Goal: Information Seeking & Learning: Learn about a topic

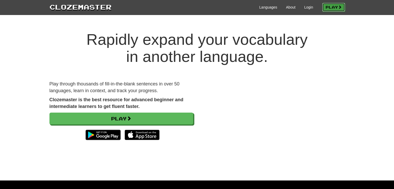
click at [335, 5] on link "Play" at bounding box center [333, 7] width 23 height 9
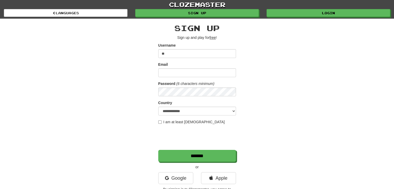
type input "*"
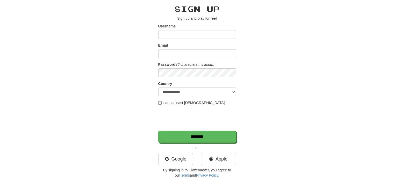
scroll to position [52, 0]
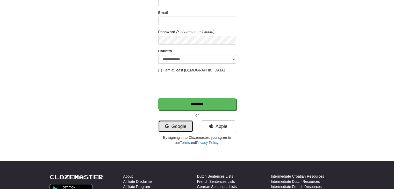
click at [177, 124] on link "Google" at bounding box center [175, 126] width 35 height 12
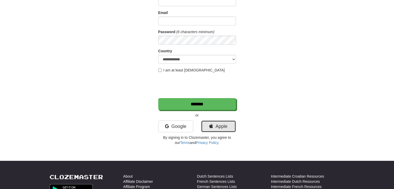
click at [220, 126] on link "Apple" at bounding box center [218, 126] width 35 height 12
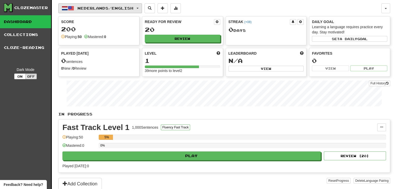
click at [90, 4] on button "Nederlands / English" at bounding box center [100, 8] width 84 height 10
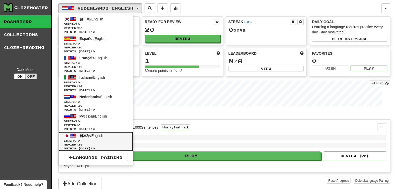
click at [102, 139] on span "Streak: 0" at bounding box center [96, 141] width 64 height 4
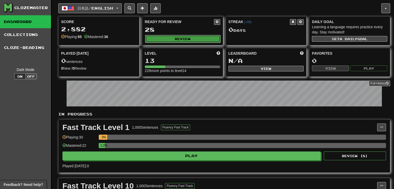
click at [187, 38] on button "Review" at bounding box center [182, 39] width 75 height 8
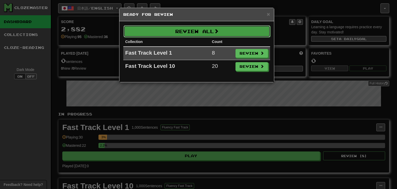
click at [244, 27] on button "Review All" at bounding box center [197, 31] width 147 height 12
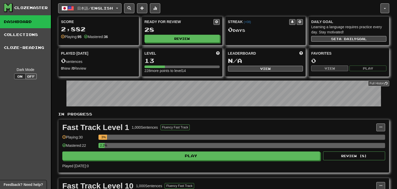
select select "***"
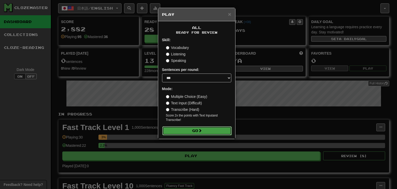
click at [200, 131] on span at bounding box center [200, 131] width 4 height 4
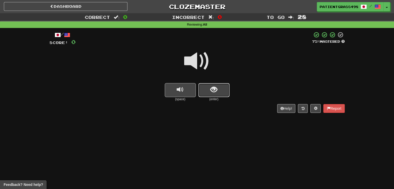
click at [216, 86] on span "show sentence" at bounding box center [213, 89] width 7 height 7
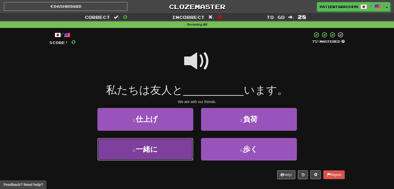
click at [175, 151] on button "3 . 一緒に" at bounding box center [145, 149] width 96 height 23
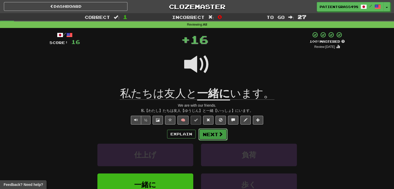
click at [212, 135] on button "Next" at bounding box center [212, 134] width 29 height 12
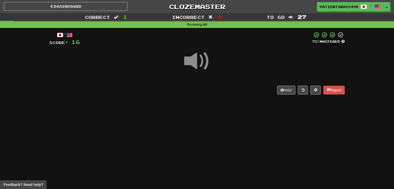
click at [189, 86] on div "Help! Report" at bounding box center [196, 90] width 295 height 9
click at [188, 87] on div "Help! Report" at bounding box center [196, 90] width 295 height 9
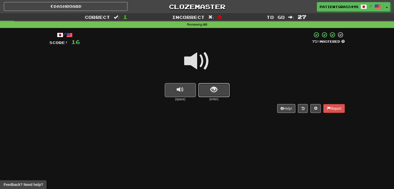
click at [208, 85] on button "show sentence" at bounding box center [213, 90] width 31 height 14
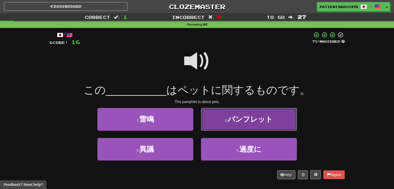
click at [221, 118] on button "2 . パンフレット" at bounding box center [249, 119] width 96 height 23
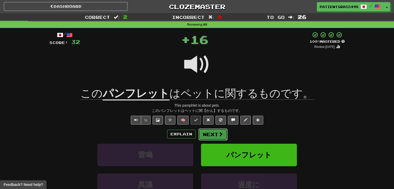
click at [212, 133] on button "Next" at bounding box center [212, 134] width 29 height 12
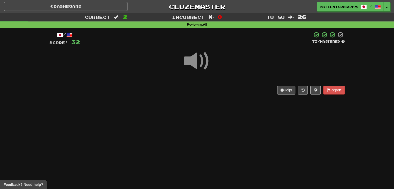
click at [155, 89] on div "Help! Report" at bounding box center [196, 90] width 295 height 9
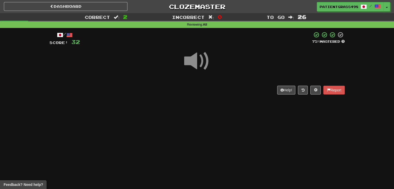
click at [155, 89] on div "Help! Report" at bounding box center [196, 90] width 295 height 9
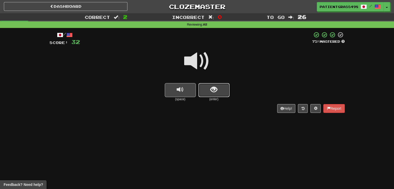
click at [213, 96] on button "show sentence" at bounding box center [213, 90] width 31 height 14
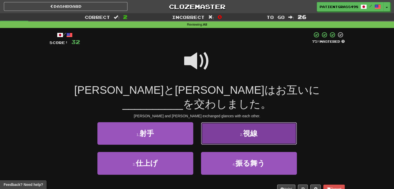
click at [236, 122] on button "2 . 視線" at bounding box center [249, 133] width 96 height 23
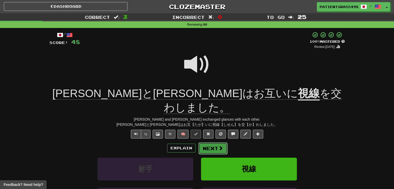
click at [213, 142] on button "Next" at bounding box center [212, 148] width 29 height 12
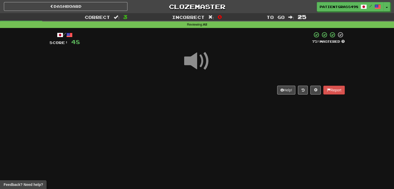
click at [141, 85] on div "/ Score: 48 75 % Mastered Help! Report" at bounding box center [196, 63] width 295 height 63
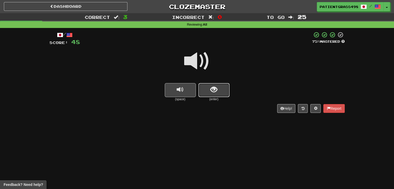
click at [205, 94] on button "show sentence" at bounding box center [213, 90] width 31 height 14
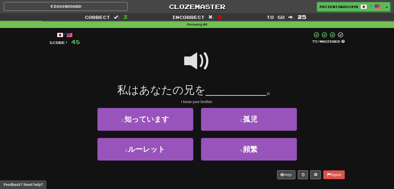
click at [160, 101] on div "I know your brother." at bounding box center [196, 101] width 295 height 5
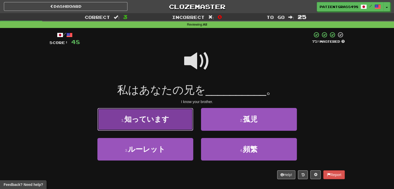
click at [159, 117] on span "知っています" at bounding box center [146, 119] width 45 height 8
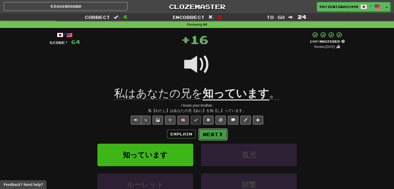
click at [218, 134] on span at bounding box center [220, 134] width 5 height 5
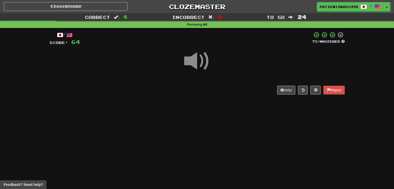
click at [135, 76] on div at bounding box center [196, 64] width 295 height 37
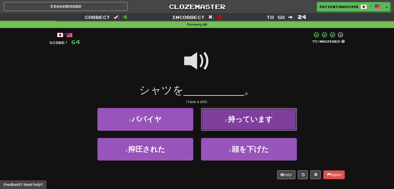
click at [213, 113] on button "2 . 持っています" at bounding box center [249, 119] width 96 height 23
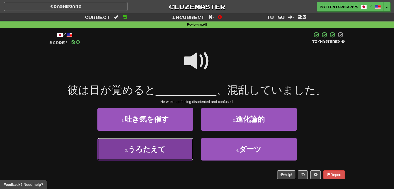
click at [155, 149] on span "うろたえて" at bounding box center [147, 149] width 38 height 8
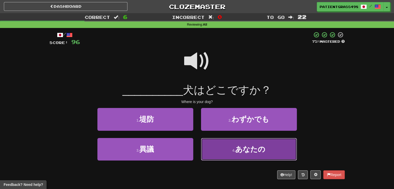
click at [229, 147] on button "4 . あなたの" at bounding box center [249, 149] width 96 height 23
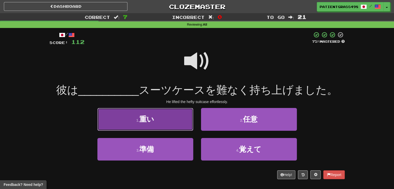
click at [144, 117] on span "重い" at bounding box center [146, 119] width 15 height 8
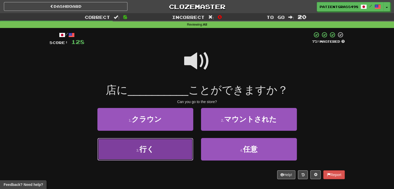
click at [155, 146] on button "3 . 行く" at bounding box center [145, 149] width 96 height 23
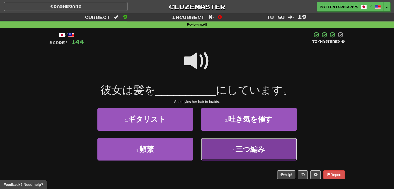
click at [248, 153] on button "4 . 三つ編み" at bounding box center [249, 149] width 96 height 23
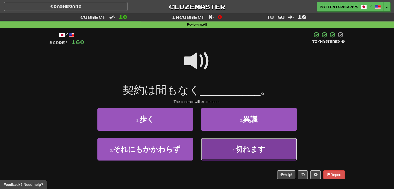
click at [224, 157] on button "4 . 切れます" at bounding box center [249, 149] width 96 height 23
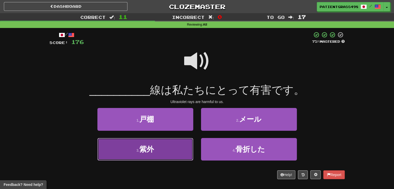
click at [180, 156] on button "3 . 紫外" at bounding box center [145, 149] width 96 height 23
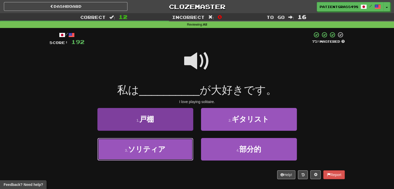
click at [183, 144] on button "3 . ソリティア" at bounding box center [145, 149] width 96 height 23
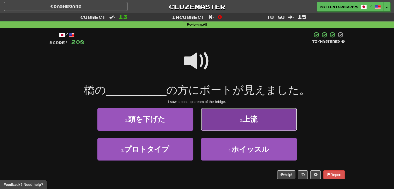
click at [247, 121] on span "上流" at bounding box center [250, 119] width 14 height 8
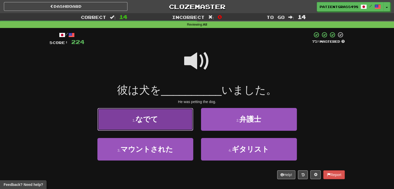
click at [165, 121] on button "1 . なでて" at bounding box center [145, 119] width 96 height 23
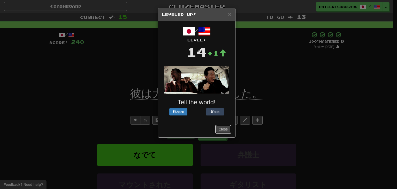
click at [228, 129] on button "Close" at bounding box center [224, 129] width 16 height 9
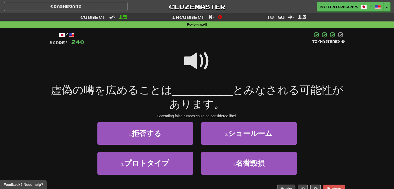
click at [193, 57] on span at bounding box center [197, 61] width 26 height 26
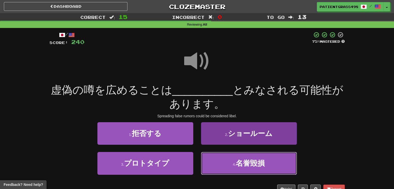
click at [224, 162] on button "4 . 名誉毀損" at bounding box center [249, 163] width 96 height 23
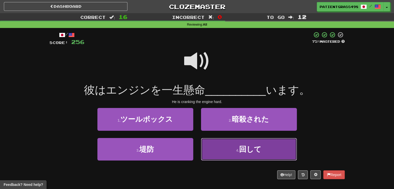
click at [265, 154] on button "4 . 回して" at bounding box center [249, 149] width 96 height 23
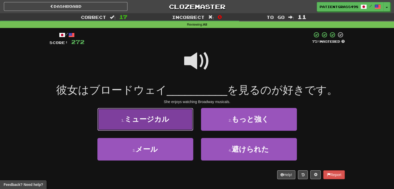
click at [168, 118] on span "ミュージカル" at bounding box center [146, 119] width 45 height 8
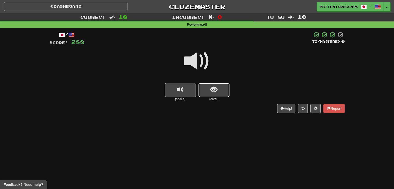
click at [209, 93] on button "show sentence" at bounding box center [213, 90] width 31 height 14
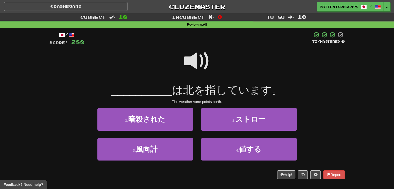
click at [188, 63] on span at bounding box center [197, 61] width 26 height 26
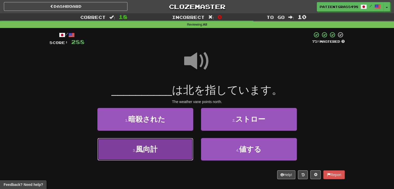
click at [163, 153] on button "3 . 風向計" at bounding box center [145, 149] width 96 height 23
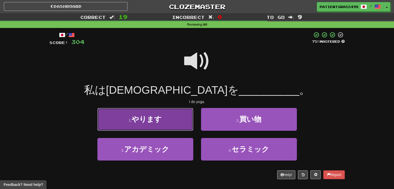
click at [175, 117] on button "1 . やります" at bounding box center [145, 119] width 96 height 23
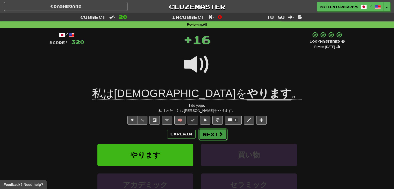
click at [218, 135] on span at bounding box center [220, 134] width 5 height 5
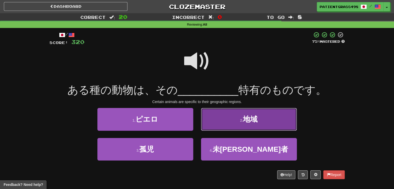
click at [221, 120] on button "2 . 地域" at bounding box center [249, 119] width 96 height 23
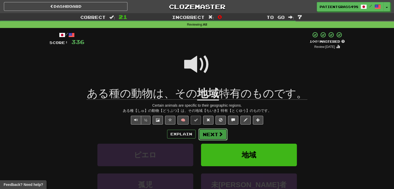
click at [212, 133] on button "Next" at bounding box center [212, 134] width 29 height 12
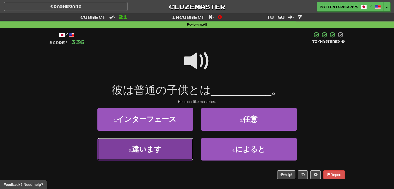
click at [136, 152] on span "違います" at bounding box center [147, 149] width 30 height 8
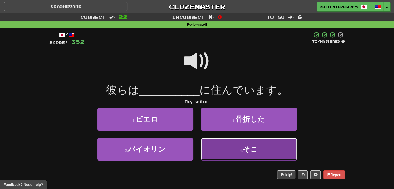
click at [243, 150] on small "4 ." at bounding box center [241, 150] width 3 height 4
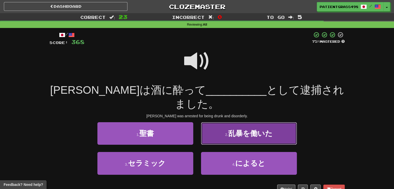
click at [226, 129] on button "2 . 乱暴を働いた" at bounding box center [249, 133] width 96 height 23
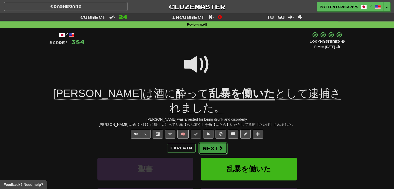
click at [220, 146] on span at bounding box center [220, 148] width 5 height 5
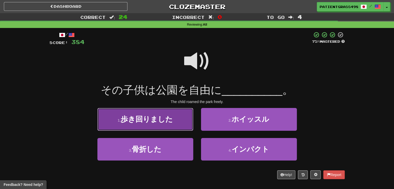
click at [116, 113] on button "1 . 歩き回りました" at bounding box center [145, 119] width 96 height 23
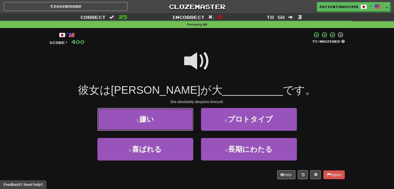
click at [119, 127] on button "1 . 嫌い" at bounding box center [145, 119] width 96 height 23
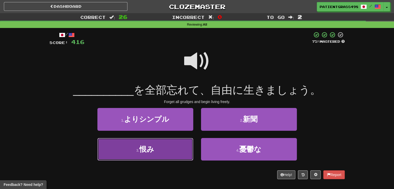
click at [186, 156] on button "3 . 恨み" at bounding box center [145, 149] width 96 height 23
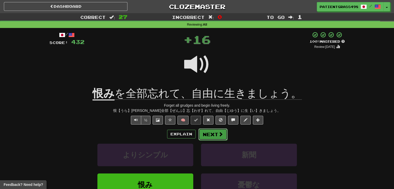
click at [216, 132] on button "Next" at bounding box center [212, 134] width 29 height 12
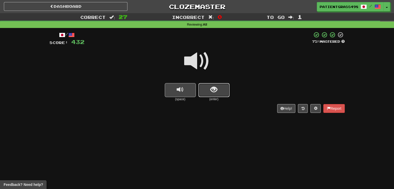
click at [215, 90] on span "show sentence" at bounding box center [213, 89] width 7 height 7
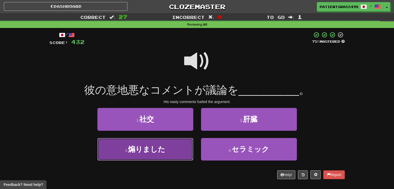
click at [157, 144] on button "3 . 煽りました" at bounding box center [145, 149] width 96 height 23
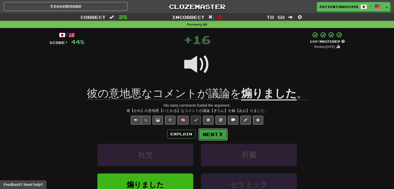
click at [216, 137] on button "Next" at bounding box center [212, 134] width 29 height 12
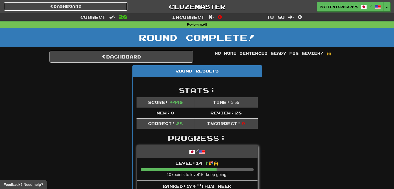
click at [121, 6] on link "Dashboard" at bounding box center [65, 6] width 123 height 9
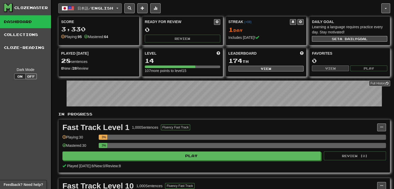
click at [121, 6] on button "日本語 / English" at bounding box center [89, 8] width 63 height 10
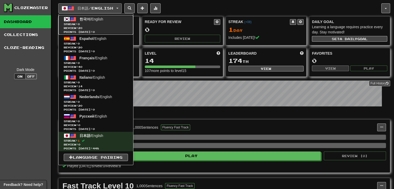
click at [107, 26] on span "Review: 20" at bounding box center [96, 28] width 64 height 4
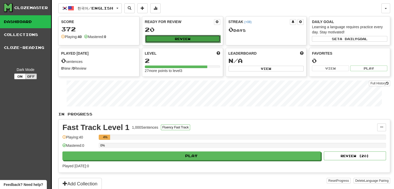
click at [171, 36] on button "Review" at bounding box center [182, 39] width 75 height 8
select select "**"
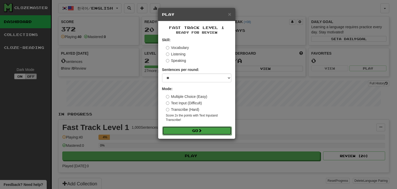
click at [201, 127] on button "Go" at bounding box center [197, 130] width 69 height 9
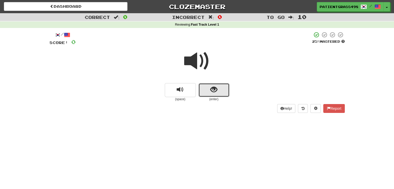
click at [208, 87] on button "show sentence" at bounding box center [213, 90] width 31 height 14
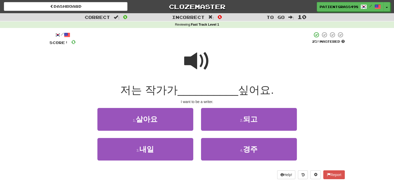
click at [194, 62] on span at bounding box center [197, 61] width 26 height 26
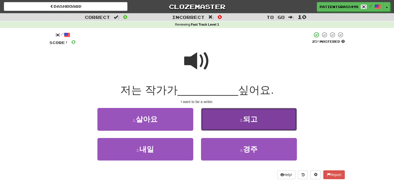
click at [214, 120] on button "2 . 되고" at bounding box center [249, 119] width 96 height 23
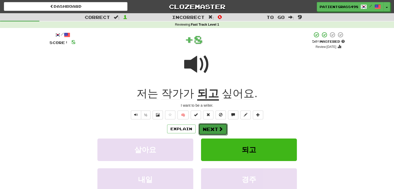
click at [223, 129] on button "Next" at bounding box center [212, 129] width 29 height 12
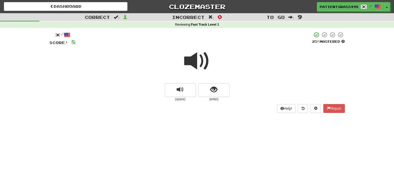
click at [205, 83] on div at bounding box center [196, 64] width 295 height 37
click at [222, 93] on button "show sentence" at bounding box center [213, 90] width 31 height 14
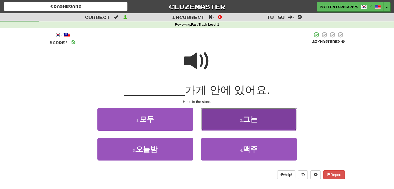
click at [227, 121] on button "2 . 그는" at bounding box center [249, 119] width 96 height 23
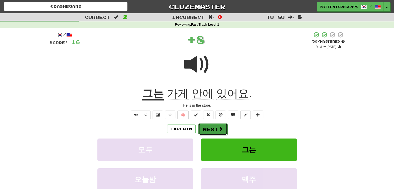
click at [223, 130] on button "Next" at bounding box center [212, 129] width 29 height 12
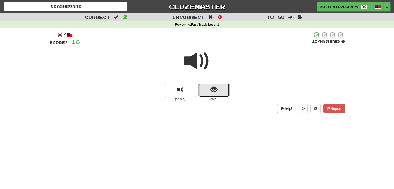
click at [207, 88] on button "show sentence" at bounding box center [213, 90] width 31 height 14
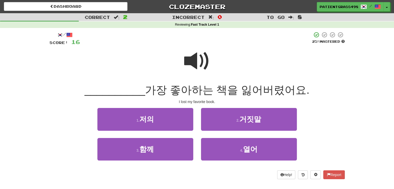
click at [194, 58] on span at bounding box center [197, 61] width 26 height 26
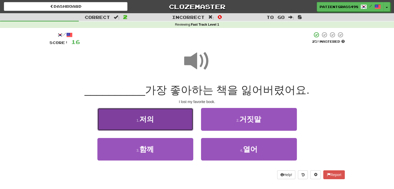
click at [157, 116] on button "1 . 저의" at bounding box center [145, 119] width 96 height 23
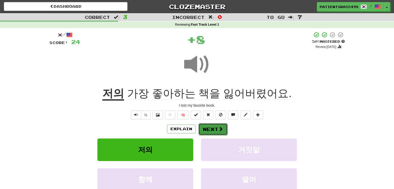
click at [223, 126] on button "Next" at bounding box center [212, 129] width 29 height 12
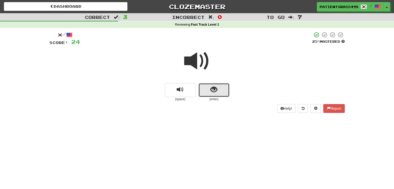
click at [208, 86] on button "show sentence" at bounding box center [213, 90] width 31 height 14
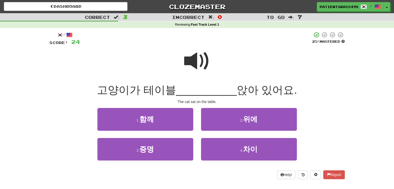
click at [198, 60] on span at bounding box center [197, 61] width 26 height 26
drag, startPoint x: 197, startPoint y: 66, endPoint x: 194, endPoint y: 67, distance: 2.7
click at [197, 65] on span at bounding box center [197, 61] width 26 height 26
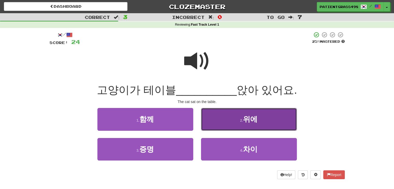
click at [208, 113] on button "2 . 위에" at bounding box center [249, 119] width 96 height 23
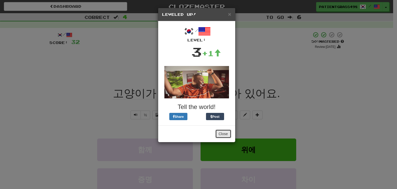
click at [224, 134] on button "Close" at bounding box center [224, 133] width 16 height 9
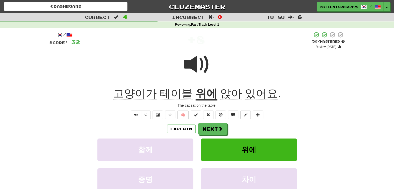
click at [202, 94] on u "위에" at bounding box center [206, 93] width 22 height 13
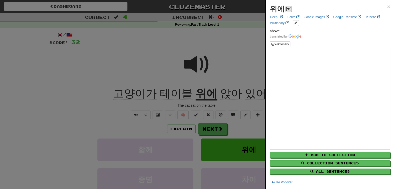
click at [289, 8] on span at bounding box center [288, 8] width 3 height 3
click at [245, 24] on div at bounding box center [197, 94] width 394 height 189
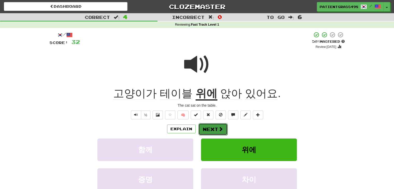
click at [209, 128] on button "Next" at bounding box center [212, 129] width 29 height 12
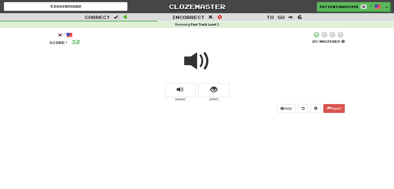
click at [197, 60] on span at bounding box center [197, 61] width 26 height 26
click at [216, 87] on span "show sentence" at bounding box center [213, 89] width 7 height 7
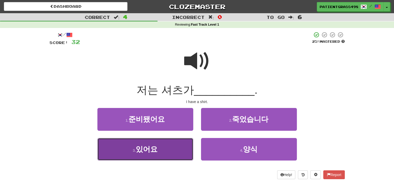
click at [142, 146] on span "있어요" at bounding box center [147, 149] width 22 height 8
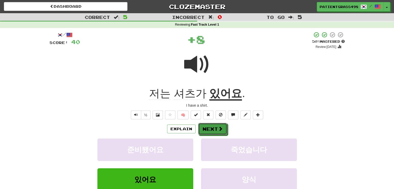
click at [215, 127] on button "Next" at bounding box center [212, 129] width 29 height 12
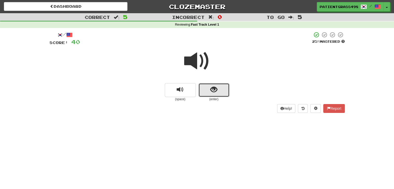
click at [200, 87] on button "show sentence" at bounding box center [213, 90] width 31 height 14
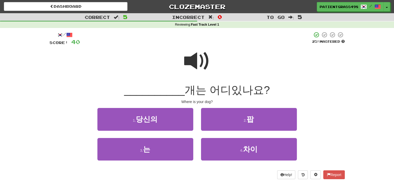
click at [193, 56] on span at bounding box center [197, 61] width 26 height 26
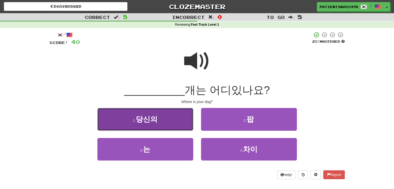
click at [163, 115] on button "1 . 당신의" at bounding box center [145, 119] width 96 height 23
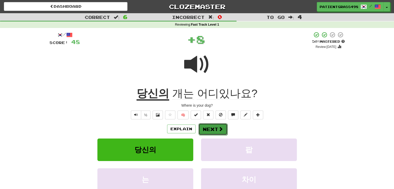
click at [218, 128] on span at bounding box center [220, 129] width 5 height 5
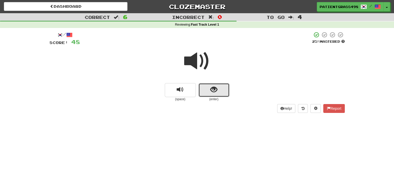
click at [209, 90] on button "show sentence" at bounding box center [213, 90] width 31 height 14
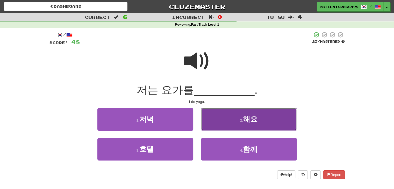
click at [205, 112] on button "2 . 해요" at bounding box center [249, 119] width 96 height 23
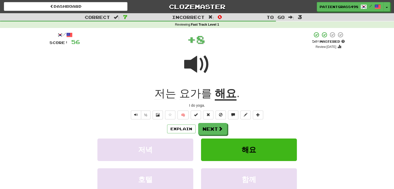
click at [202, 92] on span "요가를" at bounding box center [195, 93] width 33 height 12
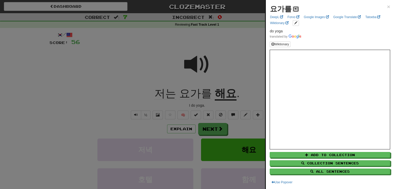
click at [295, 6] on button at bounding box center [295, 9] width 6 height 6
click at [229, 53] on div at bounding box center [197, 94] width 394 height 189
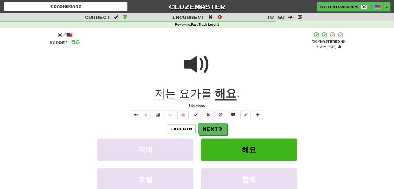
click at [227, 93] on u "해요" at bounding box center [226, 93] width 22 height 13
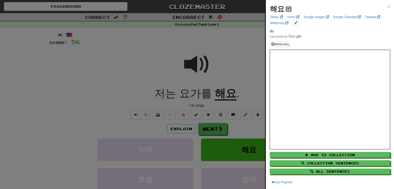
click at [291, 8] on button at bounding box center [288, 9] width 6 height 6
click at [219, 32] on div at bounding box center [197, 94] width 394 height 189
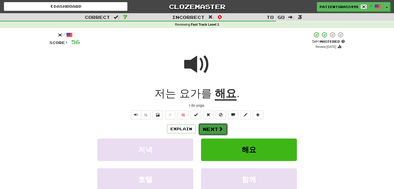
click at [210, 124] on button "Next" at bounding box center [212, 129] width 29 height 12
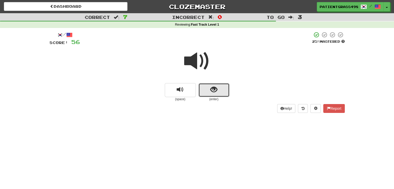
click at [212, 90] on span "show sentence" at bounding box center [213, 89] width 7 height 7
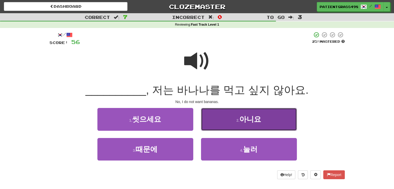
click at [221, 119] on button "2 . 아니요" at bounding box center [249, 119] width 96 height 23
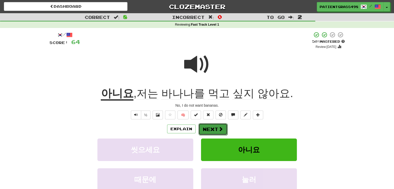
click at [215, 132] on button "Next" at bounding box center [212, 129] width 29 height 12
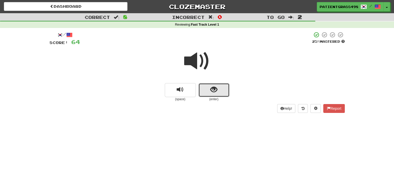
click at [225, 92] on button "show sentence" at bounding box center [213, 90] width 31 height 14
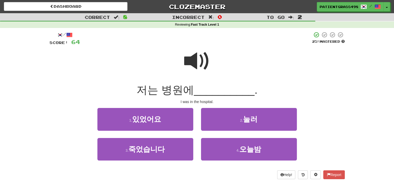
click at [198, 64] on span at bounding box center [197, 61] width 26 height 26
click at [195, 59] on span at bounding box center [197, 61] width 26 height 26
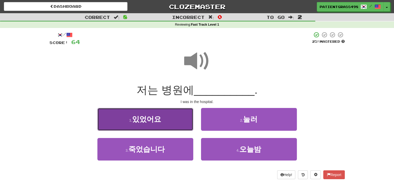
click at [143, 122] on span "있었어요" at bounding box center [146, 119] width 29 height 8
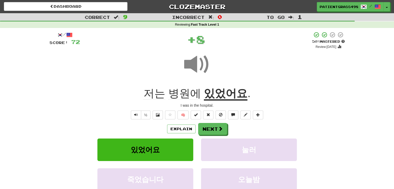
click at [240, 94] on u "있었어요" at bounding box center [225, 93] width 43 height 13
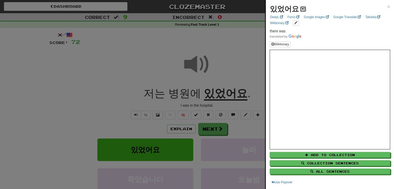
click at [304, 8] on span at bounding box center [302, 8] width 3 height 3
click at [303, 8] on span at bounding box center [302, 8] width 3 height 3
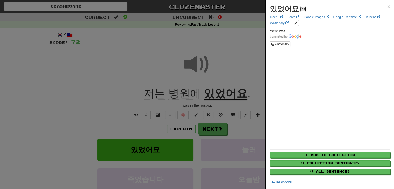
click at [303, 8] on span at bounding box center [302, 8] width 3 height 3
click at [251, 34] on div at bounding box center [197, 94] width 394 height 189
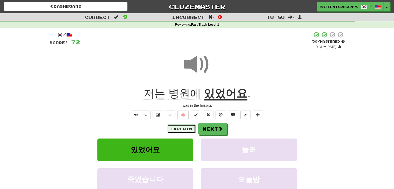
click at [174, 130] on button "Explain" at bounding box center [181, 128] width 28 height 9
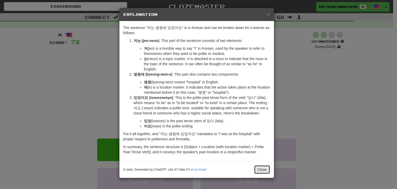
click at [264, 168] on button "Close" at bounding box center [262, 169] width 16 height 9
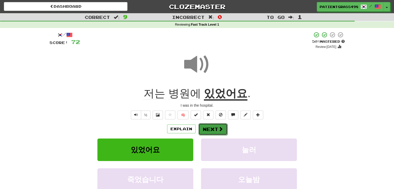
click at [210, 133] on button "Next" at bounding box center [212, 129] width 29 height 12
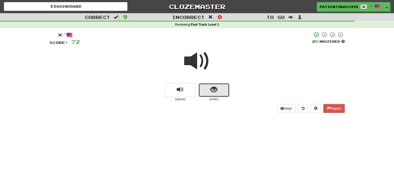
click at [206, 88] on button "show sentence" at bounding box center [213, 90] width 31 height 14
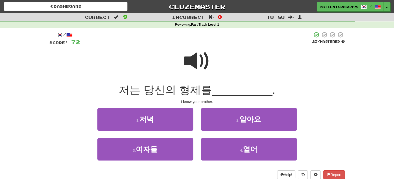
click at [205, 55] on span at bounding box center [197, 61] width 26 height 26
click at [204, 55] on span at bounding box center [197, 61] width 26 height 26
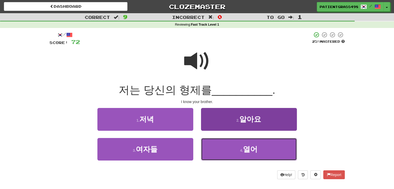
click at [240, 150] on small "4 ." at bounding box center [241, 150] width 3 height 4
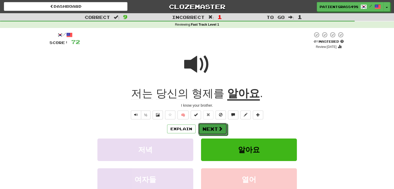
click at [219, 129] on span at bounding box center [220, 128] width 5 height 5
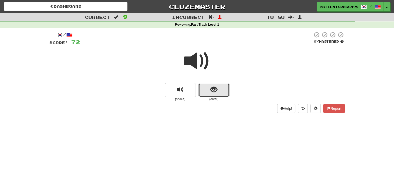
click at [214, 86] on span "show sentence" at bounding box center [213, 89] width 7 height 7
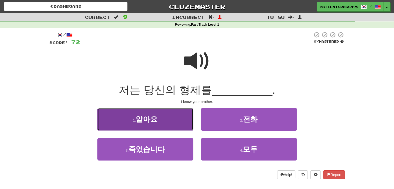
click at [145, 122] on span "알아요" at bounding box center [147, 119] width 22 height 8
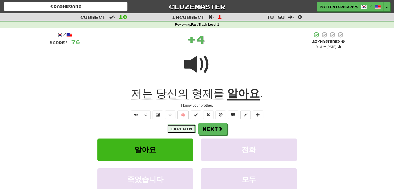
click at [181, 128] on button "Explain" at bounding box center [181, 128] width 28 height 9
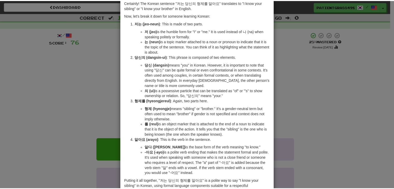
scroll to position [61, 0]
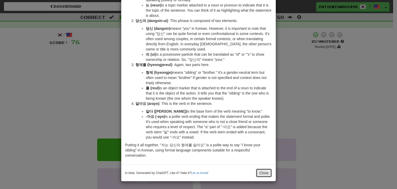
click at [262, 171] on button "Close" at bounding box center [264, 172] width 16 height 9
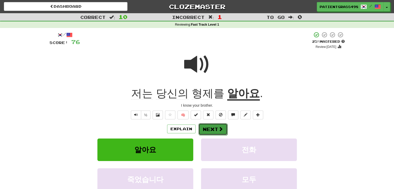
click at [218, 130] on span at bounding box center [220, 129] width 5 height 5
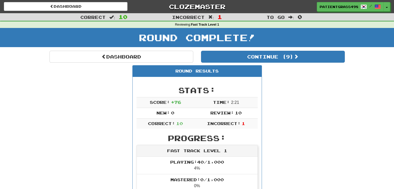
click at [227, 50] on div "Round Complete!" at bounding box center [197, 39] width 394 height 23
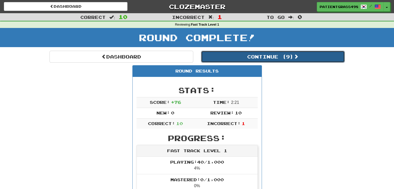
click at [227, 52] on button "Continue ( 9 )" at bounding box center [273, 57] width 144 height 12
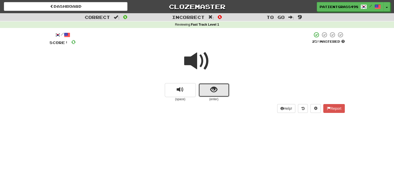
click at [208, 90] on button "show sentence" at bounding box center [213, 90] width 31 height 14
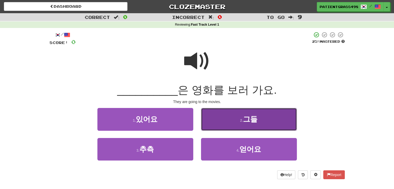
click at [247, 117] on span "그들" at bounding box center [250, 119] width 14 height 8
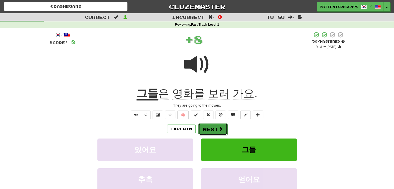
click at [215, 130] on button "Next" at bounding box center [212, 129] width 29 height 12
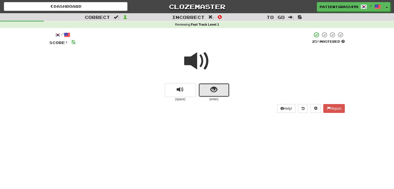
click at [213, 91] on span "show sentence" at bounding box center [213, 89] width 7 height 7
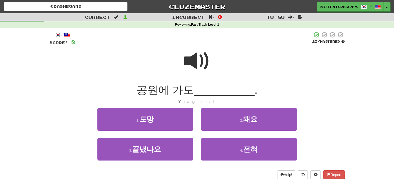
click at [192, 65] on span at bounding box center [197, 61] width 26 height 26
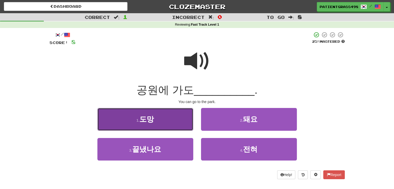
click at [171, 119] on button "1 . 도망" at bounding box center [145, 119] width 96 height 23
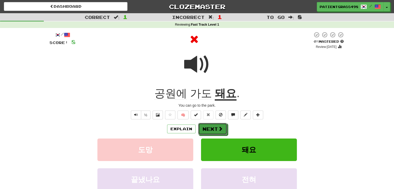
click at [222, 129] on button "Next" at bounding box center [212, 129] width 29 height 12
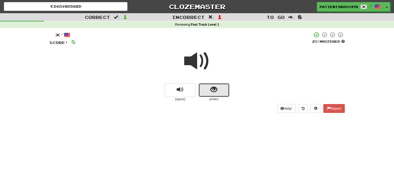
click at [205, 87] on button "show sentence" at bounding box center [213, 90] width 31 height 14
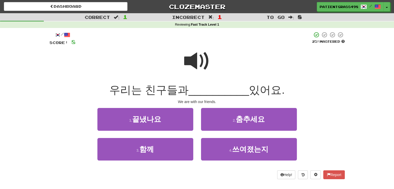
click at [193, 58] on span at bounding box center [197, 61] width 26 height 26
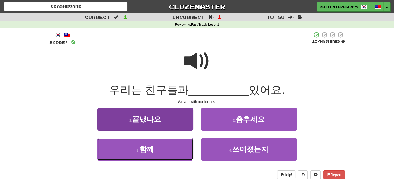
click at [161, 152] on button "3 . 함께" at bounding box center [145, 149] width 96 height 23
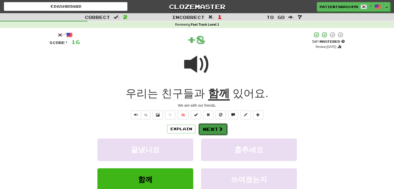
click at [215, 127] on button "Next" at bounding box center [212, 129] width 29 height 12
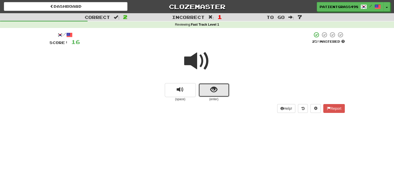
click at [209, 92] on button "show sentence" at bounding box center [213, 90] width 31 height 14
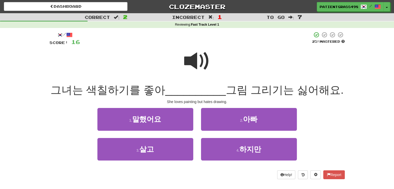
click at [195, 64] on span at bounding box center [197, 61] width 26 height 26
click at [196, 53] on span at bounding box center [197, 61] width 26 height 26
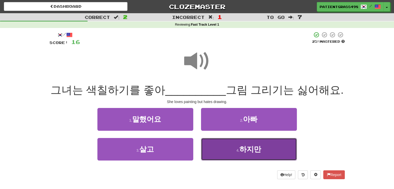
click at [235, 160] on button "4 . 하지만" at bounding box center [249, 149] width 96 height 23
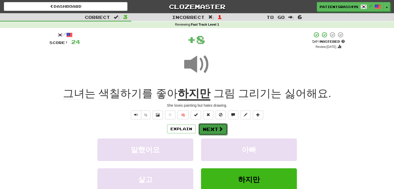
click at [212, 130] on button "Next" at bounding box center [212, 129] width 29 height 12
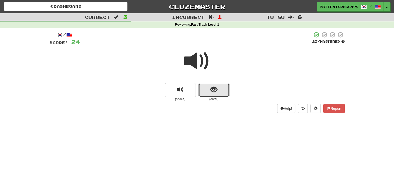
click at [205, 88] on button "show sentence" at bounding box center [213, 90] width 31 height 14
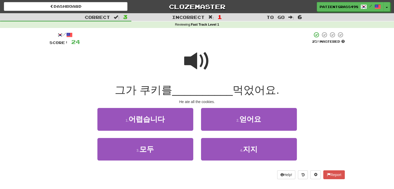
click at [196, 61] on span at bounding box center [197, 61] width 26 height 26
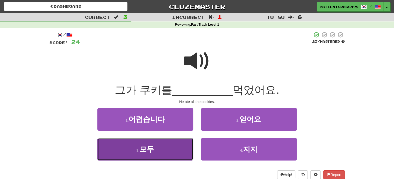
click at [158, 148] on button "3 . 모두" at bounding box center [145, 149] width 96 height 23
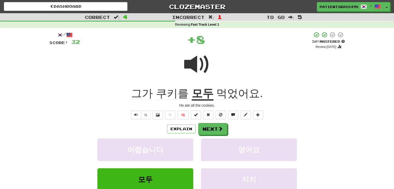
click at [203, 98] on u "모두" at bounding box center [202, 93] width 22 height 13
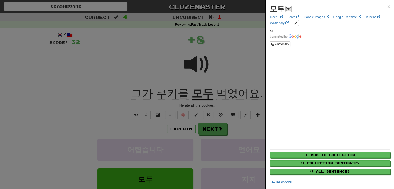
click at [290, 11] on button at bounding box center [288, 9] width 6 height 6
click at [191, 42] on div at bounding box center [197, 94] width 394 height 189
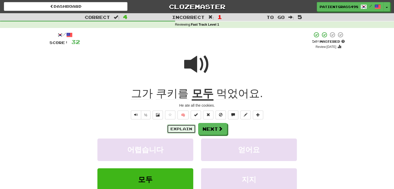
click at [176, 129] on button "Explain" at bounding box center [181, 128] width 28 height 9
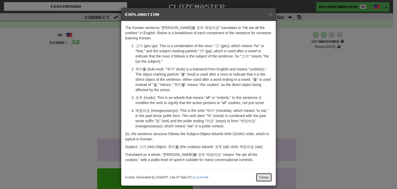
click at [263, 174] on button "Close" at bounding box center [264, 177] width 16 height 9
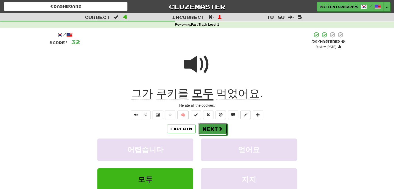
click at [216, 131] on button "Next" at bounding box center [212, 129] width 29 height 12
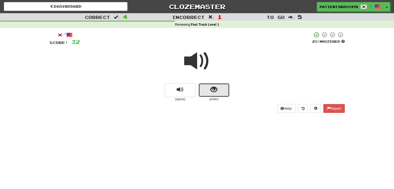
click at [208, 88] on button "show sentence" at bounding box center [213, 90] width 31 height 14
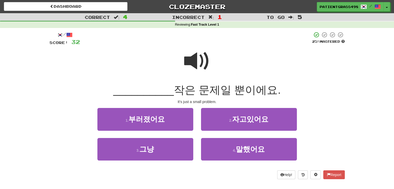
click at [193, 62] on span at bounding box center [197, 61] width 26 height 26
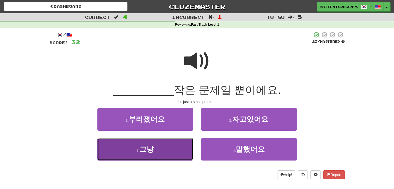
click at [151, 151] on span "그냥" at bounding box center [146, 149] width 14 height 8
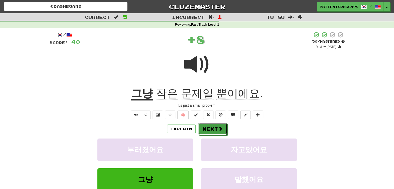
click at [213, 132] on button "Next" at bounding box center [212, 129] width 29 height 12
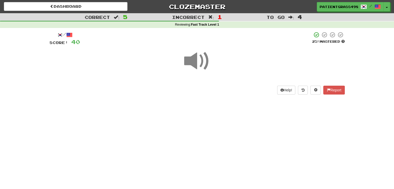
click at [183, 106] on div "Dashboard Clozemaster PatientGrass4981 / Toggle Dropdown Dashboard Leaderboard …" at bounding box center [197, 94] width 394 height 189
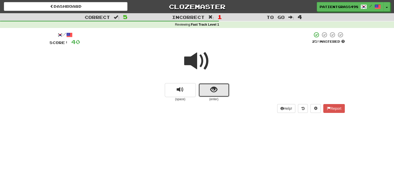
click at [202, 85] on button "show sentence" at bounding box center [213, 90] width 31 height 14
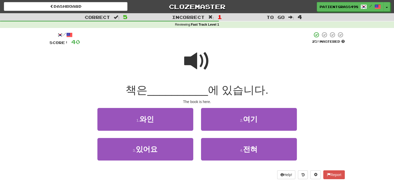
click at [197, 61] on span at bounding box center [197, 61] width 26 height 26
click at [186, 67] on span at bounding box center [197, 61] width 26 height 26
click at [187, 61] on span at bounding box center [197, 61] width 26 height 26
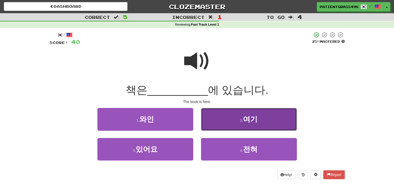
click at [224, 125] on button "2 . 여기" at bounding box center [249, 119] width 96 height 23
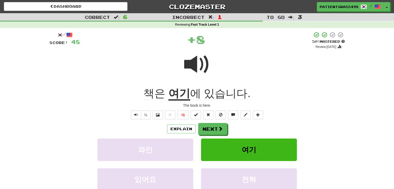
click at [197, 92] on span "에" at bounding box center [195, 93] width 11 height 12
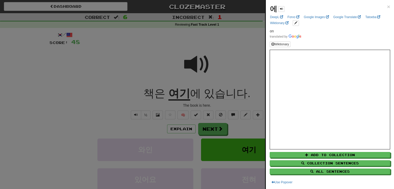
click at [142, 75] on div at bounding box center [197, 94] width 394 height 189
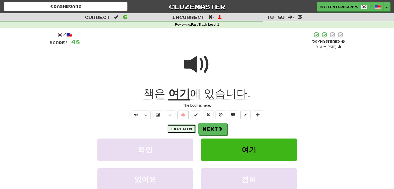
click at [181, 127] on button "Explain" at bounding box center [181, 128] width 28 height 9
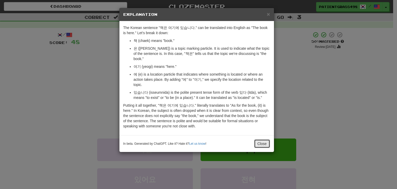
click at [268, 139] on button "Close" at bounding box center [262, 143] width 16 height 9
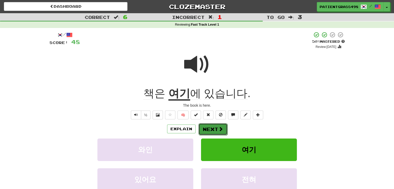
click at [213, 134] on button "Next" at bounding box center [212, 129] width 29 height 12
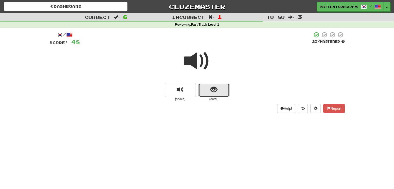
click at [209, 88] on button "show sentence" at bounding box center [213, 90] width 31 height 14
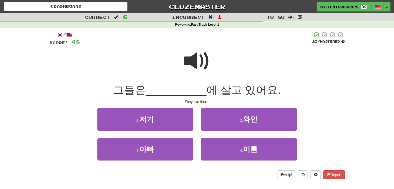
click at [204, 65] on span at bounding box center [197, 61] width 26 height 26
click at [186, 62] on span at bounding box center [197, 61] width 26 height 26
click at [189, 60] on span at bounding box center [197, 61] width 26 height 26
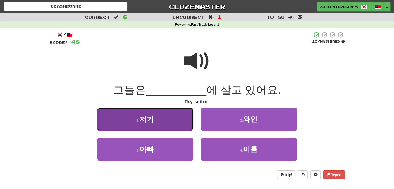
click at [169, 120] on button "1 . 저기" at bounding box center [145, 119] width 96 height 23
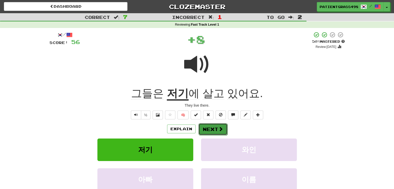
click at [219, 129] on span at bounding box center [220, 129] width 5 height 5
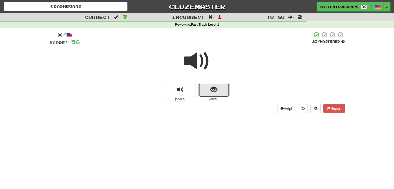
click at [205, 89] on button "show sentence" at bounding box center [213, 90] width 31 height 14
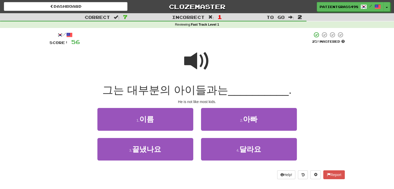
click at [198, 68] on span at bounding box center [197, 61] width 26 height 26
click at [198, 64] on span at bounding box center [197, 61] width 26 height 26
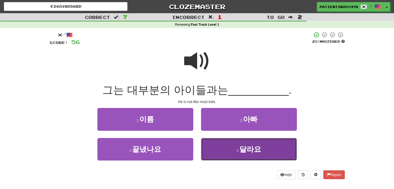
click at [234, 151] on button "4 . 달라요" at bounding box center [249, 149] width 96 height 23
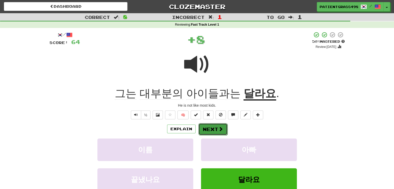
click at [211, 128] on button "Next" at bounding box center [212, 129] width 29 height 12
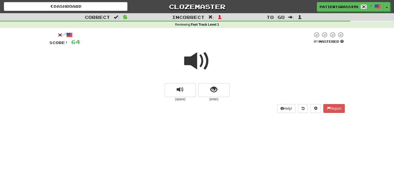
click at [210, 98] on small "(enter)" at bounding box center [213, 99] width 31 height 4
click at [203, 89] on button "show sentence" at bounding box center [213, 90] width 31 height 14
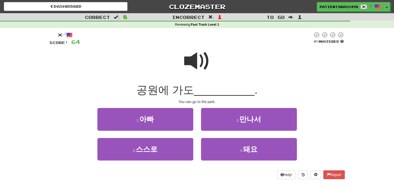
click at [191, 65] on span at bounding box center [197, 61] width 26 height 26
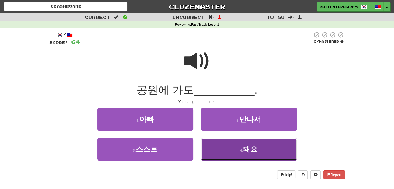
click at [223, 148] on button "4 . 돼요" at bounding box center [249, 149] width 96 height 23
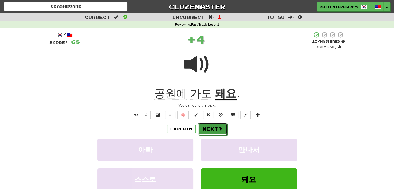
click at [208, 128] on button "Next" at bounding box center [212, 129] width 29 height 12
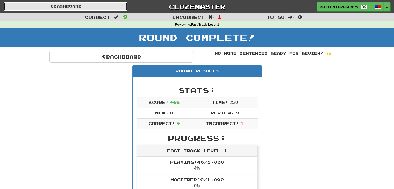
click at [114, 3] on link "Dashboard" at bounding box center [65, 6] width 123 height 9
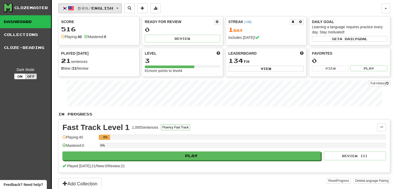
click at [101, 3] on button "한국어 / English" at bounding box center [89, 8] width 63 height 10
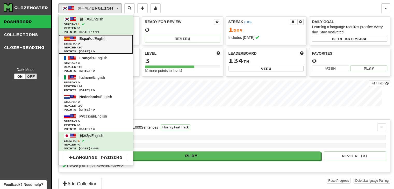
click at [95, 45] on span "Streak: 0" at bounding box center [96, 44] width 64 height 4
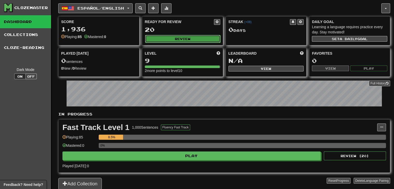
click at [183, 36] on button "Review" at bounding box center [182, 39] width 75 height 8
select select "**"
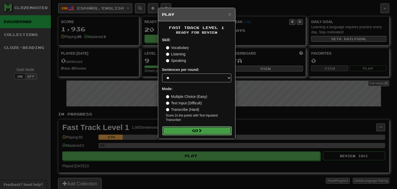
click at [198, 129] on button "Go" at bounding box center [197, 130] width 69 height 9
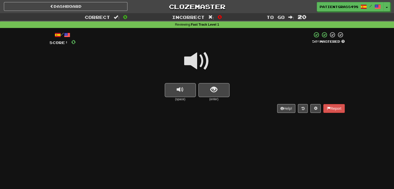
click at [225, 111] on div "Help! Report" at bounding box center [196, 108] width 295 height 9
click at [215, 89] on span "show sentence" at bounding box center [213, 89] width 7 height 7
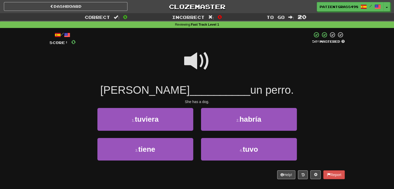
click at [188, 69] on span at bounding box center [197, 61] width 26 height 26
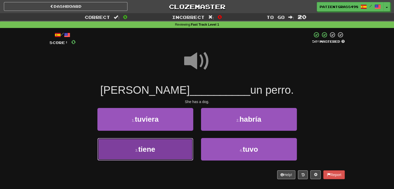
click at [165, 142] on button "3 . tiene" at bounding box center [145, 149] width 96 height 23
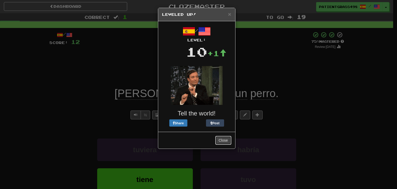
click at [223, 137] on button "Close" at bounding box center [224, 140] width 16 height 9
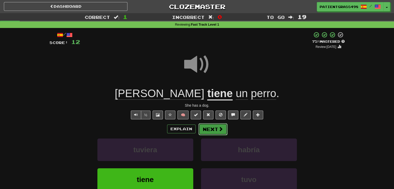
click at [218, 129] on span at bounding box center [220, 129] width 5 height 5
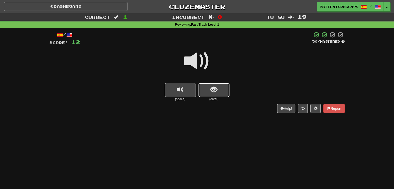
click at [206, 88] on button "show sentence" at bounding box center [213, 90] width 31 height 14
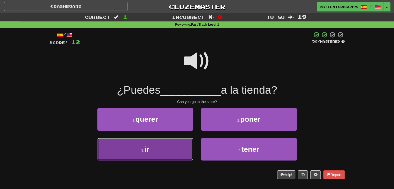
click at [177, 152] on button "3 . ir" at bounding box center [145, 149] width 96 height 23
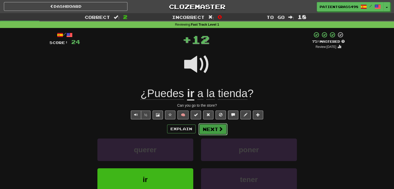
click at [212, 127] on button "Next" at bounding box center [212, 129] width 29 height 12
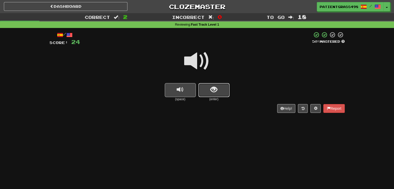
click at [218, 86] on button "show sentence" at bounding box center [213, 90] width 31 height 14
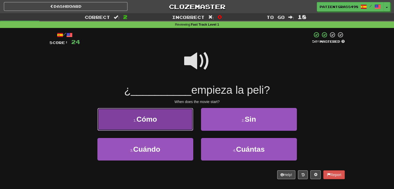
click at [167, 129] on button "1 . Cómo" at bounding box center [145, 119] width 96 height 23
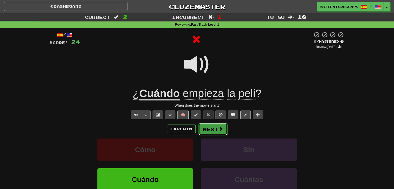
click at [208, 125] on button "Next" at bounding box center [212, 129] width 29 height 12
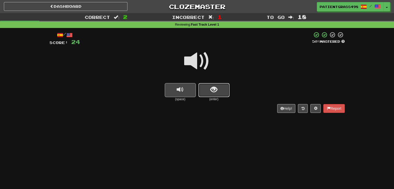
click at [202, 86] on button "show sentence" at bounding box center [213, 90] width 31 height 14
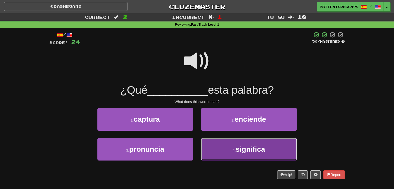
click at [234, 143] on button "4 . significa" at bounding box center [249, 149] width 96 height 23
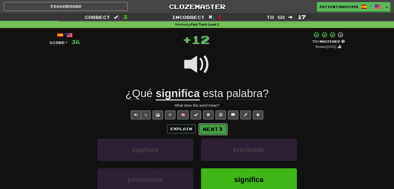
click at [209, 127] on button "Next" at bounding box center [212, 129] width 29 height 12
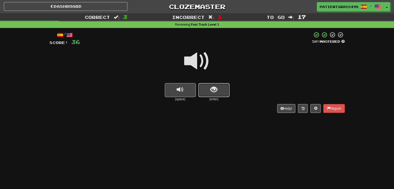
click at [211, 91] on span "show sentence" at bounding box center [213, 89] width 7 height 7
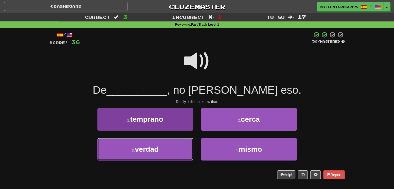
click at [122, 158] on button "3 . verdad" at bounding box center [145, 149] width 96 height 23
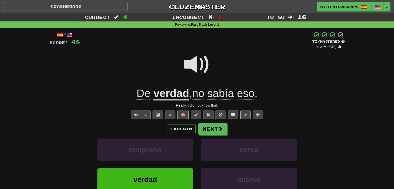
click at [194, 65] on span at bounding box center [197, 64] width 26 height 26
click at [218, 132] on button "Next" at bounding box center [212, 129] width 29 height 12
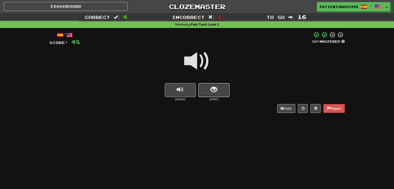
click at [203, 87] on button "show sentence" at bounding box center [213, 90] width 31 height 14
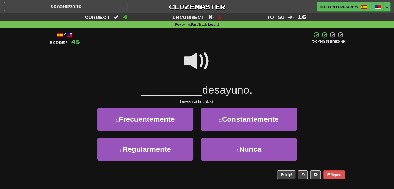
click at [204, 65] on span at bounding box center [197, 61] width 26 height 26
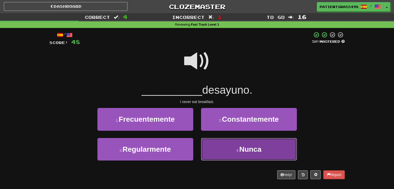
click at [249, 156] on button "4 . Nunca" at bounding box center [249, 149] width 96 height 23
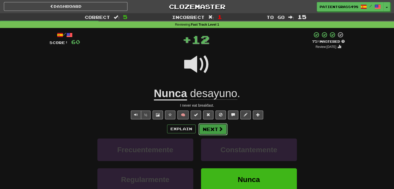
click at [208, 124] on button "Next" at bounding box center [212, 129] width 29 height 12
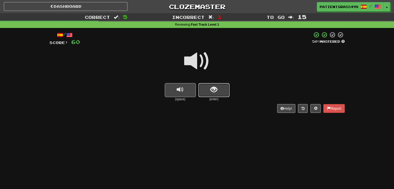
click at [203, 89] on button "show sentence" at bounding box center [213, 90] width 31 height 14
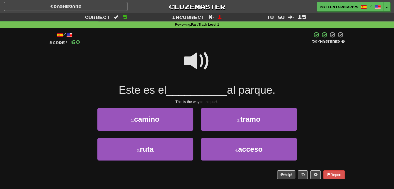
click at [184, 54] on span at bounding box center [197, 61] width 26 height 26
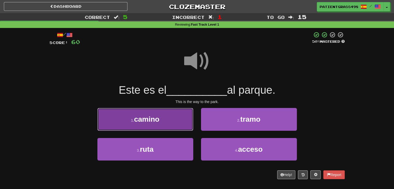
click at [147, 123] on span "camino" at bounding box center [146, 119] width 25 height 8
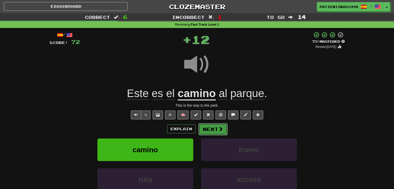
click at [223, 129] on button "Next" at bounding box center [212, 129] width 29 height 12
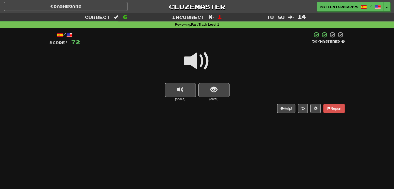
click at [210, 98] on small "(enter)" at bounding box center [213, 99] width 31 height 4
click at [206, 92] on button "show sentence" at bounding box center [213, 90] width 31 height 14
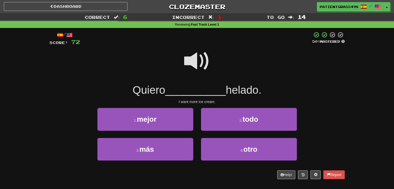
click at [186, 65] on span at bounding box center [197, 61] width 26 height 26
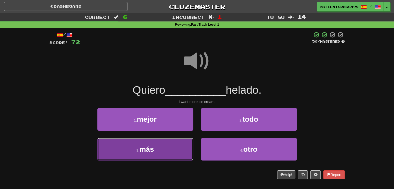
click at [162, 152] on button "3 . más" at bounding box center [145, 149] width 96 height 23
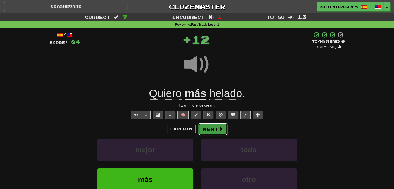
click at [208, 129] on button "Next" at bounding box center [212, 129] width 29 height 12
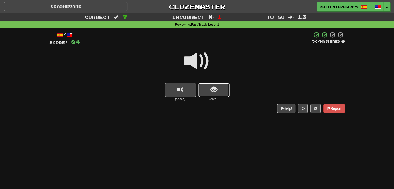
click at [204, 90] on button "show sentence" at bounding box center [213, 90] width 31 height 14
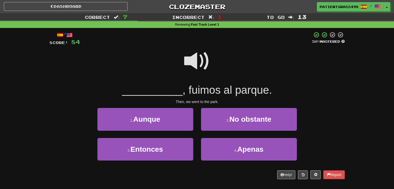
click at [193, 57] on span at bounding box center [197, 61] width 26 height 26
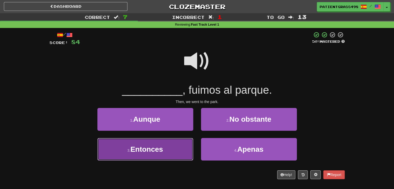
click at [166, 149] on button "3 . Entonces" at bounding box center [145, 149] width 96 height 23
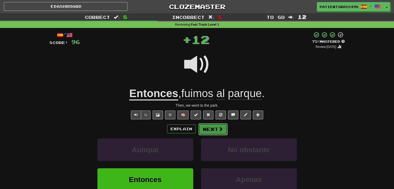
click at [221, 127] on span at bounding box center [220, 129] width 5 height 5
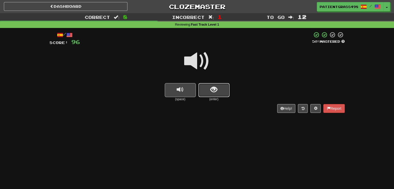
click at [202, 90] on button "show sentence" at bounding box center [213, 90] width 31 height 14
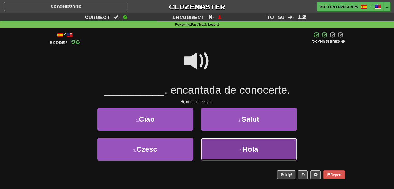
click at [213, 141] on button "4 . Hola" at bounding box center [249, 149] width 96 height 23
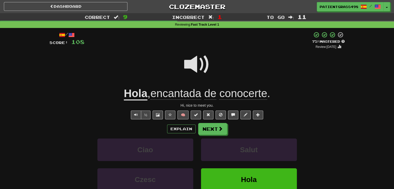
click at [232, 91] on span "conocerte" at bounding box center [243, 93] width 48 height 12
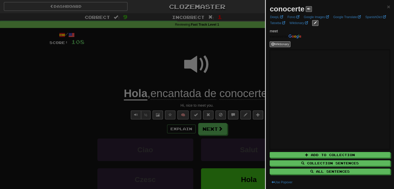
click at [310, 6] on div "conocerte" at bounding box center [290, 9] width 42 height 10
click at [309, 8] on span at bounding box center [308, 8] width 3 height 3
click at [237, 48] on div at bounding box center [197, 94] width 394 height 189
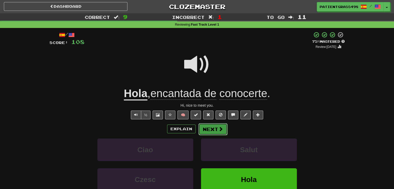
click at [219, 130] on span at bounding box center [220, 129] width 5 height 5
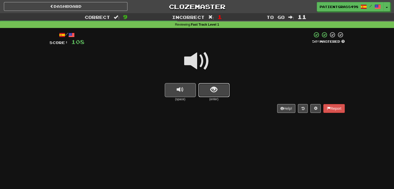
click at [208, 88] on button "show sentence" at bounding box center [213, 90] width 31 height 14
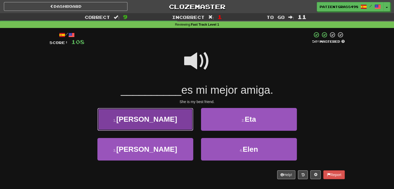
click at [173, 117] on button "1 . Ella" at bounding box center [145, 119] width 96 height 23
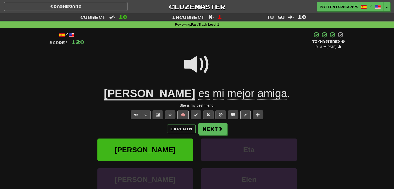
click at [227, 93] on span "mejor" at bounding box center [240, 93] width 27 height 12
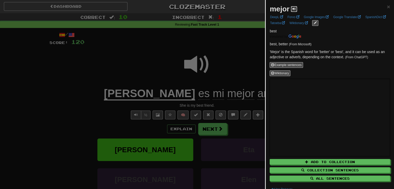
click at [294, 9] on span at bounding box center [293, 8] width 3 height 3
click at [228, 69] on div at bounding box center [197, 94] width 394 height 189
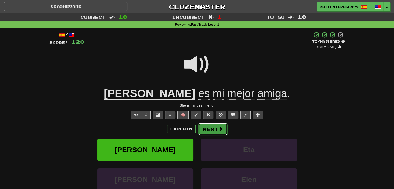
click at [213, 130] on button "Next" at bounding box center [212, 129] width 29 height 12
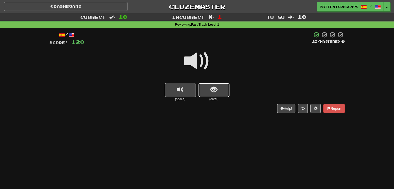
click at [207, 88] on button "show sentence" at bounding box center [213, 90] width 31 height 14
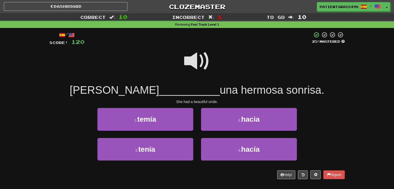
click at [187, 56] on span at bounding box center [197, 61] width 26 height 26
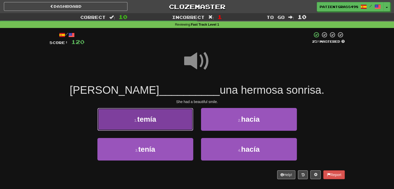
click at [157, 120] on button "1 . temía" at bounding box center [145, 119] width 96 height 23
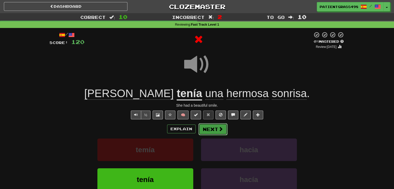
click at [223, 128] on button "Next" at bounding box center [212, 129] width 29 height 12
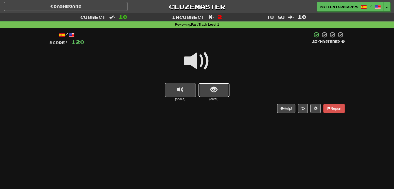
click at [212, 92] on span "show sentence" at bounding box center [213, 89] width 7 height 7
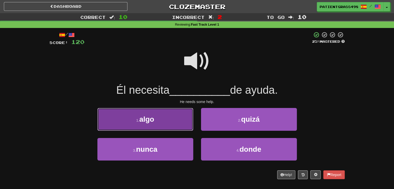
click at [178, 115] on button "1 . algo" at bounding box center [145, 119] width 96 height 23
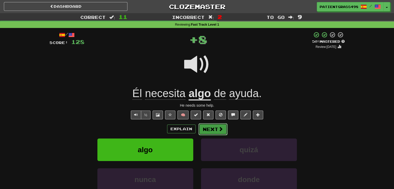
click at [222, 127] on span at bounding box center [220, 129] width 5 height 5
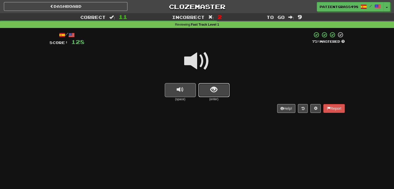
click at [204, 86] on button "show sentence" at bounding box center [213, 90] width 31 height 14
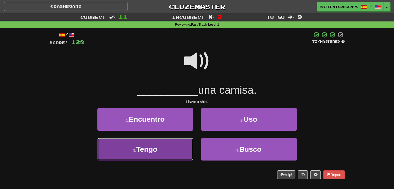
click at [166, 144] on button "3 . Tengo" at bounding box center [145, 149] width 96 height 23
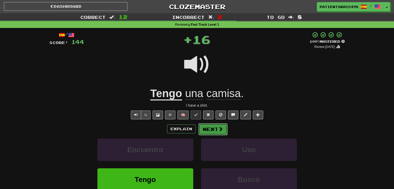
click at [220, 127] on span at bounding box center [220, 129] width 5 height 5
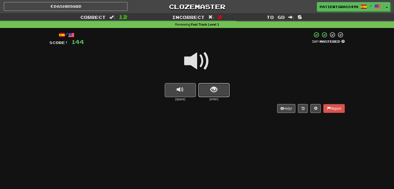
click at [204, 85] on button "show sentence" at bounding box center [213, 90] width 31 height 14
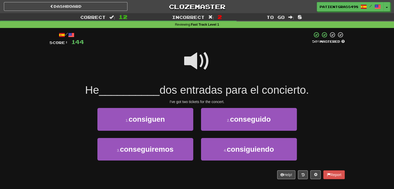
click at [173, 57] on div at bounding box center [196, 64] width 295 height 37
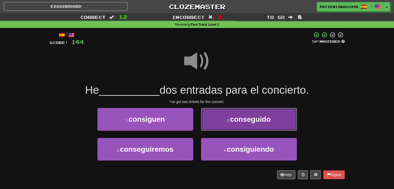
click at [211, 118] on button "2 . conseguido" at bounding box center [249, 119] width 96 height 23
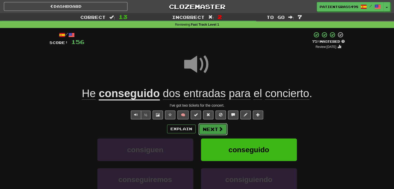
click at [215, 130] on button "Next" at bounding box center [212, 129] width 29 height 12
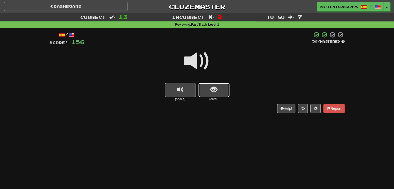
click at [210, 91] on span "show sentence" at bounding box center [213, 89] width 7 height 7
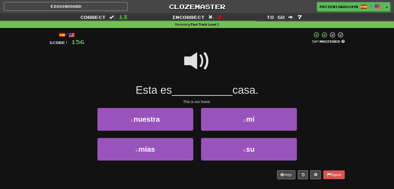
click at [202, 65] on span at bounding box center [197, 61] width 26 height 26
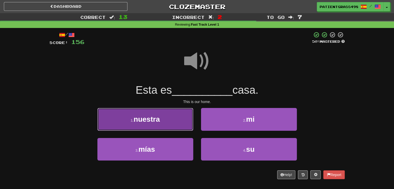
click at [173, 120] on button "1 . nuestra" at bounding box center [145, 119] width 96 height 23
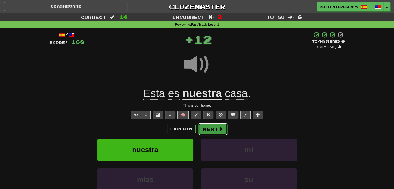
click at [219, 128] on span at bounding box center [220, 129] width 5 height 5
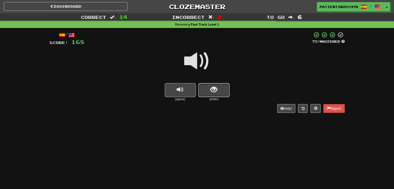
click at [204, 89] on button "show sentence" at bounding box center [213, 90] width 31 height 14
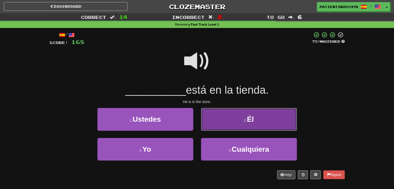
click at [229, 121] on button "2 . Él" at bounding box center [249, 119] width 96 height 23
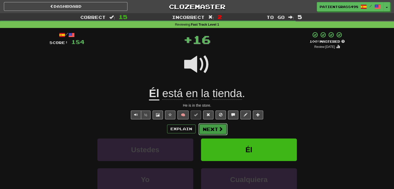
click at [223, 127] on button "Next" at bounding box center [212, 129] width 29 height 12
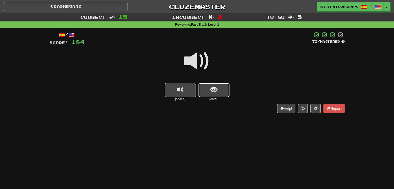
click at [203, 86] on button "show sentence" at bounding box center [213, 90] width 31 height 14
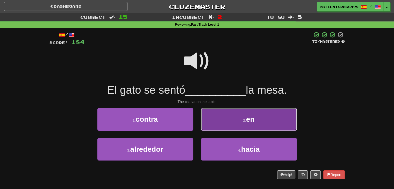
click at [222, 118] on button "2 . en" at bounding box center [249, 119] width 96 height 23
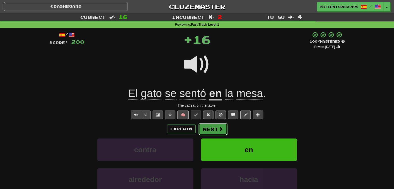
click at [214, 124] on button "Next" at bounding box center [212, 129] width 29 height 12
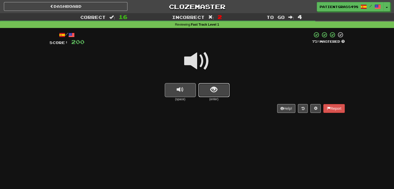
click at [214, 92] on span "show sentence" at bounding box center [213, 89] width 7 height 7
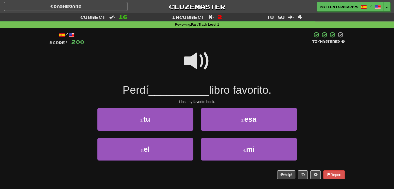
click at [206, 69] on span at bounding box center [197, 61] width 26 height 26
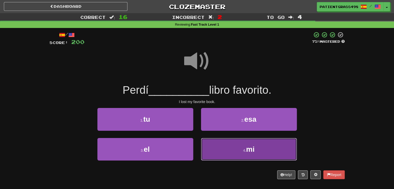
click at [213, 143] on button "4 . mi" at bounding box center [249, 149] width 96 height 23
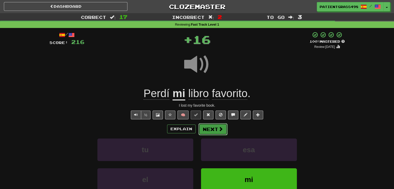
click at [222, 129] on span at bounding box center [220, 129] width 5 height 5
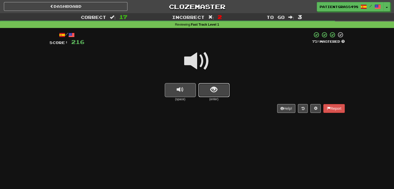
click at [206, 89] on button "show sentence" at bounding box center [213, 90] width 31 height 14
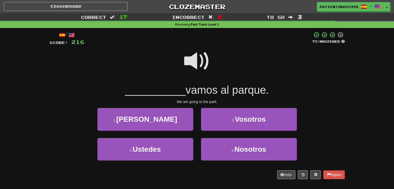
click at [204, 60] on span at bounding box center [197, 61] width 26 height 26
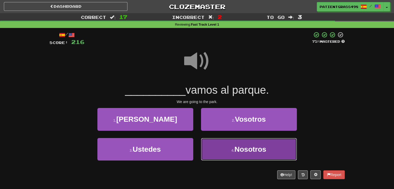
click at [230, 142] on button "4 . Nosotros" at bounding box center [249, 149] width 96 height 23
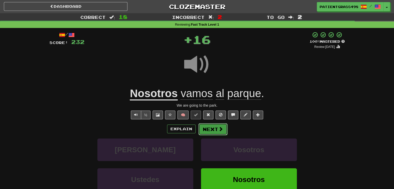
click at [218, 129] on span at bounding box center [220, 129] width 5 height 5
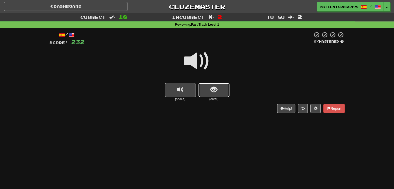
click at [209, 84] on button "show sentence" at bounding box center [213, 90] width 31 height 14
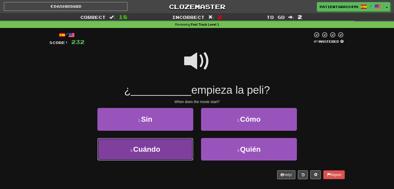
click at [178, 148] on button "3 . Cuándo" at bounding box center [145, 149] width 96 height 23
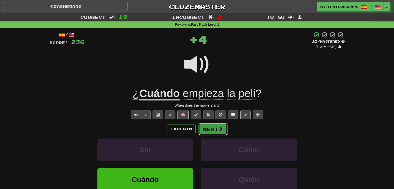
click at [218, 129] on span at bounding box center [220, 129] width 5 height 5
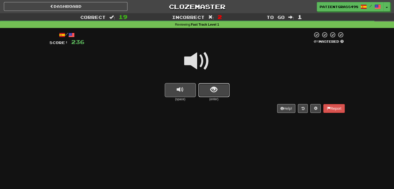
click at [201, 90] on button "show sentence" at bounding box center [213, 90] width 31 height 14
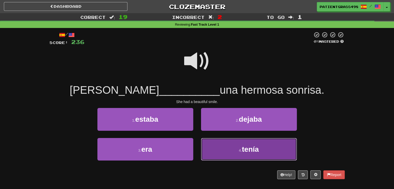
click at [218, 145] on button "4 . tenía" at bounding box center [249, 149] width 96 height 23
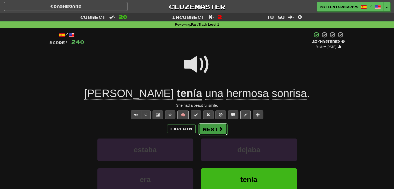
click at [217, 133] on button "Next" at bounding box center [212, 129] width 29 height 12
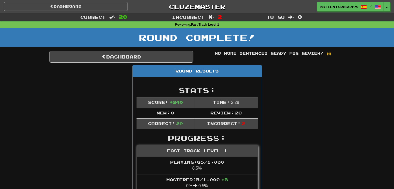
click at [96, 11] on div "Dashboard Clozemaster PatientGrass4981 / Toggle Dropdown Dashboard Leaderboard …" at bounding box center [197, 5] width 394 height 11
click at [97, 8] on link "Dashboard" at bounding box center [65, 6] width 123 height 9
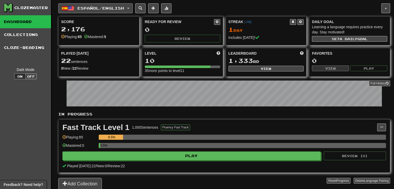
click at [95, 6] on span "Español / English" at bounding box center [100, 8] width 47 height 4
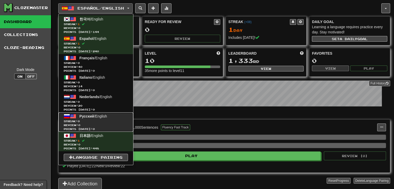
click at [94, 117] on span "Русский / English" at bounding box center [92, 116] width 27 height 4
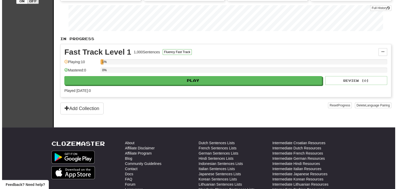
scroll to position [78, 0]
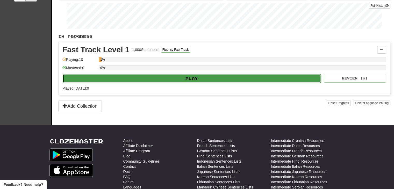
click at [172, 76] on button "Play" at bounding box center [192, 78] width 258 height 9
select select "**"
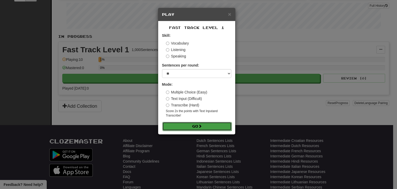
click at [183, 128] on button "Go" at bounding box center [197, 126] width 69 height 9
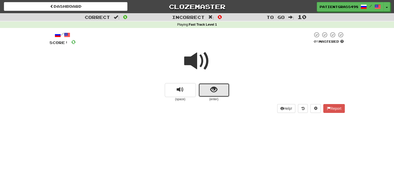
click at [206, 84] on button "show sentence" at bounding box center [213, 90] width 31 height 14
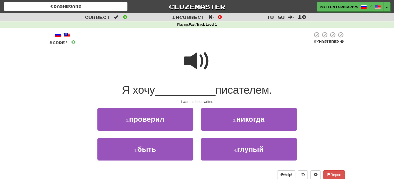
click at [190, 59] on span at bounding box center [197, 61] width 26 height 26
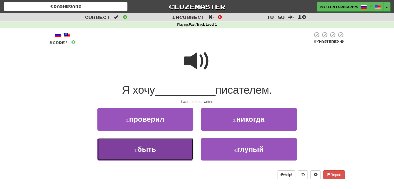
click at [163, 149] on button "3 . быть" at bounding box center [145, 149] width 96 height 23
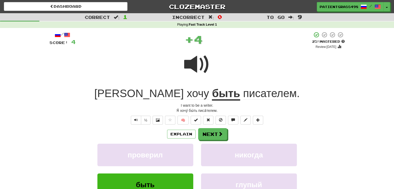
click at [212, 95] on u "быть" at bounding box center [226, 93] width 28 height 13
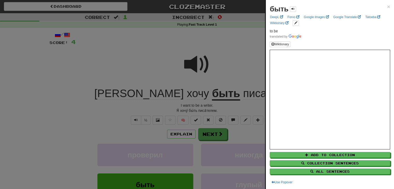
click at [296, 7] on div "быть ×" at bounding box center [329, 9] width 120 height 10
click at [292, 7] on span at bounding box center [292, 8] width 3 height 3
click at [224, 43] on div at bounding box center [197, 94] width 394 height 189
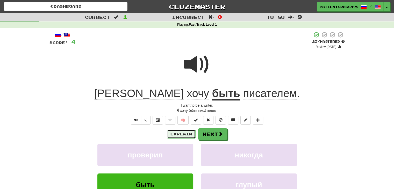
click at [173, 137] on button "Explain" at bounding box center [181, 134] width 28 height 9
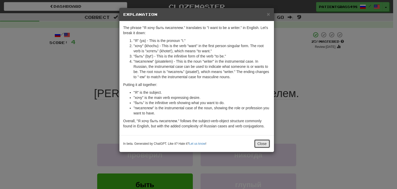
click at [261, 144] on button "Close" at bounding box center [262, 143] width 16 height 9
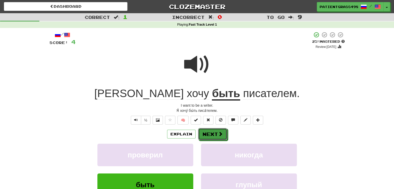
click at [205, 133] on button "Next" at bounding box center [212, 134] width 29 height 12
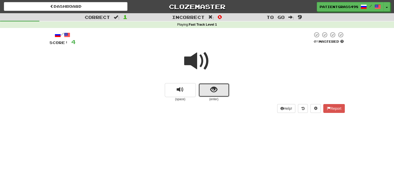
click at [204, 86] on button "show sentence" at bounding box center [213, 90] width 31 height 14
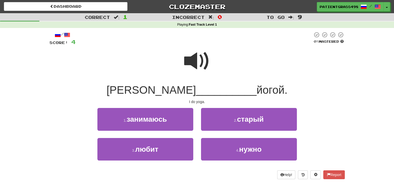
click at [197, 61] on span at bounding box center [197, 61] width 26 height 26
click at [195, 62] on span at bounding box center [197, 61] width 26 height 26
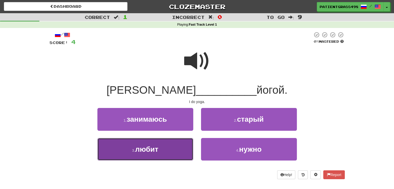
click at [182, 144] on button "3 . любит" at bounding box center [145, 149] width 96 height 23
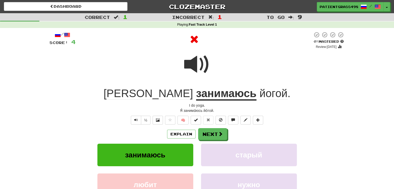
click at [196, 94] on u "занимаюсь" at bounding box center [226, 93] width 60 height 13
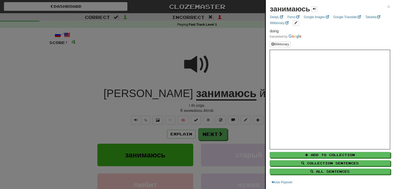
click at [189, 60] on div at bounding box center [197, 94] width 394 height 189
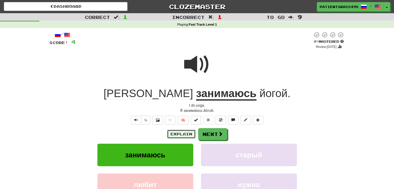
click at [174, 138] on button "Explain" at bounding box center [181, 134] width 28 height 9
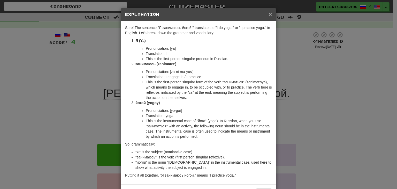
click at [269, 13] on span "×" at bounding box center [270, 14] width 3 height 6
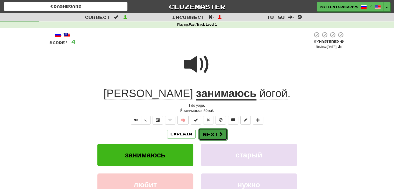
click at [205, 137] on button "Next" at bounding box center [212, 134] width 29 height 12
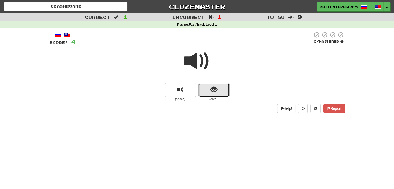
click at [210, 88] on span "show sentence" at bounding box center [213, 89] width 7 height 7
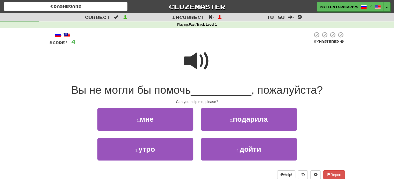
click at [199, 62] on span at bounding box center [197, 61] width 26 height 26
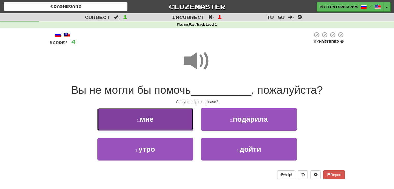
click at [158, 118] on button "1 . мне" at bounding box center [145, 119] width 96 height 23
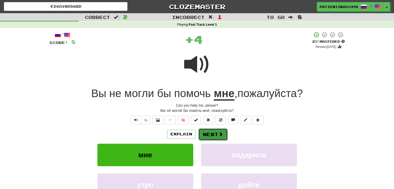
click at [212, 134] on button "Next" at bounding box center [212, 134] width 29 height 12
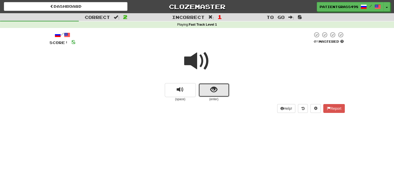
click at [214, 87] on span "show sentence" at bounding box center [213, 89] width 7 height 7
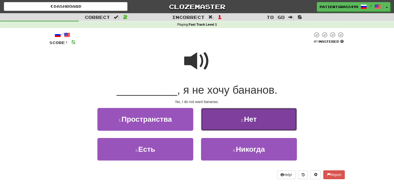
click at [224, 114] on button "2 . Нет" at bounding box center [249, 119] width 96 height 23
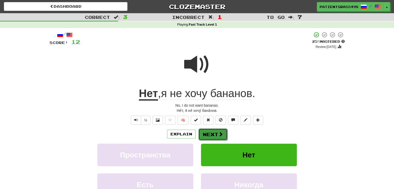
click at [215, 131] on button "Next" at bounding box center [212, 134] width 29 height 12
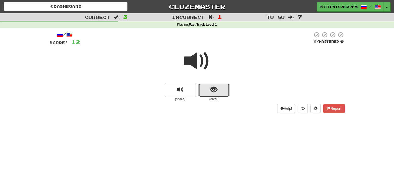
click at [206, 91] on button "show sentence" at bounding box center [213, 90] width 31 height 14
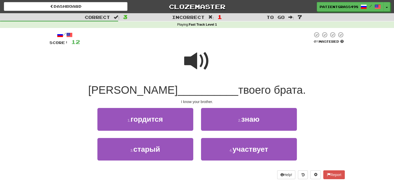
click at [196, 61] on span at bounding box center [197, 61] width 26 height 26
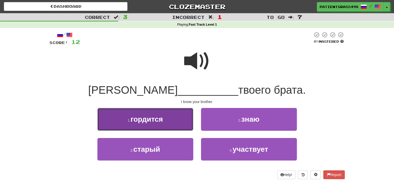
click at [158, 129] on button "1 . гордится" at bounding box center [145, 119] width 96 height 23
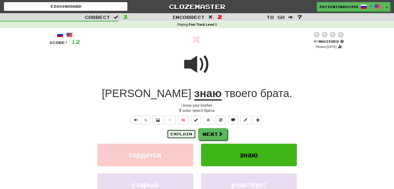
click at [177, 135] on button "Explain" at bounding box center [181, 134] width 28 height 9
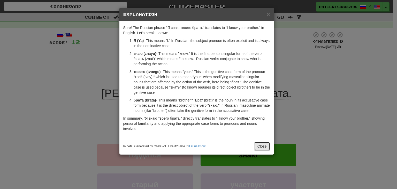
click at [260, 144] on button "Close" at bounding box center [262, 146] width 16 height 9
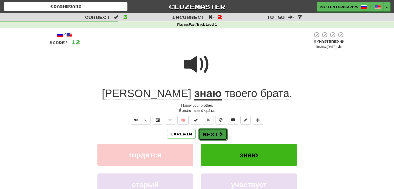
click at [211, 135] on button "Next" at bounding box center [212, 134] width 29 height 12
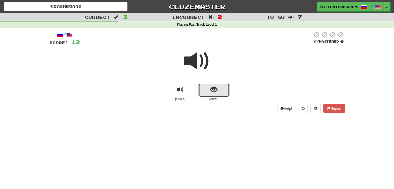
click at [207, 85] on button "show sentence" at bounding box center [213, 90] width 31 height 14
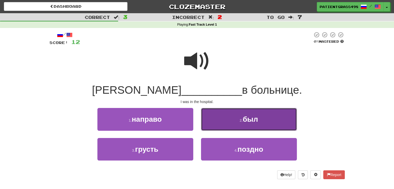
click at [216, 114] on button "2 . был" at bounding box center [249, 119] width 96 height 23
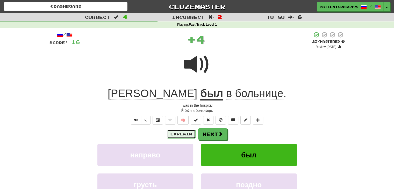
click at [184, 134] on button "Explain" at bounding box center [181, 134] width 28 height 9
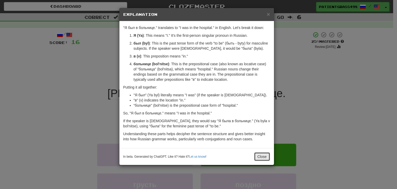
click at [266, 152] on button "Close" at bounding box center [262, 156] width 16 height 9
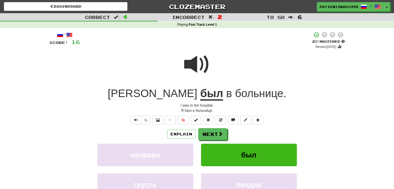
click at [216, 128] on div "Explain Next" at bounding box center [196, 134] width 295 height 12
click at [215, 134] on button "Next" at bounding box center [212, 134] width 29 height 12
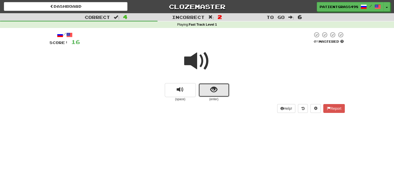
click at [212, 86] on span "show sentence" at bounding box center [213, 89] width 7 height 7
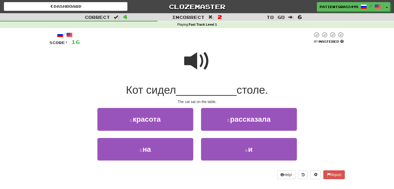
click at [193, 59] on span at bounding box center [197, 61] width 26 height 26
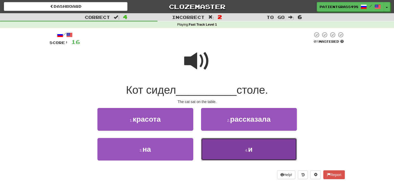
click at [221, 145] on button "4 . и" at bounding box center [249, 149] width 96 height 23
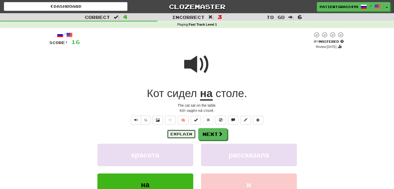
click at [190, 132] on button "Explain" at bounding box center [181, 134] width 28 height 9
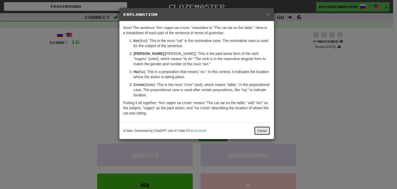
click at [263, 130] on button "Close" at bounding box center [262, 130] width 16 height 9
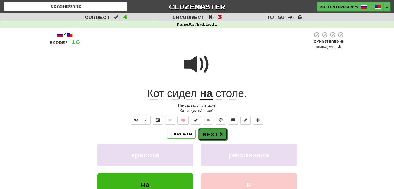
click at [222, 135] on span at bounding box center [220, 134] width 5 height 5
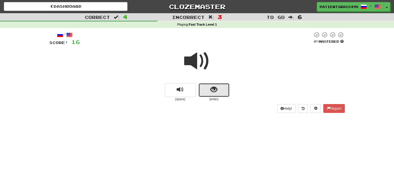
click at [210, 92] on button "show sentence" at bounding box center [213, 90] width 31 height 14
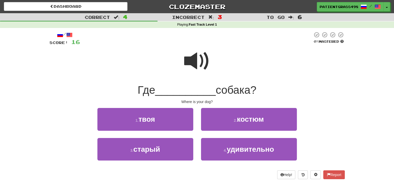
click at [189, 63] on span at bounding box center [197, 61] width 26 height 26
click at [188, 63] on span at bounding box center [197, 61] width 26 height 26
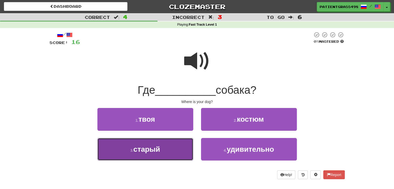
click at [174, 146] on button "3 . старый" at bounding box center [145, 149] width 96 height 23
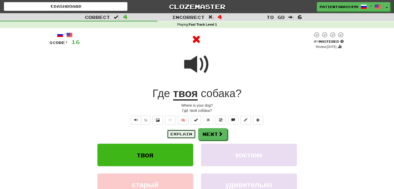
click at [172, 137] on button "Explain" at bounding box center [181, 134] width 28 height 9
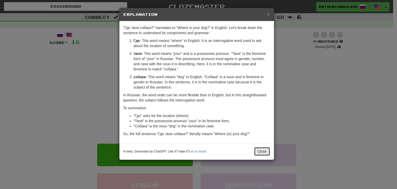
click at [262, 151] on button "Close" at bounding box center [262, 151] width 16 height 9
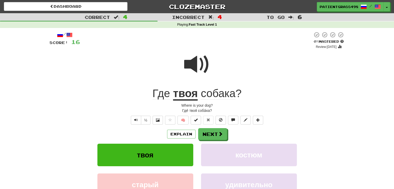
click at [186, 92] on u "твоя" at bounding box center [185, 93] width 25 height 13
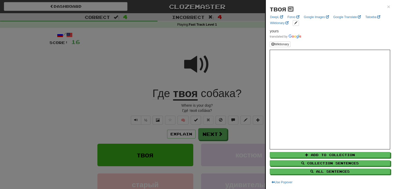
click at [292, 8] on button at bounding box center [290, 9] width 6 height 6
click at [235, 39] on div at bounding box center [197, 94] width 394 height 189
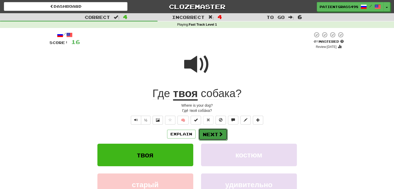
click at [223, 132] on button "Next" at bounding box center [212, 134] width 29 height 12
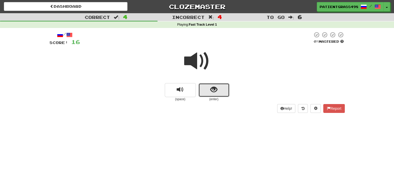
click at [207, 90] on button "show sentence" at bounding box center [213, 90] width 31 height 14
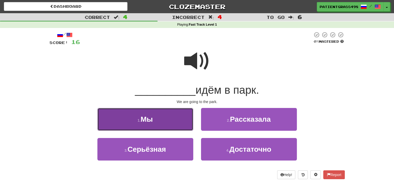
click at [156, 127] on button "1 . Мы" at bounding box center [145, 119] width 96 height 23
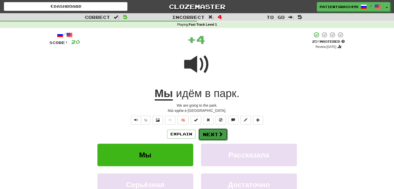
click at [215, 131] on button "Next" at bounding box center [212, 134] width 29 height 12
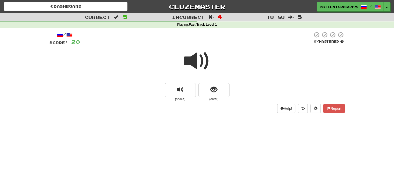
click at [209, 83] on div at bounding box center [196, 64] width 295 height 37
click at [210, 87] on button "show sentence" at bounding box center [213, 90] width 31 height 14
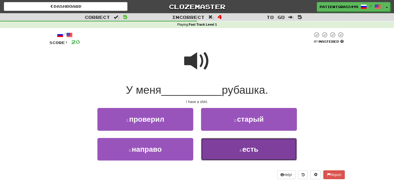
click at [211, 150] on button "4 . есть" at bounding box center [249, 149] width 96 height 23
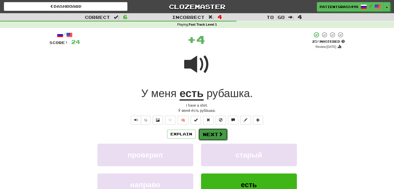
click at [215, 136] on button "Next" at bounding box center [212, 134] width 29 height 12
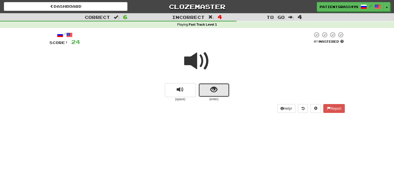
click at [204, 94] on button "show sentence" at bounding box center [213, 90] width 31 height 14
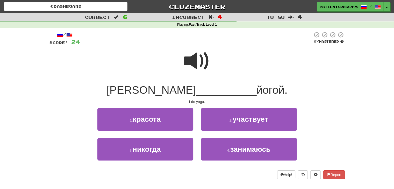
click at [204, 64] on span at bounding box center [197, 61] width 26 height 26
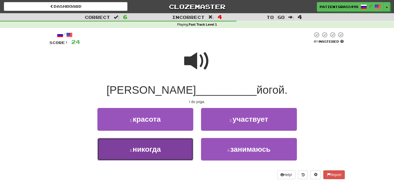
click at [153, 145] on span "никогда" at bounding box center [146, 149] width 28 height 8
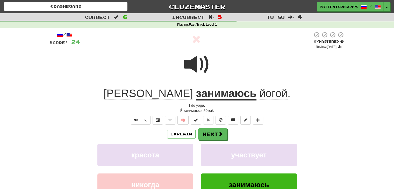
click at [223, 127] on div "/ Score: 24 0 % Mastered Review: 2025-09-18 Я занимаюсь йогой . I do yoga. Я́ з…" at bounding box center [196, 127] width 295 height 191
click at [222, 129] on button "Next" at bounding box center [212, 134] width 29 height 12
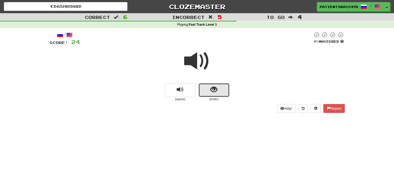
click at [202, 85] on button "show sentence" at bounding box center [213, 90] width 31 height 14
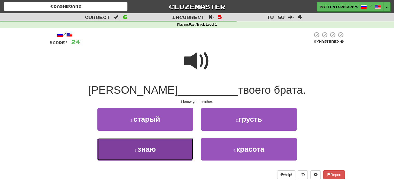
click at [163, 141] on button "3 . знаю" at bounding box center [145, 149] width 96 height 23
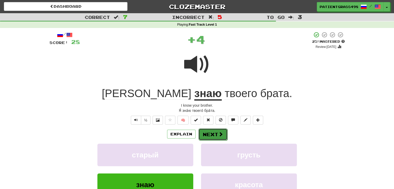
click at [213, 133] on button "Next" at bounding box center [212, 134] width 29 height 12
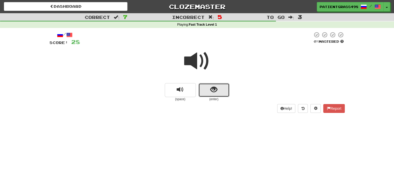
click at [204, 92] on button "show sentence" at bounding box center [213, 90] width 31 height 14
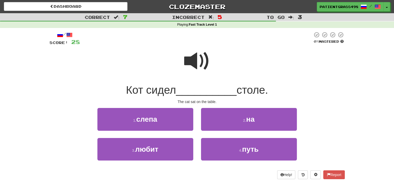
click at [190, 60] on span at bounding box center [197, 61] width 26 height 26
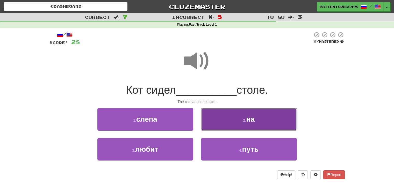
click at [211, 116] on button "2 . на" at bounding box center [249, 119] width 96 height 23
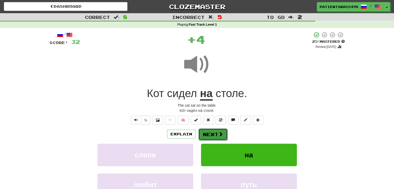
click at [215, 133] on button "Next" at bounding box center [212, 134] width 29 height 12
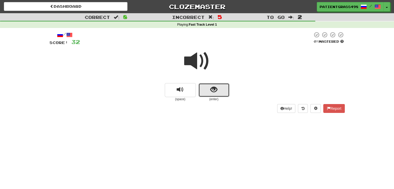
click at [203, 89] on button "show sentence" at bounding box center [213, 90] width 31 height 14
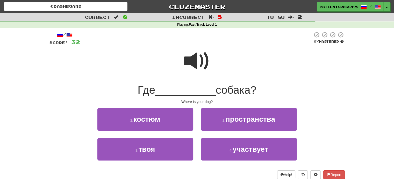
click at [193, 56] on span at bounding box center [197, 61] width 26 height 26
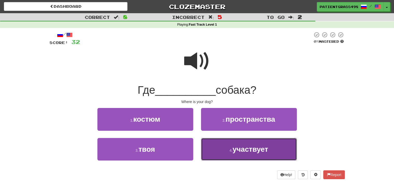
click at [229, 147] on button "4 . участвует" at bounding box center [249, 149] width 96 height 23
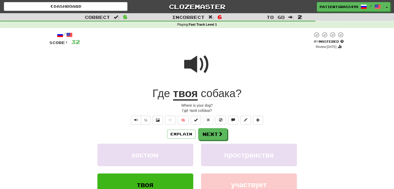
click at [209, 126] on div "/ Score: 32 0 % Mastered Review: 2025-09-18 Где твоя собака ? Where is your dog…" at bounding box center [196, 127] width 295 height 191
click at [208, 130] on button "Next" at bounding box center [212, 134] width 29 height 12
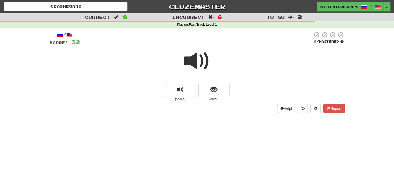
click at [200, 99] on small "(enter)" at bounding box center [213, 99] width 31 height 4
click at [206, 92] on button "show sentence" at bounding box center [213, 90] width 31 height 14
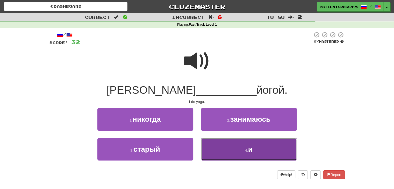
click at [206, 150] on button "4 . и" at bounding box center [249, 149] width 96 height 23
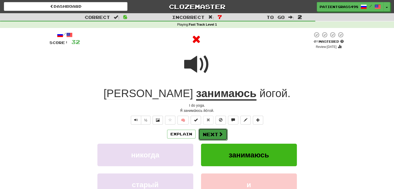
click at [210, 131] on button "Next" at bounding box center [212, 134] width 29 height 12
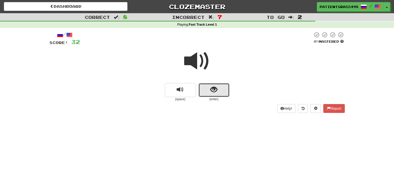
click at [209, 92] on button "show sentence" at bounding box center [213, 90] width 31 height 14
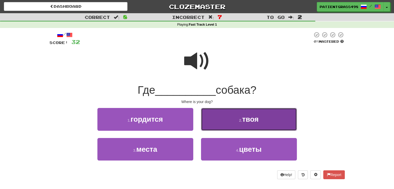
click at [227, 118] on button "2 . твоя" at bounding box center [249, 119] width 96 height 23
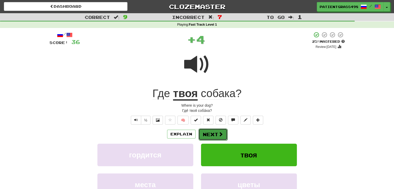
click at [218, 134] on span at bounding box center [220, 134] width 5 height 5
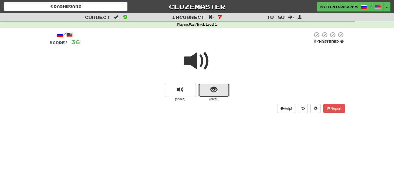
click at [219, 93] on button "show sentence" at bounding box center [213, 90] width 31 height 14
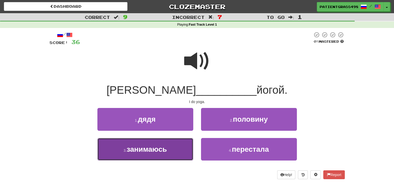
click at [166, 150] on span "занимаюсь" at bounding box center [147, 149] width 40 height 8
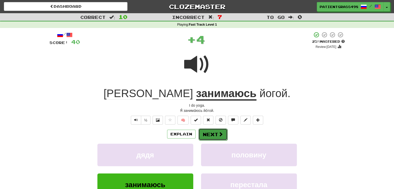
click at [216, 133] on button "Next" at bounding box center [212, 134] width 29 height 12
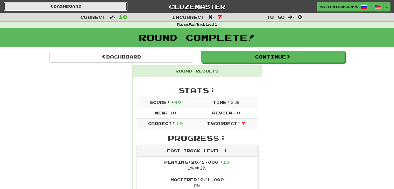
click at [102, 9] on link "Dashboard" at bounding box center [65, 6] width 123 height 9
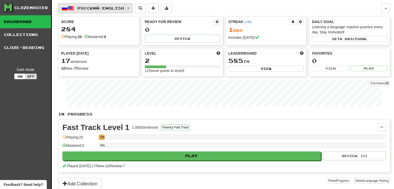
click at [92, 9] on span "Русский / English" at bounding box center [100, 8] width 47 height 4
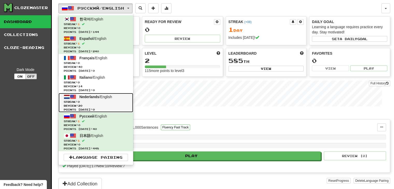
click at [98, 98] on span "Nederlands" at bounding box center [89, 97] width 20 height 4
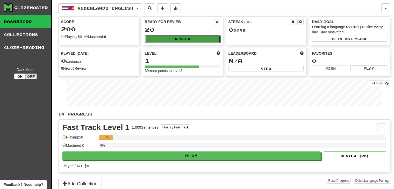
click at [159, 36] on button "Review" at bounding box center [182, 39] width 75 height 8
select select "**"
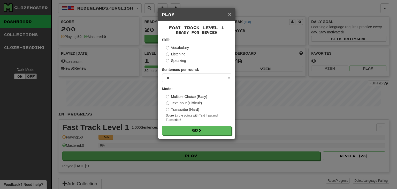
click at [231, 14] on span "×" at bounding box center [229, 14] width 3 height 6
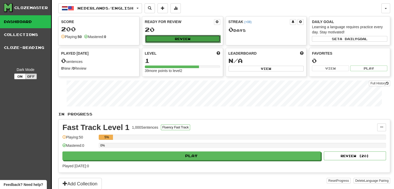
click at [196, 39] on button "Review" at bounding box center [182, 39] width 75 height 8
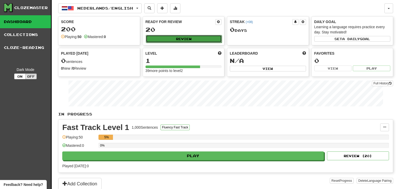
select select "**"
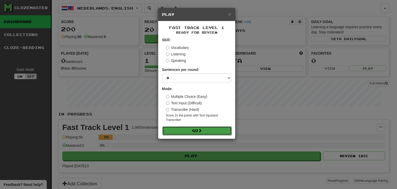
click at [184, 130] on button "Go" at bounding box center [197, 130] width 69 height 9
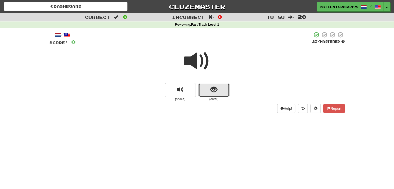
click at [208, 84] on button "show sentence" at bounding box center [213, 90] width 31 height 14
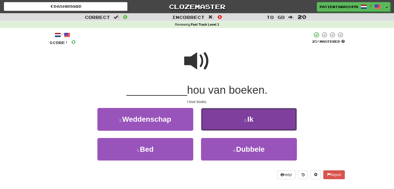
click at [223, 116] on button "2 . Ik" at bounding box center [249, 119] width 96 height 23
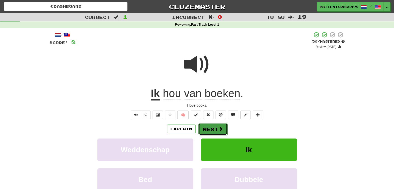
click at [213, 128] on button "Next" at bounding box center [212, 129] width 29 height 12
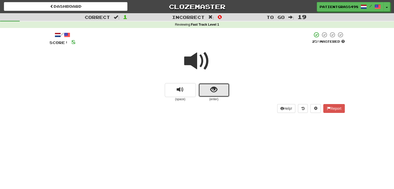
click at [207, 86] on button "show sentence" at bounding box center [213, 90] width 31 height 14
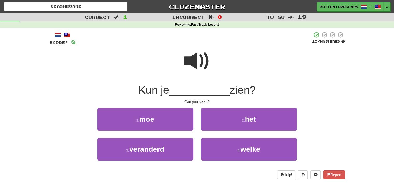
click at [202, 61] on span at bounding box center [197, 61] width 26 height 26
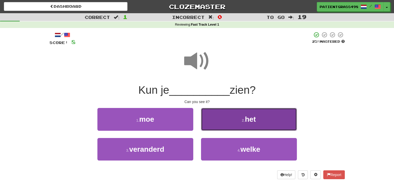
click at [216, 119] on button "2 . het" at bounding box center [249, 119] width 96 height 23
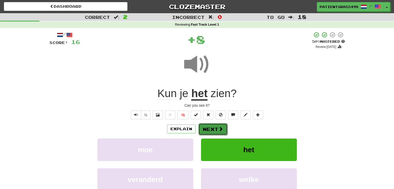
click at [214, 125] on button "Next" at bounding box center [212, 129] width 29 height 12
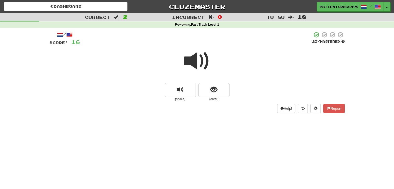
click at [207, 82] on div at bounding box center [196, 64] width 295 height 37
click at [209, 92] on button "show sentence" at bounding box center [213, 90] width 31 height 14
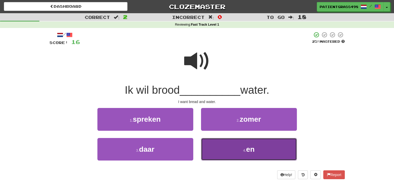
click at [215, 152] on button "4 . en" at bounding box center [249, 149] width 96 height 23
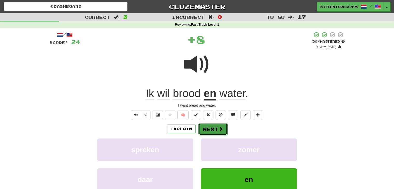
click at [210, 127] on button "Next" at bounding box center [212, 129] width 29 height 12
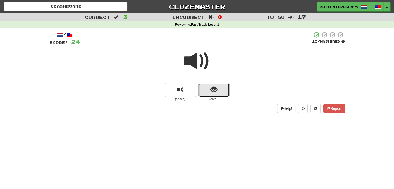
click at [210, 92] on span "show sentence" at bounding box center [213, 89] width 7 height 7
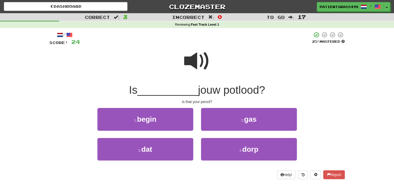
click at [196, 48] on span at bounding box center [197, 61] width 26 height 26
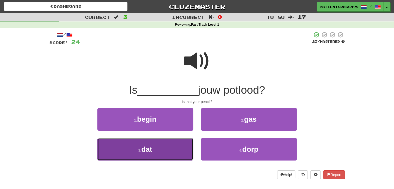
click at [168, 156] on button "3 . dat" at bounding box center [145, 149] width 96 height 23
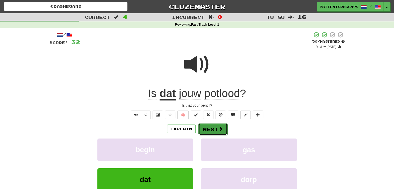
click at [214, 130] on button "Next" at bounding box center [212, 129] width 29 height 12
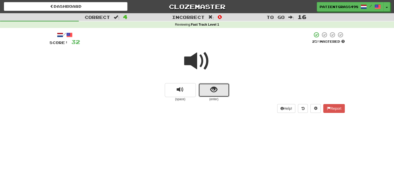
click at [208, 89] on button "show sentence" at bounding box center [213, 90] width 31 height 14
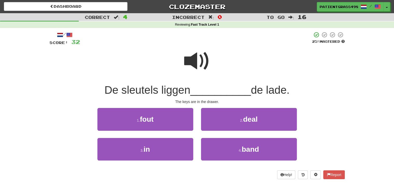
click at [199, 57] on span at bounding box center [197, 61] width 26 height 26
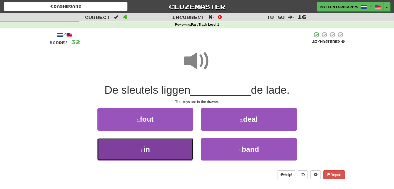
click at [175, 158] on button "3 . in" at bounding box center [145, 149] width 96 height 23
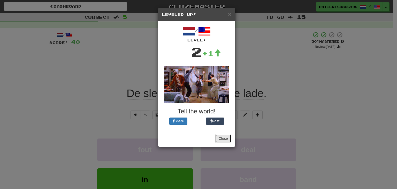
click at [226, 136] on button "Close" at bounding box center [224, 138] width 16 height 9
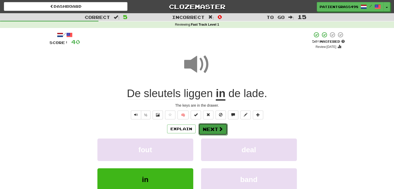
click at [208, 134] on button "Next" at bounding box center [212, 129] width 29 height 12
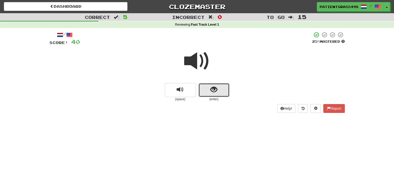
click at [209, 91] on button "show sentence" at bounding box center [213, 90] width 31 height 14
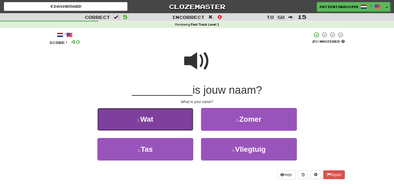
click at [167, 121] on button "1 . Wat" at bounding box center [145, 119] width 96 height 23
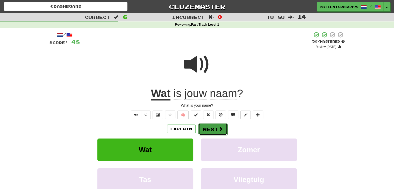
click at [206, 128] on button "Next" at bounding box center [212, 129] width 29 height 12
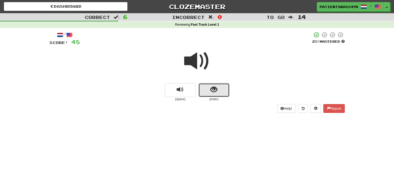
click at [212, 91] on span "show sentence" at bounding box center [213, 89] width 7 height 7
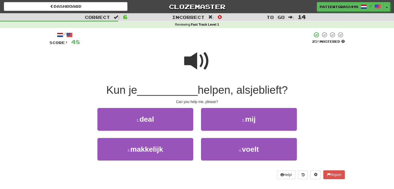
click at [198, 58] on span at bounding box center [197, 61] width 26 height 26
click at [194, 56] on span at bounding box center [197, 61] width 26 height 26
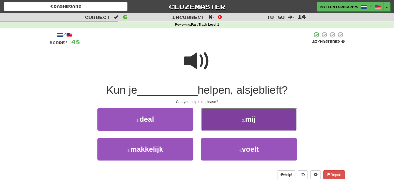
click at [216, 118] on button "2 . mij" at bounding box center [249, 119] width 96 height 23
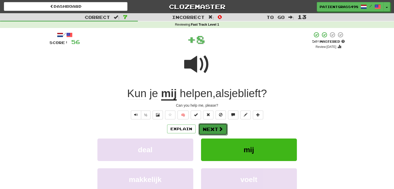
click at [214, 128] on button "Next" at bounding box center [212, 129] width 29 height 12
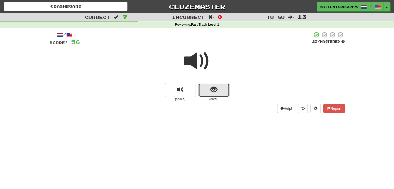
click at [204, 91] on button "show sentence" at bounding box center [213, 90] width 31 height 14
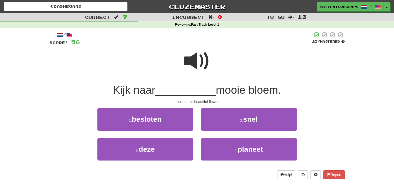
click at [192, 61] on span at bounding box center [197, 61] width 26 height 26
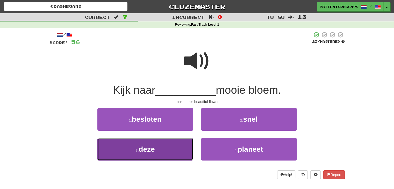
click at [161, 150] on button "3 . deze" at bounding box center [145, 149] width 96 height 23
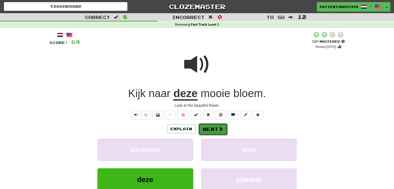
click at [218, 128] on span at bounding box center [220, 129] width 5 height 5
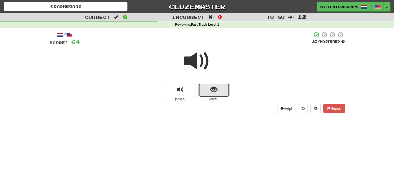
click at [207, 94] on button "show sentence" at bounding box center [213, 90] width 31 height 14
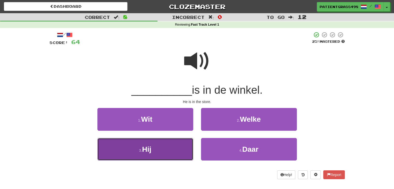
click at [145, 153] on button "3 . Hij" at bounding box center [145, 149] width 96 height 23
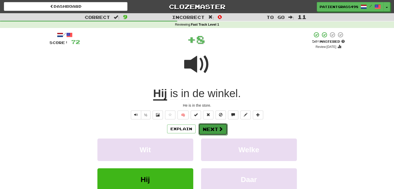
click at [210, 128] on button "Next" at bounding box center [212, 129] width 29 height 12
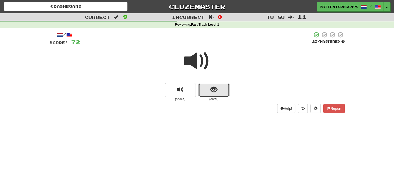
click at [211, 89] on span "show sentence" at bounding box center [213, 89] width 7 height 7
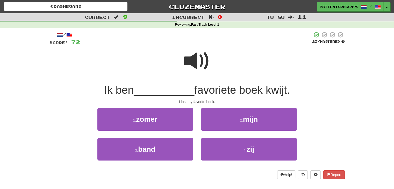
click at [182, 55] on div at bounding box center [196, 64] width 295 height 37
click at [194, 58] on span at bounding box center [197, 61] width 26 height 26
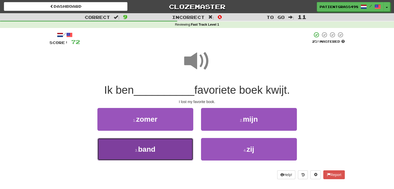
click at [163, 151] on button "3 . band" at bounding box center [145, 149] width 96 height 23
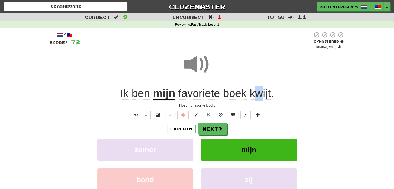
click at [259, 90] on span "kwijt" at bounding box center [259, 93] width 21 height 12
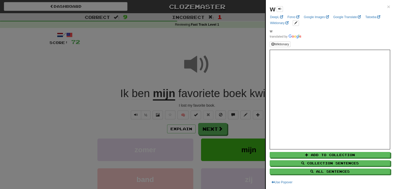
click at [249, 83] on div at bounding box center [197, 94] width 394 height 189
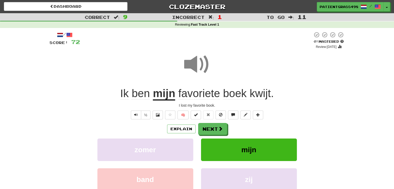
click at [269, 95] on span "kwijt" at bounding box center [259, 93] width 21 height 12
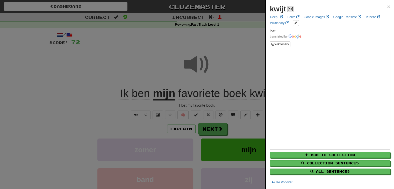
click at [289, 7] on span at bounding box center [290, 8] width 3 height 3
click at [235, 42] on div at bounding box center [197, 94] width 394 height 189
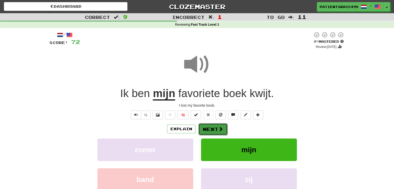
click at [209, 133] on button "Next" at bounding box center [212, 129] width 29 height 12
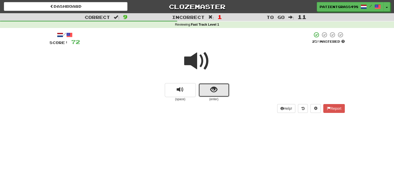
click at [211, 91] on span "show sentence" at bounding box center [213, 89] width 7 height 7
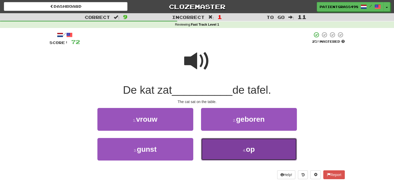
click at [217, 151] on button "4 . op" at bounding box center [249, 149] width 96 height 23
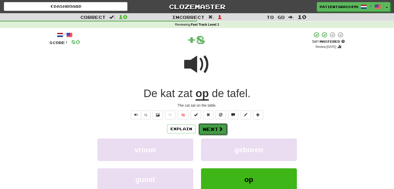
click at [215, 127] on button "Next" at bounding box center [212, 129] width 29 height 12
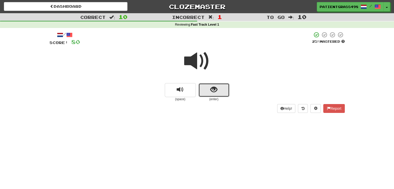
click at [208, 89] on button "show sentence" at bounding box center [213, 90] width 31 height 14
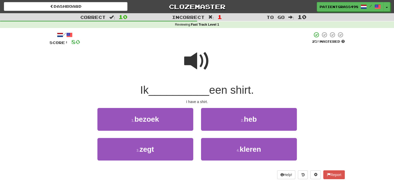
click at [202, 66] on span at bounding box center [197, 61] width 26 height 26
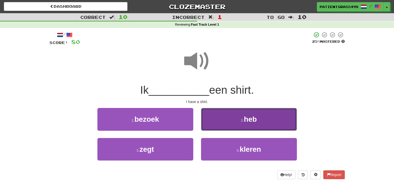
click at [218, 117] on button "2 . heb" at bounding box center [249, 119] width 96 height 23
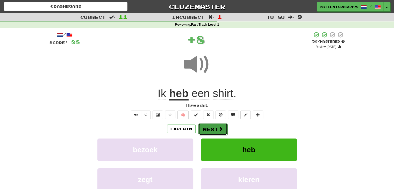
click at [217, 127] on button "Next" at bounding box center [212, 129] width 29 height 12
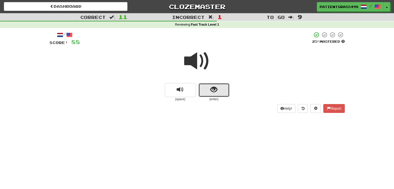
click at [210, 90] on span "show sentence" at bounding box center [213, 89] width 7 height 7
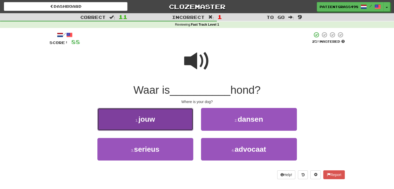
click at [186, 116] on button "1 . jouw" at bounding box center [145, 119] width 96 height 23
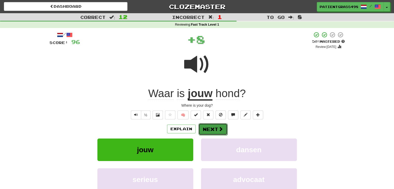
click at [215, 127] on button "Next" at bounding box center [212, 129] width 29 height 12
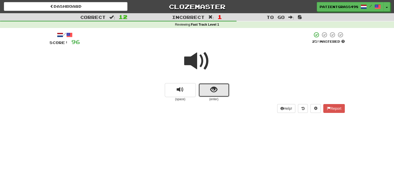
click at [205, 86] on button "show sentence" at bounding box center [213, 90] width 31 height 14
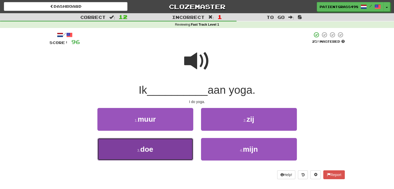
click at [161, 153] on button "3 . doe" at bounding box center [145, 149] width 96 height 23
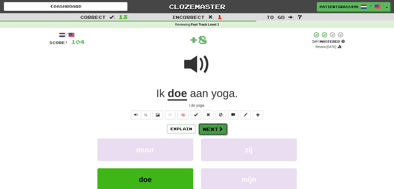
click at [218, 128] on span at bounding box center [220, 129] width 5 height 5
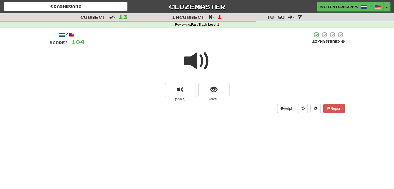
click at [206, 99] on small "(enter)" at bounding box center [213, 99] width 31 height 4
click at [206, 97] on button "show sentence" at bounding box center [213, 90] width 31 height 14
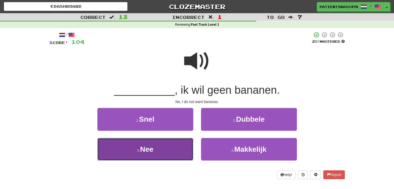
click at [161, 139] on button "3 . Nee" at bounding box center [145, 149] width 96 height 23
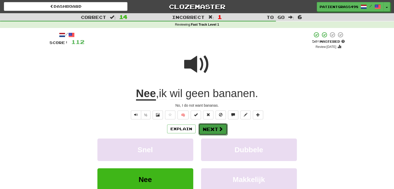
click at [223, 128] on button "Next" at bounding box center [212, 129] width 29 height 12
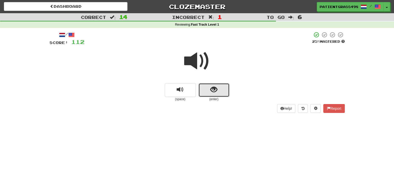
click at [205, 90] on button "show sentence" at bounding box center [213, 90] width 31 height 14
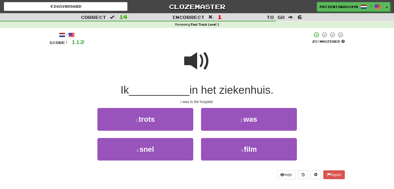
click at [195, 58] on span at bounding box center [197, 61] width 26 height 26
click at [198, 58] on span at bounding box center [197, 61] width 26 height 26
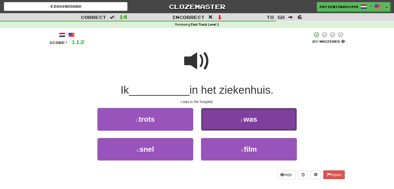
click at [220, 126] on button "2 . was" at bounding box center [249, 119] width 96 height 23
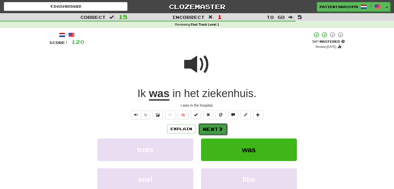
click at [211, 126] on button "Next" at bounding box center [212, 129] width 29 height 12
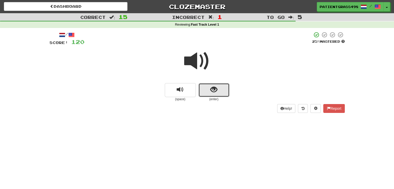
click at [207, 92] on button "show sentence" at bounding box center [213, 90] width 31 height 14
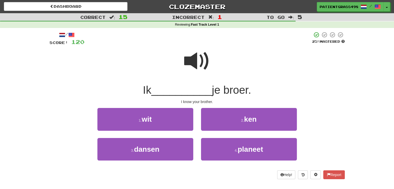
click at [198, 57] on span at bounding box center [197, 61] width 26 height 26
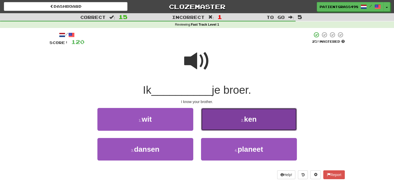
click at [221, 118] on button "2 . ken" at bounding box center [249, 119] width 96 height 23
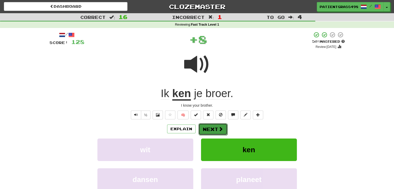
click at [208, 123] on button "Next" at bounding box center [212, 129] width 29 height 12
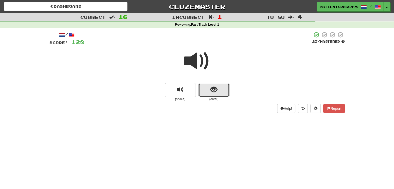
click at [216, 89] on span "show sentence" at bounding box center [213, 89] width 7 height 7
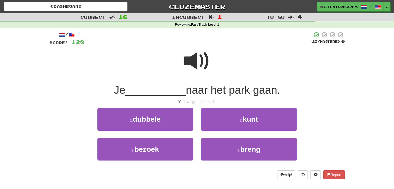
click at [202, 56] on span at bounding box center [197, 61] width 26 height 26
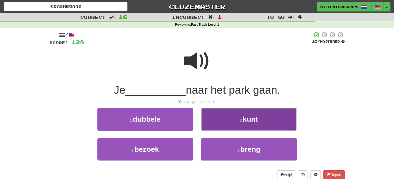
click at [217, 116] on button "2 . kunt" at bounding box center [249, 119] width 96 height 23
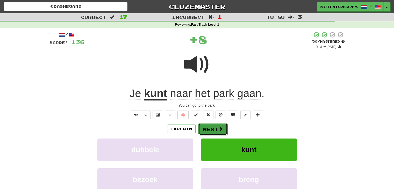
click at [217, 129] on button "Next" at bounding box center [212, 129] width 29 height 12
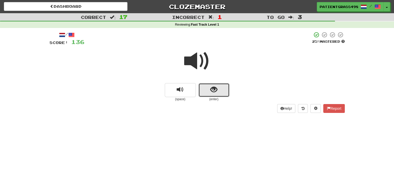
click at [201, 85] on button "show sentence" at bounding box center [213, 90] width 31 height 14
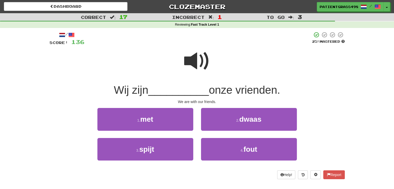
click at [191, 63] on span at bounding box center [197, 61] width 26 height 26
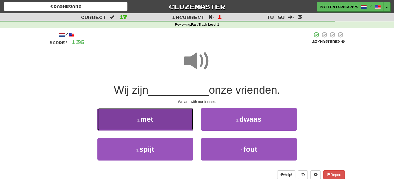
click at [161, 121] on button "1 . met" at bounding box center [145, 119] width 96 height 23
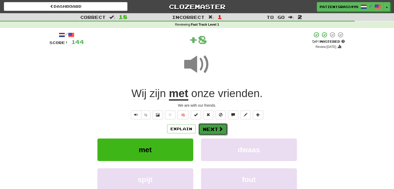
click at [220, 129] on span at bounding box center [220, 129] width 5 height 5
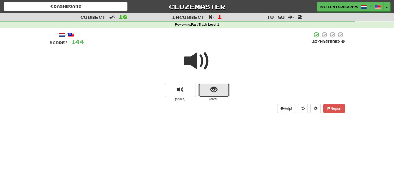
click at [206, 88] on button "show sentence" at bounding box center [213, 90] width 31 height 14
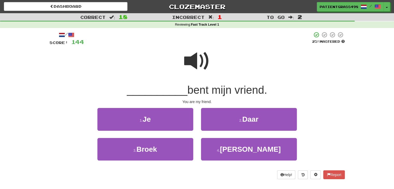
click at [190, 56] on span at bounding box center [197, 61] width 26 height 26
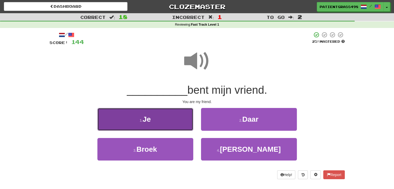
click at [164, 127] on button "1 . Je" at bounding box center [145, 119] width 96 height 23
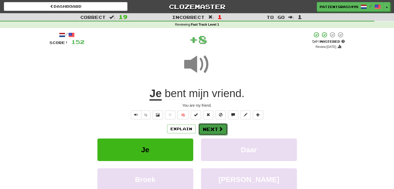
click at [216, 133] on button "Next" at bounding box center [212, 129] width 29 height 12
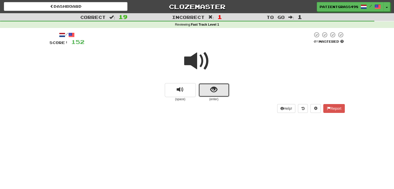
click at [212, 88] on span "show sentence" at bounding box center [213, 89] width 7 height 7
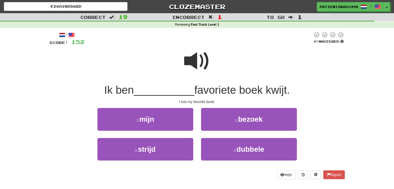
click at [204, 63] on span at bounding box center [197, 61] width 26 height 26
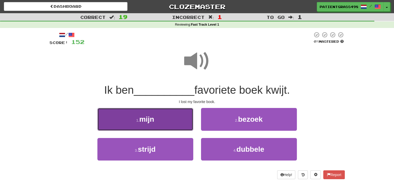
click at [174, 110] on button "1 . mijn" at bounding box center [145, 119] width 96 height 23
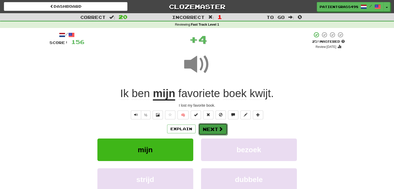
click at [221, 131] on button "Next" at bounding box center [212, 129] width 29 height 12
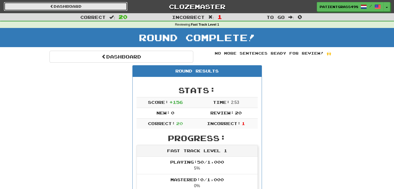
click at [103, 10] on link "Dashboard" at bounding box center [65, 6] width 123 height 9
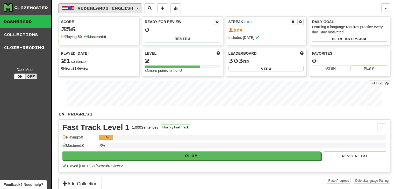
drag, startPoint x: 0, startPoint y: 0, endPoint x: 103, endPoint y: 9, distance: 103.4
click at [103, 9] on span "Nederlands / English" at bounding box center [105, 8] width 56 height 4
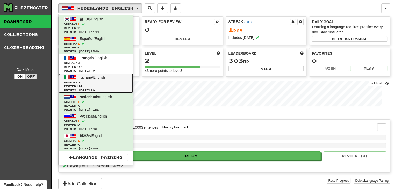
click at [111, 77] on link "Italiano / English Streak: 0 Review: 14 Points today: 0" at bounding box center [95, 82] width 75 height 19
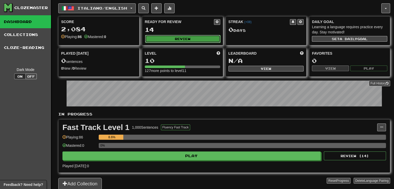
click at [168, 40] on button "Review" at bounding box center [182, 39] width 75 height 8
select select "**"
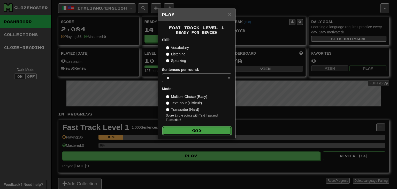
click at [184, 131] on button "Go" at bounding box center [197, 130] width 69 height 9
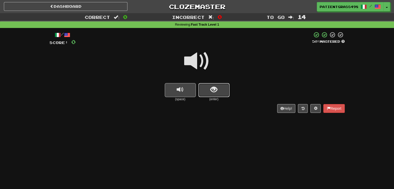
click at [209, 86] on button "show sentence" at bounding box center [213, 90] width 31 height 14
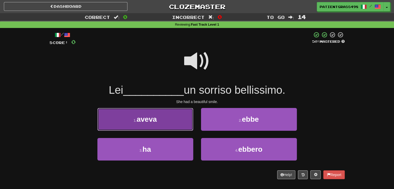
click at [149, 121] on span "aveva" at bounding box center [146, 119] width 20 height 8
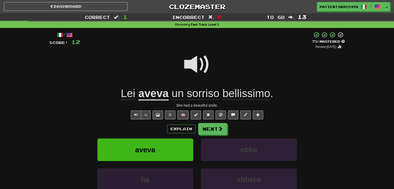
click at [197, 61] on span at bounding box center [197, 64] width 26 height 26
click at [207, 126] on button "Next" at bounding box center [212, 129] width 29 height 12
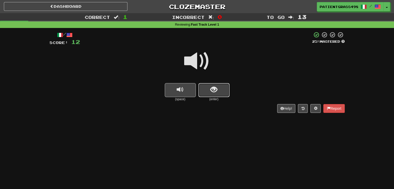
click at [203, 87] on button "show sentence" at bounding box center [213, 90] width 31 height 14
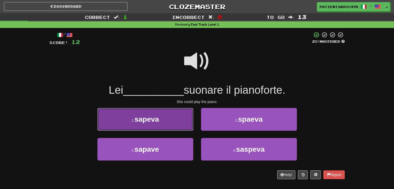
click at [174, 127] on button "1 . sapeva" at bounding box center [145, 119] width 96 height 23
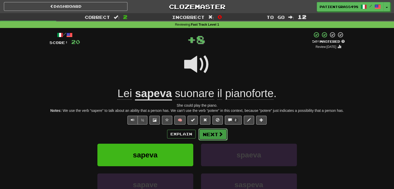
click at [211, 134] on button "Next" at bounding box center [212, 134] width 29 height 12
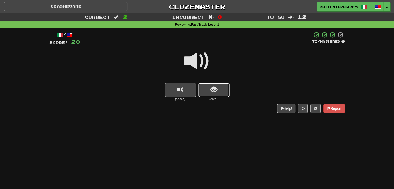
click at [205, 92] on button "show sentence" at bounding box center [213, 90] width 31 height 14
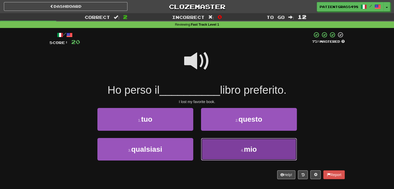
click at [229, 153] on button "4 . mio" at bounding box center [249, 149] width 96 height 23
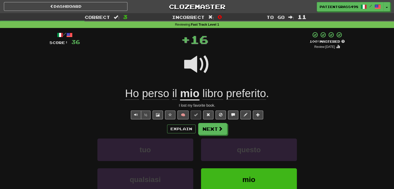
click at [195, 52] on span at bounding box center [197, 64] width 26 height 26
click at [219, 125] on button "Next" at bounding box center [212, 129] width 29 height 12
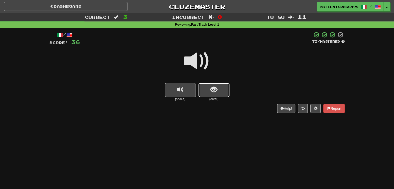
click at [207, 91] on button "show sentence" at bounding box center [213, 90] width 31 height 14
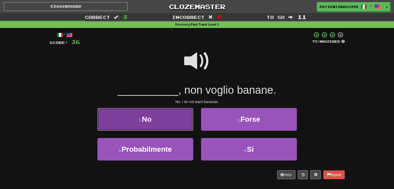
click at [161, 122] on button "1 . No" at bounding box center [145, 119] width 96 height 23
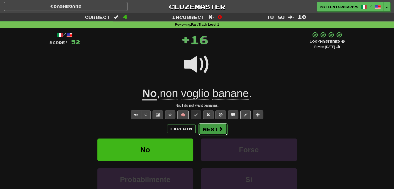
click at [214, 127] on button "Next" at bounding box center [212, 129] width 29 height 12
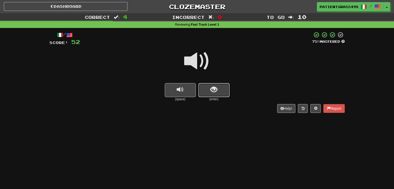
click at [213, 91] on span "show sentence" at bounding box center [213, 89] width 7 height 7
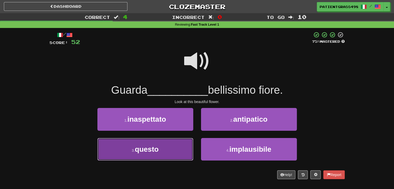
click at [126, 151] on button "3 . questo" at bounding box center [145, 149] width 96 height 23
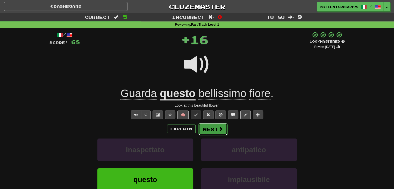
click at [211, 128] on button "Next" at bounding box center [212, 129] width 29 height 12
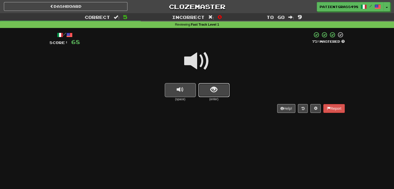
click at [209, 87] on button "show sentence" at bounding box center [213, 90] width 31 height 14
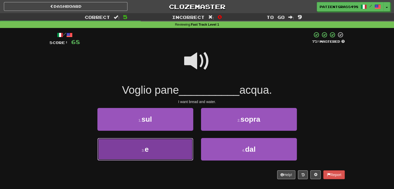
click at [174, 160] on button "3 . e" at bounding box center [145, 149] width 96 height 23
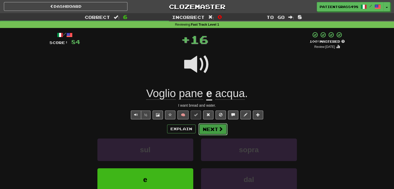
click at [221, 130] on span at bounding box center [220, 129] width 5 height 5
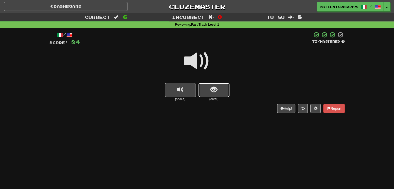
click at [207, 88] on button "show sentence" at bounding box center [213, 90] width 31 height 14
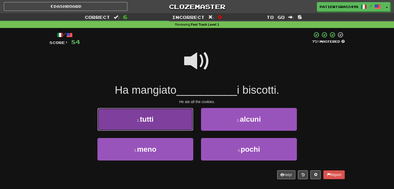
click at [158, 121] on button "1 . tutti" at bounding box center [145, 119] width 96 height 23
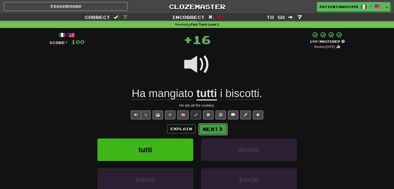
click at [222, 129] on button "Next" at bounding box center [212, 129] width 29 height 12
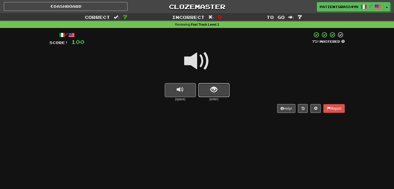
click at [204, 90] on button "show sentence" at bounding box center [213, 90] width 31 height 14
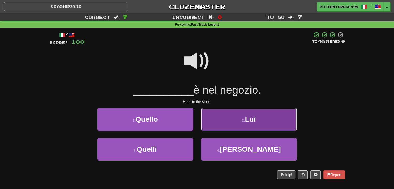
click at [225, 124] on button "2 . Lui" at bounding box center [249, 119] width 96 height 23
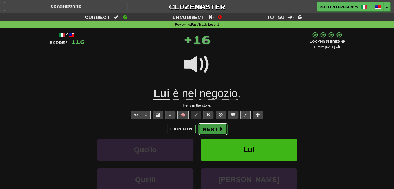
click at [211, 126] on button "Next" at bounding box center [212, 129] width 29 height 12
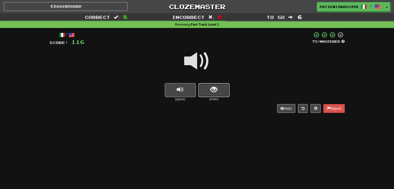
click at [209, 88] on button "show sentence" at bounding box center [213, 90] width 31 height 14
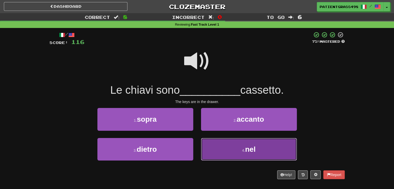
click at [215, 151] on button "4 . nel" at bounding box center [249, 149] width 96 height 23
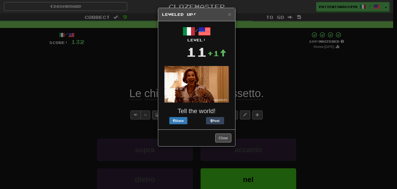
click at [224, 104] on div "/ Level: 11 +1 Tell the world! Share Post" at bounding box center [196, 75] width 69 height 100
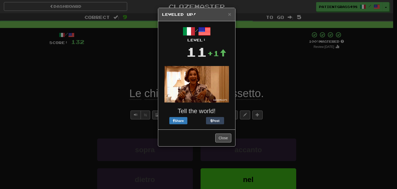
click at [223, 143] on div "Close" at bounding box center [196, 137] width 77 height 17
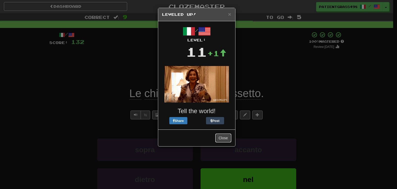
click at [223, 137] on button "Close" at bounding box center [224, 138] width 16 height 9
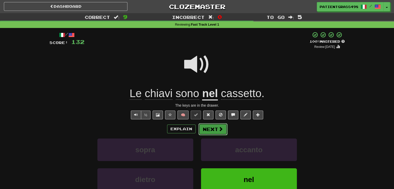
click at [220, 130] on span at bounding box center [220, 129] width 5 height 5
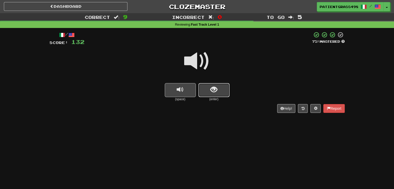
click at [204, 91] on button "show sentence" at bounding box center [213, 90] width 31 height 14
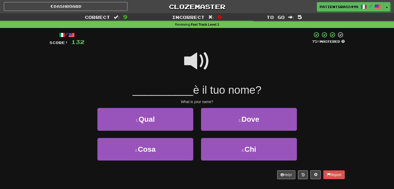
click at [194, 63] on span at bounding box center [197, 61] width 26 height 26
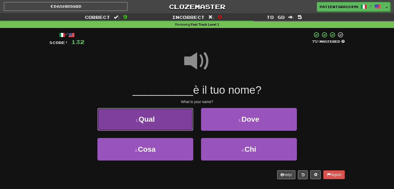
click at [163, 120] on button "1 . Qual" at bounding box center [145, 119] width 96 height 23
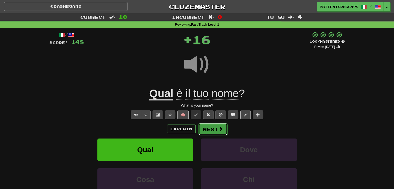
click at [223, 130] on button "Next" at bounding box center [212, 129] width 29 height 12
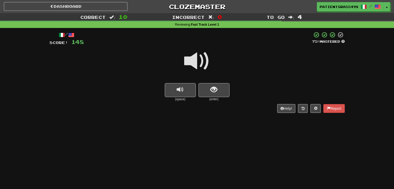
click at [207, 82] on div at bounding box center [196, 64] width 295 height 37
click at [206, 89] on button "show sentence" at bounding box center [213, 90] width 31 height 14
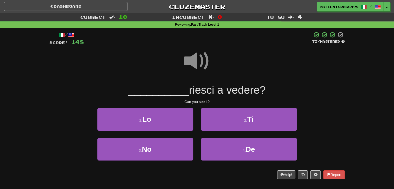
click at [202, 58] on span at bounding box center [197, 61] width 26 height 26
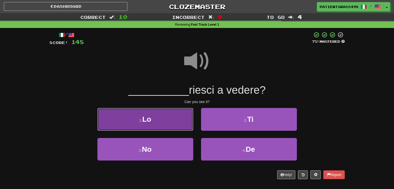
click at [177, 116] on button "1 . Lo" at bounding box center [145, 119] width 96 height 23
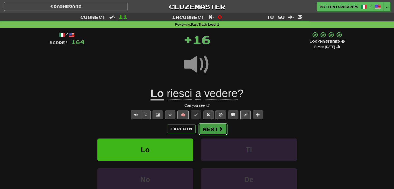
click at [208, 128] on button "Next" at bounding box center [212, 129] width 29 height 12
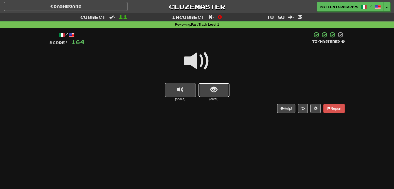
click at [203, 83] on button "show sentence" at bounding box center [213, 90] width 31 height 14
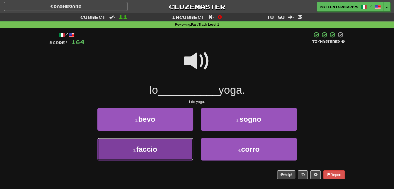
click at [166, 150] on button "3 . faccio" at bounding box center [145, 149] width 96 height 23
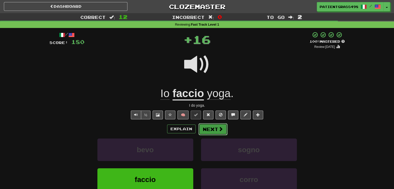
click at [218, 129] on span at bounding box center [220, 129] width 5 height 5
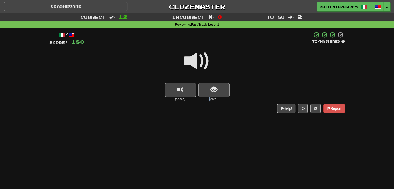
click at [210, 97] on div "(enter)" at bounding box center [213, 92] width 31 height 18
click at [203, 88] on button "show sentence" at bounding box center [213, 90] width 31 height 14
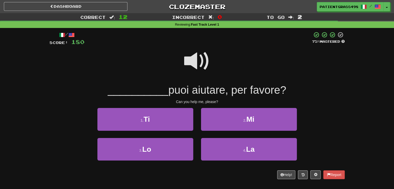
click at [192, 61] on span at bounding box center [197, 61] width 26 height 26
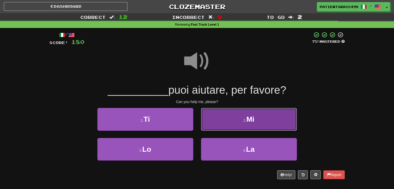
click at [222, 126] on button "2 . Mi" at bounding box center [249, 119] width 96 height 23
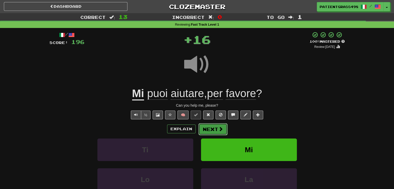
click at [221, 130] on span at bounding box center [220, 129] width 5 height 5
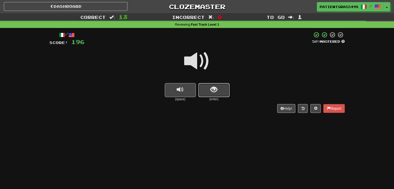
click at [207, 84] on button "show sentence" at bounding box center [213, 90] width 31 height 14
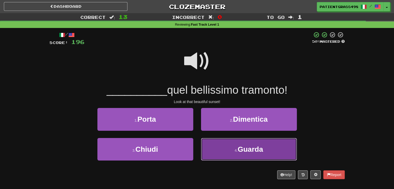
click at [232, 146] on button "4 . Guarda" at bounding box center [249, 149] width 96 height 23
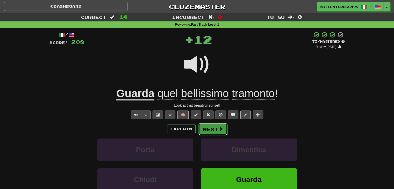
click at [219, 129] on span at bounding box center [220, 129] width 5 height 5
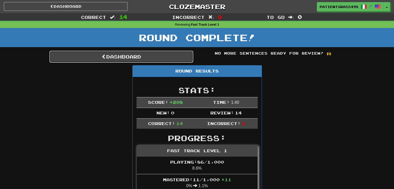
click at [153, 53] on link "Dashboard" at bounding box center [121, 57] width 144 height 12
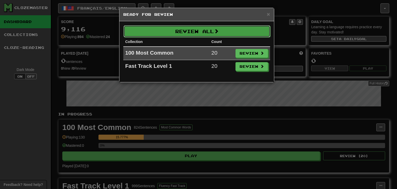
click at [193, 28] on button "Review All" at bounding box center [197, 31] width 147 height 12
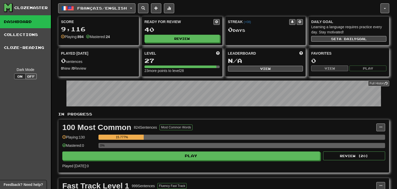
select select "**"
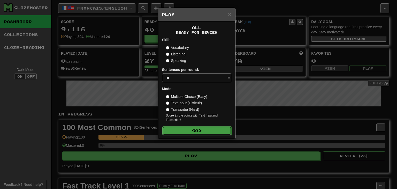
click at [187, 127] on button "Go" at bounding box center [197, 130] width 69 height 9
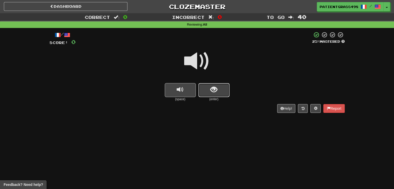
click at [212, 88] on span "show sentence" at bounding box center [213, 89] width 7 height 7
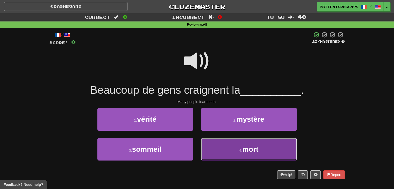
click at [214, 152] on button "4 . mort" at bounding box center [249, 149] width 96 height 23
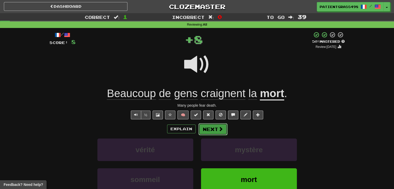
click at [213, 129] on button "Next" at bounding box center [212, 129] width 29 height 12
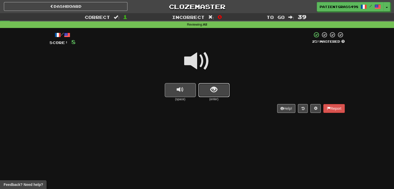
click at [221, 88] on button "show sentence" at bounding box center [213, 90] width 31 height 14
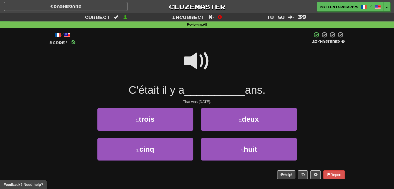
click at [195, 64] on span at bounding box center [197, 61] width 26 height 26
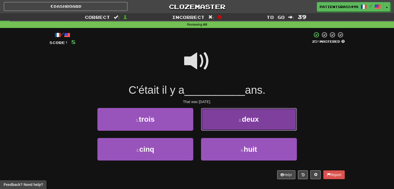
click at [228, 117] on button "2 . deux" at bounding box center [249, 119] width 96 height 23
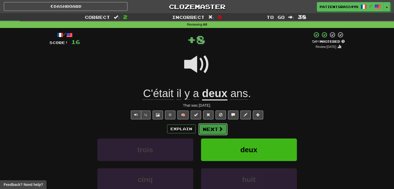
click at [217, 128] on button "Next" at bounding box center [212, 129] width 29 height 12
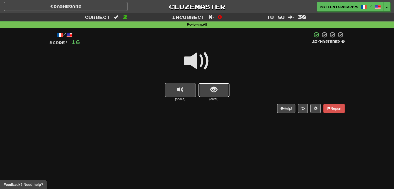
click at [208, 96] on button "show sentence" at bounding box center [213, 90] width 31 height 14
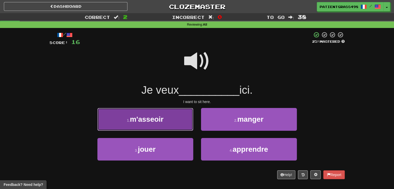
click at [173, 127] on button "1 . m'asseoir" at bounding box center [145, 119] width 96 height 23
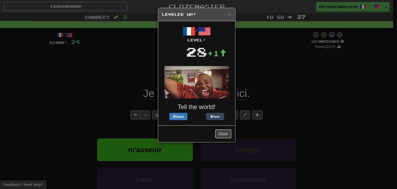
click at [227, 131] on button "Close" at bounding box center [224, 133] width 16 height 9
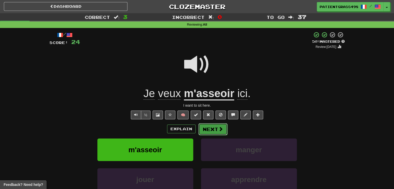
click at [218, 129] on span at bounding box center [220, 129] width 5 height 5
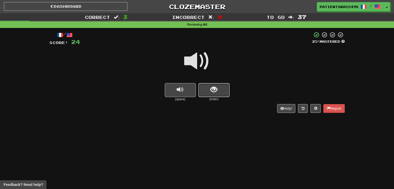
click at [217, 86] on span "show sentence" at bounding box center [213, 89] width 7 height 7
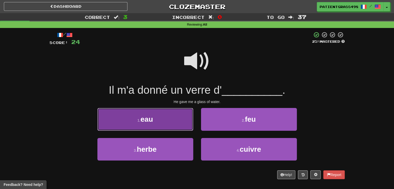
click at [177, 123] on button "1 . eau" at bounding box center [145, 119] width 96 height 23
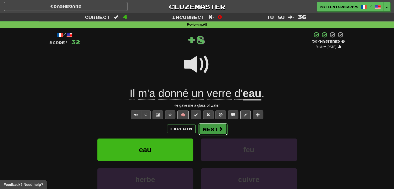
click at [218, 131] on span at bounding box center [220, 129] width 5 height 5
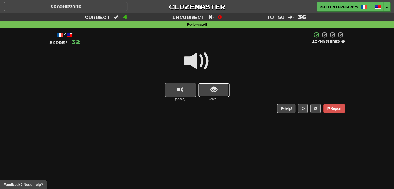
click at [202, 87] on button "show sentence" at bounding box center [213, 90] width 31 height 14
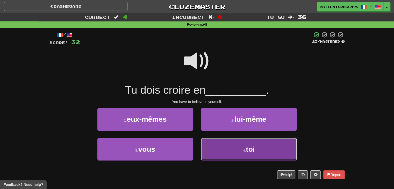
click at [215, 148] on button "4 . toi" at bounding box center [249, 149] width 96 height 23
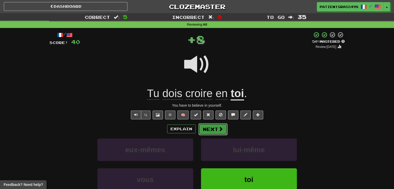
click at [218, 129] on span at bounding box center [220, 129] width 5 height 5
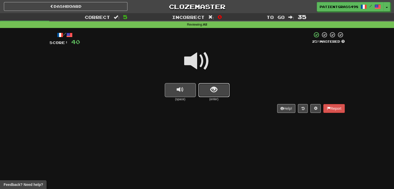
click at [210, 93] on button "show sentence" at bounding box center [213, 90] width 31 height 14
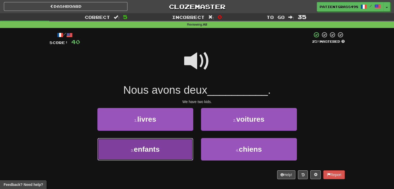
click at [176, 145] on button "3 . enfants" at bounding box center [145, 149] width 96 height 23
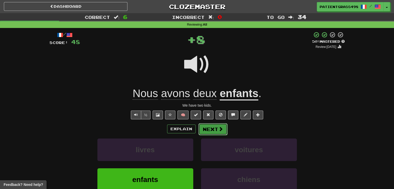
click at [211, 129] on button "Next" at bounding box center [212, 129] width 29 height 12
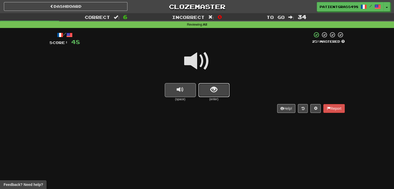
click at [205, 93] on button "show sentence" at bounding box center [213, 90] width 31 height 14
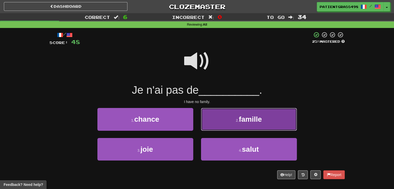
click at [216, 121] on button "2 . famille" at bounding box center [249, 119] width 96 height 23
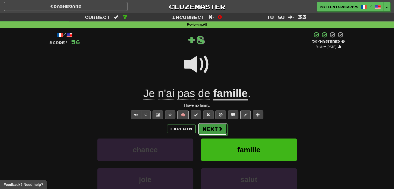
click at [221, 128] on span at bounding box center [220, 128] width 5 height 5
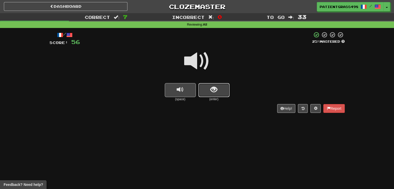
click at [207, 89] on button "show sentence" at bounding box center [213, 90] width 31 height 14
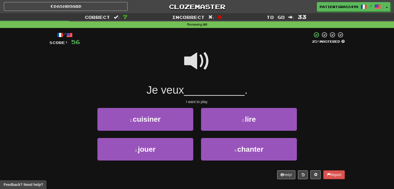
click at [192, 65] on span at bounding box center [197, 61] width 26 height 26
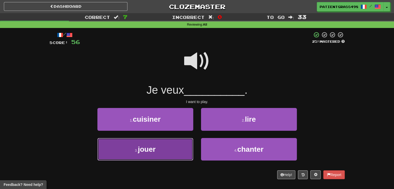
click at [178, 147] on button "3 . jouer" at bounding box center [145, 149] width 96 height 23
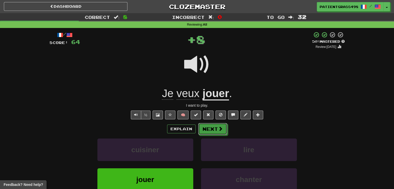
click at [209, 130] on button "Next" at bounding box center [212, 129] width 29 height 12
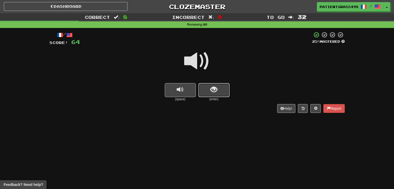
click at [209, 93] on button "show sentence" at bounding box center [213, 90] width 31 height 14
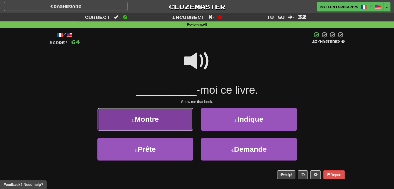
click at [170, 117] on button "1 . [GEOGRAPHIC_DATA]" at bounding box center [145, 119] width 96 height 23
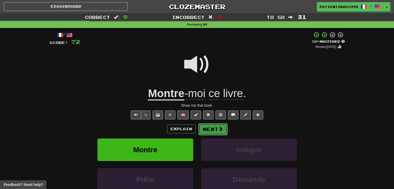
click at [220, 127] on span at bounding box center [220, 129] width 5 height 5
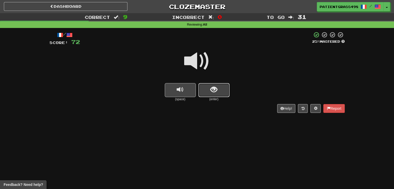
click at [213, 88] on span "show sentence" at bounding box center [213, 89] width 7 height 7
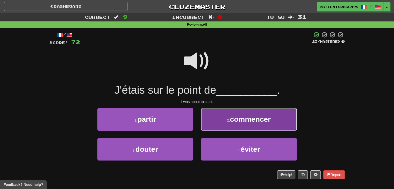
click at [226, 119] on button "2 . commencer" at bounding box center [249, 119] width 96 height 23
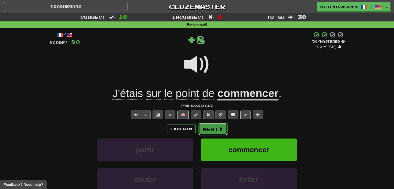
click at [214, 128] on button "Next" at bounding box center [212, 129] width 29 height 12
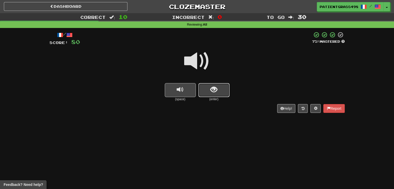
click at [218, 91] on button "show sentence" at bounding box center [213, 90] width 31 height 14
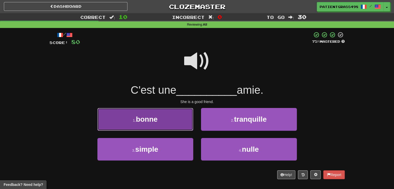
click at [181, 122] on button "1 . bonne" at bounding box center [145, 119] width 96 height 23
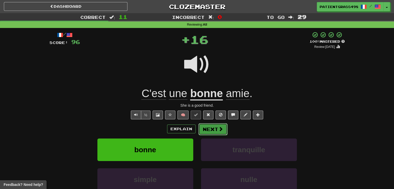
click at [220, 129] on span at bounding box center [220, 129] width 5 height 5
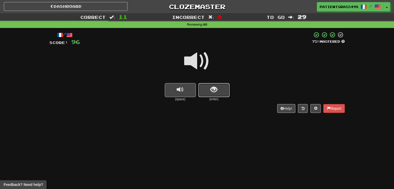
click at [222, 94] on button "show sentence" at bounding box center [213, 90] width 31 height 14
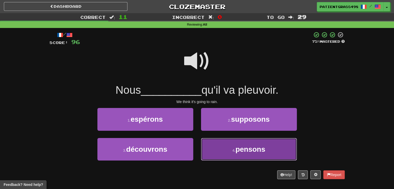
click at [224, 145] on button "4 . pensons" at bounding box center [249, 149] width 96 height 23
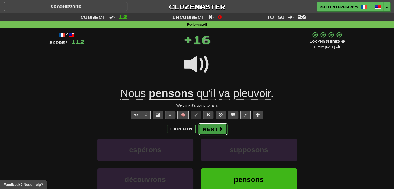
click at [216, 129] on button "Next" at bounding box center [212, 129] width 29 height 12
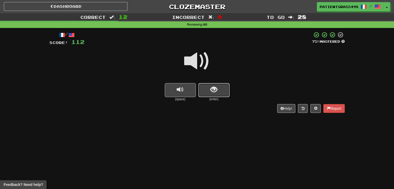
click at [215, 92] on span "show sentence" at bounding box center [213, 89] width 7 height 7
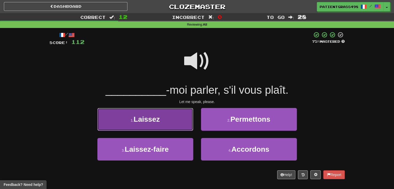
click at [175, 113] on button "1 . Laissez" at bounding box center [145, 119] width 96 height 23
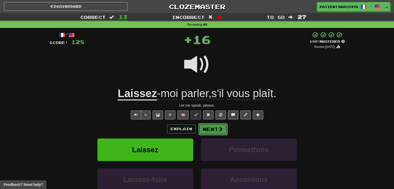
click at [211, 128] on button "Next" at bounding box center [212, 129] width 29 height 12
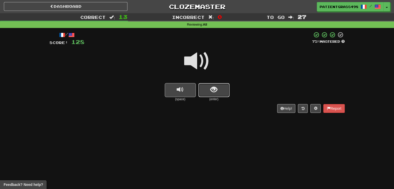
click at [215, 89] on span "show sentence" at bounding box center [213, 89] width 7 height 7
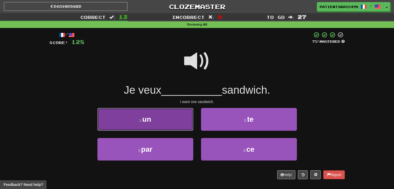
click at [178, 116] on button "1 . un" at bounding box center [145, 119] width 96 height 23
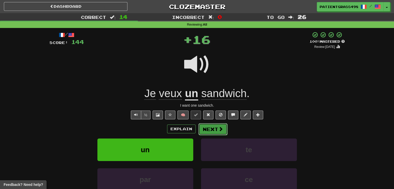
click at [215, 128] on button "Next" at bounding box center [212, 129] width 29 height 12
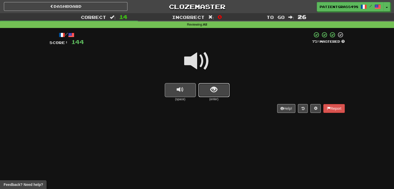
click at [207, 92] on button "show sentence" at bounding box center [213, 90] width 31 height 14
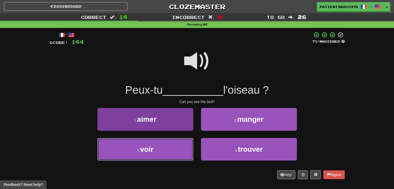
click at [174, 146] on button "3 . voir" at bounding box center [145, 149] width 96 height 23
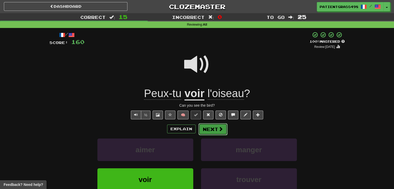
click at [219, 129] on span at bounding box center [220, 129] width 5 height 5
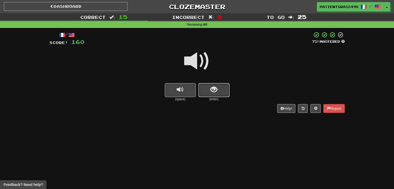
click at [212, 87] on span "show sentence" at bounding box center [213, 89] width 7 height 7
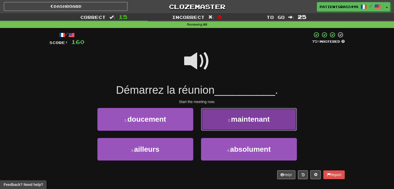
click at [218, 122] on button "2 . maintenant" at bounding box center [249, 119] width 96 height 23
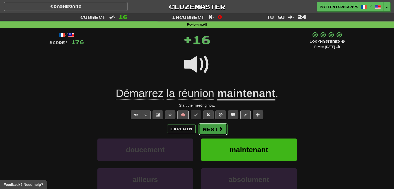
click at [219, 128] on span at bounding box center [220, 129] width 5 height 5
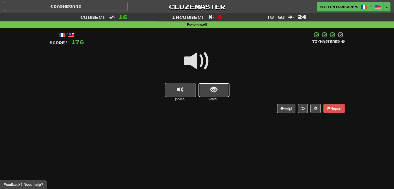
click at [203, 92] on button "show sentence" at bounding box center [213, 90] width 31 height 14
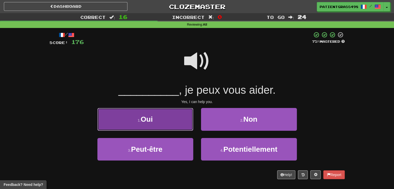
click at [186, 118] on button "1 . Oui" at bounding box center [145, 119] width 96 height 23
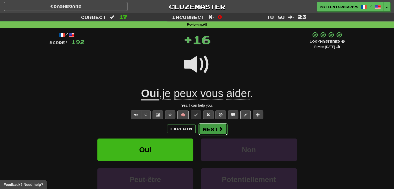
click at [220, 127] on span at bounding box center [220, 129] width 5 height 5
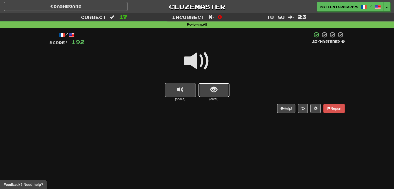
click at [221, 95] on button "show sentence" at bounding box center [213, 90] width 31 height 14
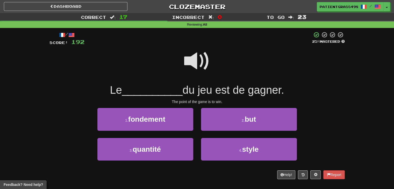
click at [189, 70] on span at bounding box center [197, 61] width 26 height 26
click at [193, 67] on span at bounding box center [197, 61] width 26 height 26
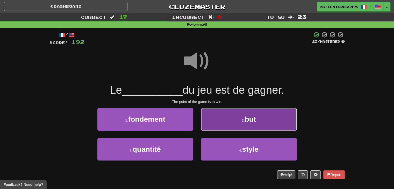
click at [224, 120] on button "2 . but" at bounding box center [249, 119] width 96 height 23
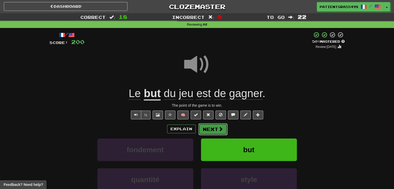
click at [222, 129] on span at bounding box center [220, 129] width 5 height 5
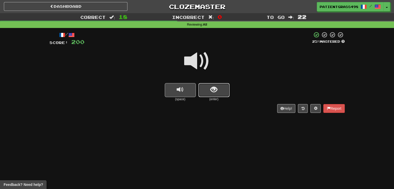
click at [217, 95] on button "show sentence" at bounding box center [213, 90] width 31 height 14
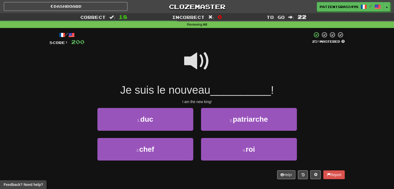
click at [189, 59] on span at bounding box center [197, 61] width 26 height 26
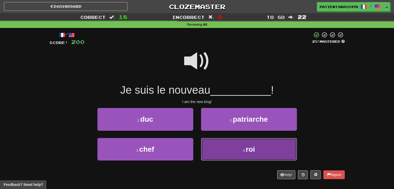
click at [220, 145] on button "4 . roi" at bounding box center [249, 149] width 96 height 23
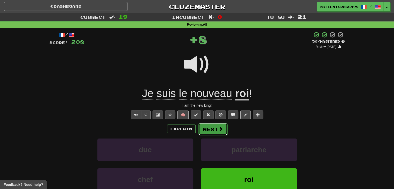
click at [218, 128] on span at bounding box center [220, 129] width 5 height 5
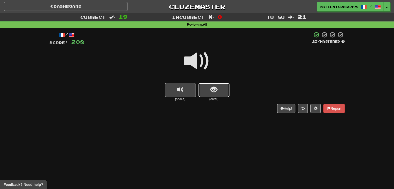
click at [202, 88] on button "show sentence" at bounding box center [213, 90] width 31 height 14
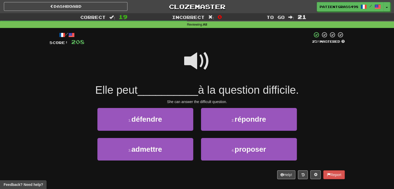
click at [198, 62] on span at bounding box center [197, 61] width 26 height 26
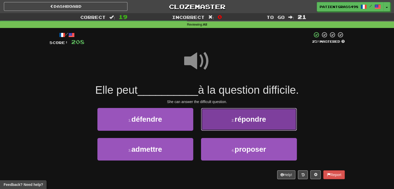
click at [213, 123] on button "2 . répondre" at bounding box center [249, 119] width 96 height 23
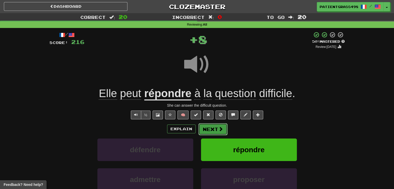
click at [220, 127] on span at bounding box center [220, 129] width 5 height 5
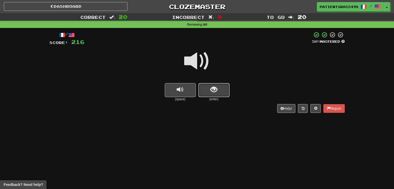
click at [213, 92] on span "show sentence" at bounding box center [213, 89] width 7 height 7
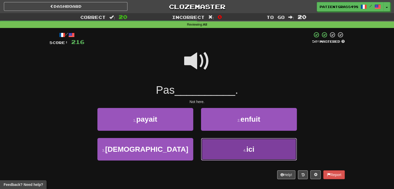
click at [211, 144] on button "4 . ici" at bounding box center [249, 149] width 96 height 23
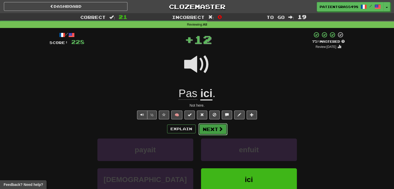
click at [224, 128] on button "Next" at bounding box center [212, 129] width 29 height 12
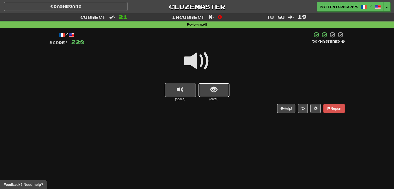
click at [212, 92] on span "show sentence" at bounding box center [213, 89] width 7 height 7
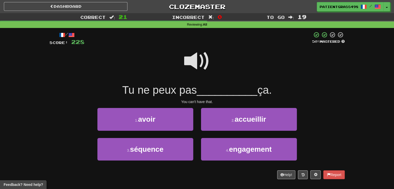
click at [196, 64] on span at bounding box center [197, 61] width 26 height 26
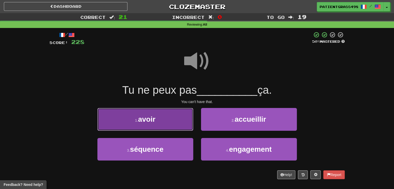
click at [182, 117] on button "1 . avoir" at bounding box center [145, 119] width 96 height 23
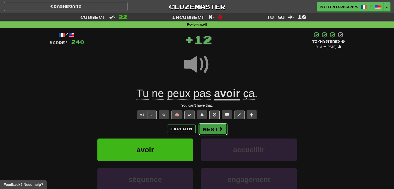
click at [218, 128] on span at bounding box center [220, 129] width 5 height 5
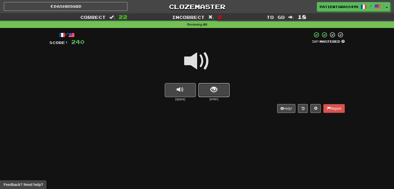
click at [203, 89] on button "show sentence" at bounding box center [213, 90] width 31 height 14
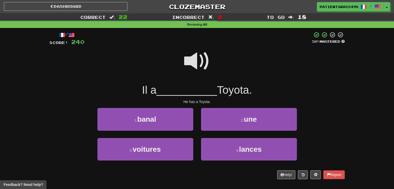
click at [195, 68] on span at bounding box center [197, 61] width 26 height 26
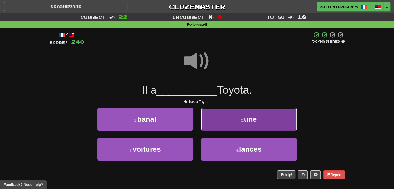
click at [208, 111] on button "2 . une" at bounding box center [249, 119] width 96 height 23
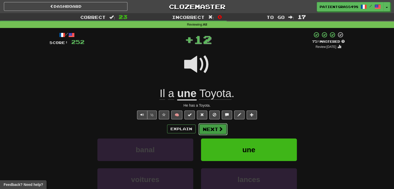
click at [220, 128] on span at bounding box center [220, 129] width 5 height 5
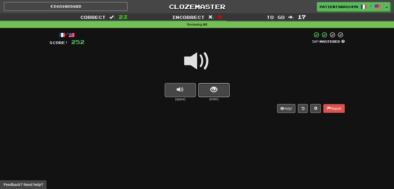
click at [217, 86] on button "show sentence" at bounding box center [213, 90] width 31 height 14
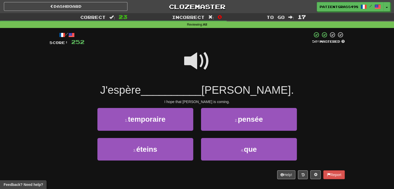
click at [199, 62] on span at bounding box center [197, 61] width 26 height 26
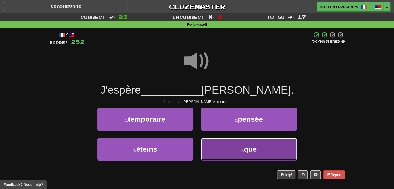
click at [213, 139] on button "4 . que" at bounding box center [249, 149] width 96 height 23
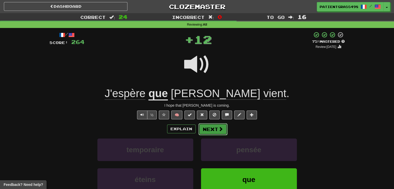
click at [219, 131] on span at bounding box center [220, 129] width 5 height 5
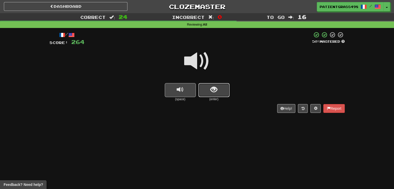
click at [211, 90] on span "show sentence" at bounding box center [213, 89] width 7 height 7
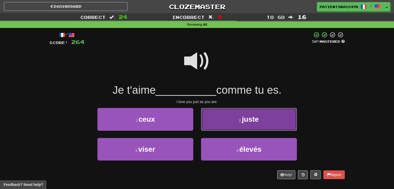
click at [213, 117] on button "2 . juste" at bounding box center [249, 119] width 96 height 23
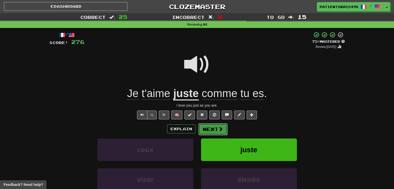
click at [220, 129] on span at bounding box center [220, 129] width 5 height 5
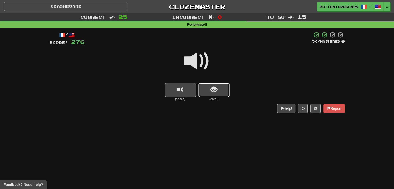
click at [211, 91] on span "show sentence" at bounding box center [213, 89] width 7 height 7
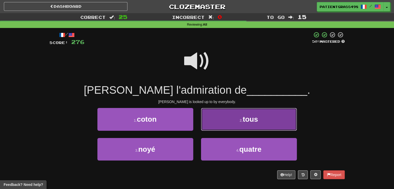
click at [213, 128] on button "2 . tous" at bounding box center [249, 119] width 96 height 23
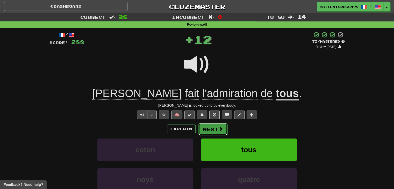
click at [220, 127] on span at bounding box center [220, 129] width 5 height 5
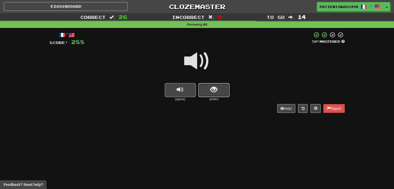
click at [211, 91] on span "show sentence" at bounding box center [213, 89] width 7 height 7
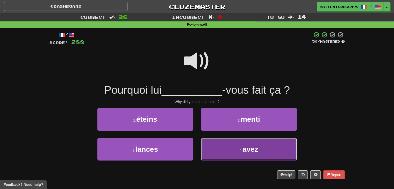
click at [208, 141] on button "4 . avez" at bounding box center [249, 149] width 96 height 23
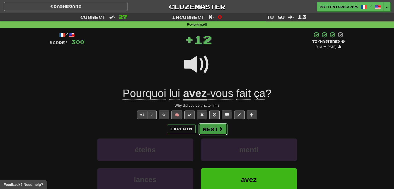
click at [221, 129] on span at bounding box center [220, 129] width 5 height 5
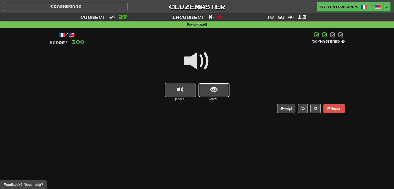
click at [220, 84] on button "show sentence" at bounding box center [213, 90] width 31 height 14
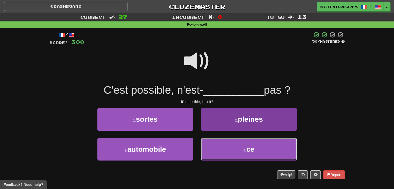
click at [214, 141] on button "4 . ce" at bounding box center [249, 149] width 96 height 23
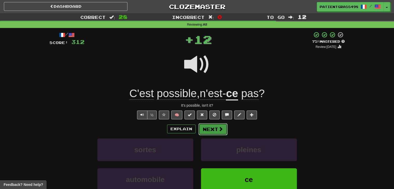
click at [218, 128] on span at bounding box center [220, 129] width 5 height 5
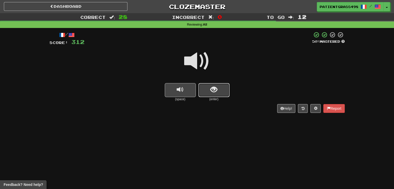
click at [215, 91] on span "show sentence" at bounding box center [213, 89] width 7 height 7
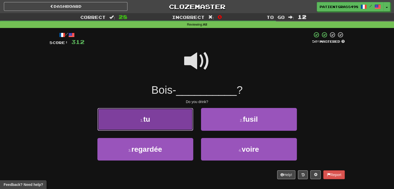
click at [164, 124] on button "1 . tu" at bounding box center [145, 119] width 96 height 23
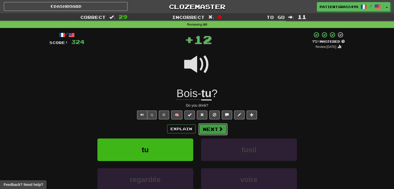
click at [219, 130] on span at bounding box center [220, 129] width 5 height 5
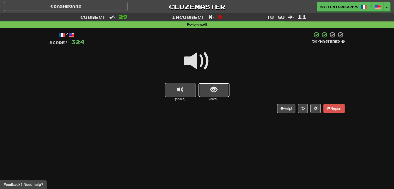
click at [218, 87] on button "show sentence" at bounding box center [213, 90] width 31 height 14
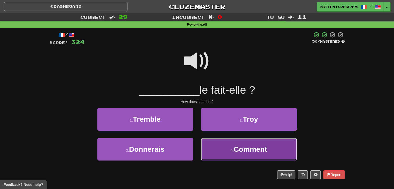
click at [227, 143] on button "4 . Comment" at bounding box center [249, 149] width 96 height 23
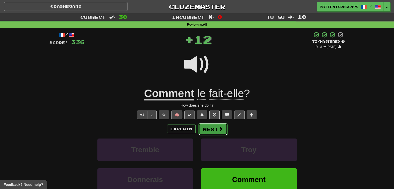
click at [220, 130] on span at bounding box center [220, 129] width 5 height 5
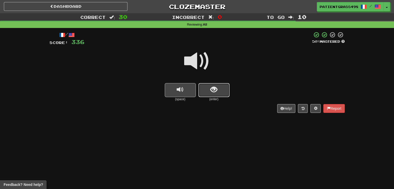
click at [220, 90] on button "show sentence" at bounding box center [213, 90] width 31 height 14
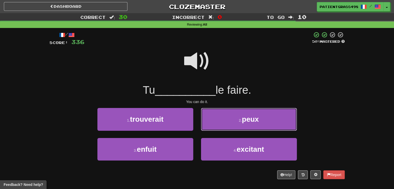
click at [223, 120] on button "2 . peux" at bounding box center [249, 119] width 96 height 23
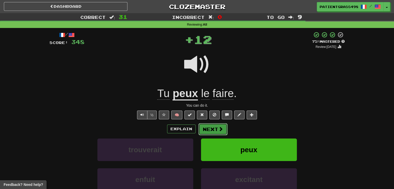
click at [223, 128] on button "Next" at bounding box center [212, 129] width 29 height 12
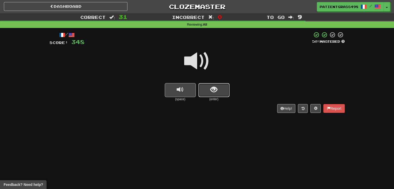
click at [219, 86] on button "show sentence" at bounding box center [213, 90] width 31 height 14
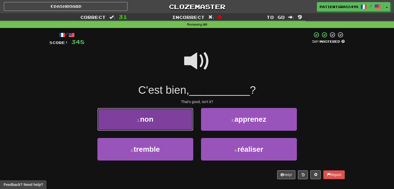
click at [184, 124] on button "1 . non" at bounding box center [145, 119] width 96 height 23
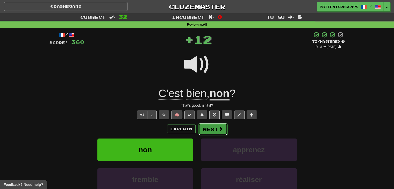
click at [221, 127] on span at bounding box center [220, 129] width 5 height 5
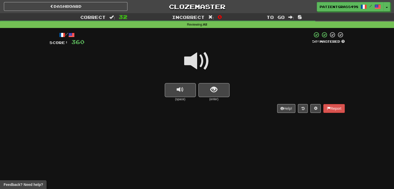
click at [212, 82] on div at bounding box center [196, 64] width 295 height 37
click at [212, 88] on span "show sentence" at bounding box center [213, 89] width 7 height 7
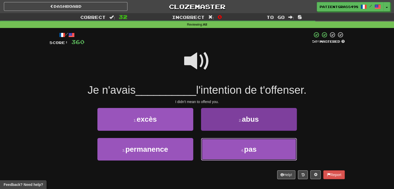
click at [214, 141] on button "4 . pas" at bounding box center [249, 149] width 96 height 23
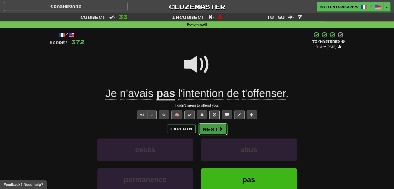
click at [215, 131] on button "Next" at bounding box center [212, 129] width 29 height 12
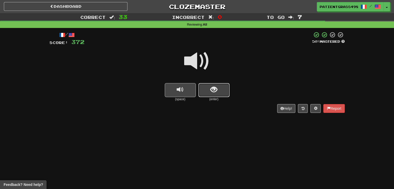
click at [208, 87] on button "show sentence" at bounding box center [213, 90] width 31 height 14
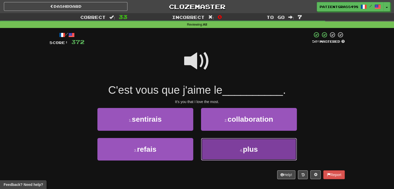
click at [215, 142] on button "4 . plus" at bounding box center [249, 149] width 96 height 23
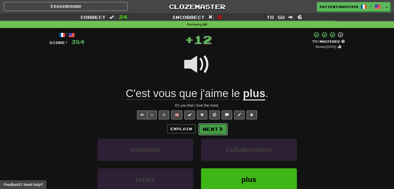
click at [221, 129] on span at bounding box center [220, 129] width 5 height 5
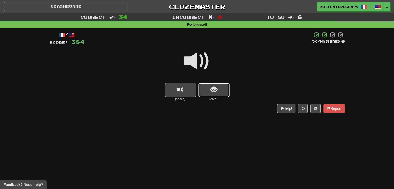
click at [222, 90] on button "show sentence" at bounding box center [213, 90] width 31 height 14
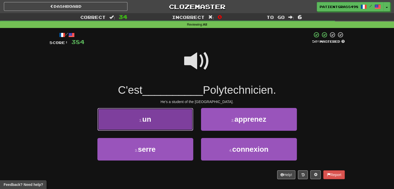
click at [176, 122] on button "1 . un" at bounding box center [145, 119] width 96 height 23
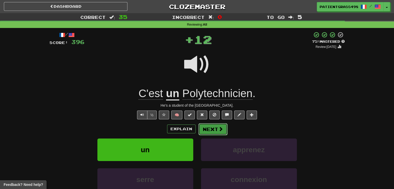
click at [221, 129] on span at bounding box center [220, 129] width 5 height 5
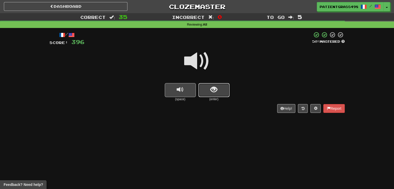
click at [225, 93] on button "show sentence" at bounding box center [213, 90] width 31 height 14
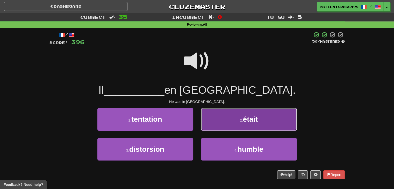
click at [221, 115] on button "2 . était" at bounding box center [249, 119] width 96 height 23
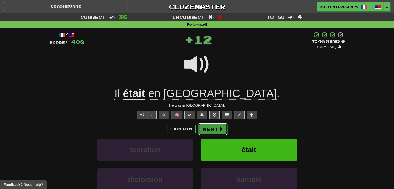
click at [215, 129] on button "Next" at bounding box center [212, 129] width 29 height 12
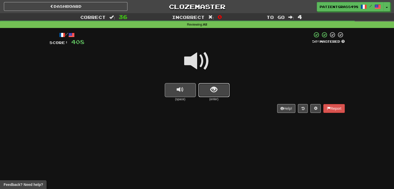
click at [218, 91] on button "show sentence" at bounding box center [213, 90] width 31 height 14
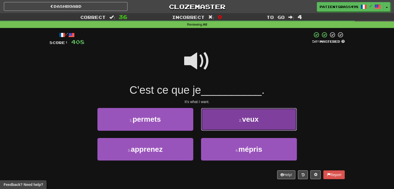
click at [220, 119] on button "2 . veux" at bounding box center [249, 119] width 96 height 23
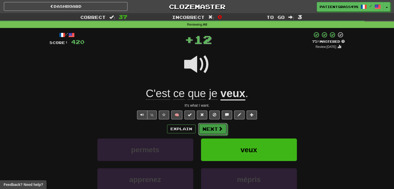
click at [222, 127] on span at bounding box center [220, 128] width 5 height 5
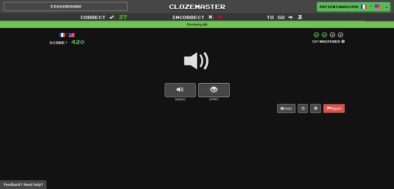
click at [219, 90] on button "show sentence" at bounding box center [213, 90] width 31 height 14
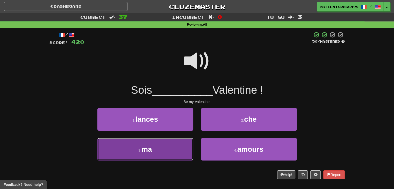
click at [188, 146] on button "3 . ma" at bounding box center [145, 149] width 96 height 23
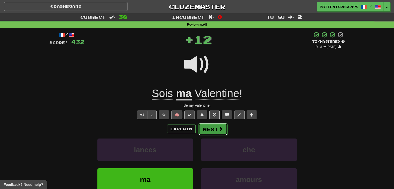
click at [224, 130] on button "Next" at bounding box center [212, 129] width 29 height 12
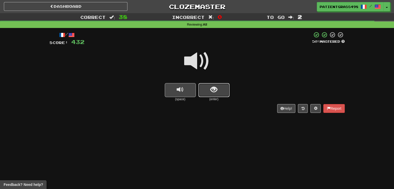
click at [219, 89] on button "show sentence" at bounding box center [213, 90] width 31 height 14
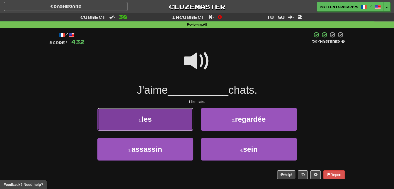
click at [190, 122] on button "1 . les" at bounding box center [145, 119] width 96 height 23
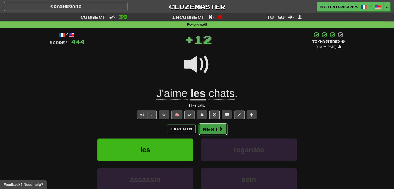
click at [223, 127] on button "Next" at bounding box center [212, 129] width 29 height 12
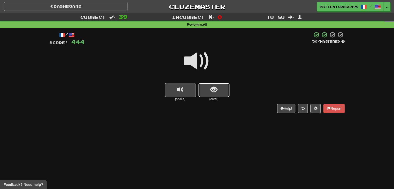
click at [216, 88] on span "show sentence" at bounding box center [213, 89] width 7 height 7
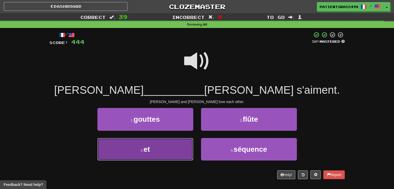
click at [181, 147] on button "3 . et" at bounding box center [145, 149] width 96 height 23
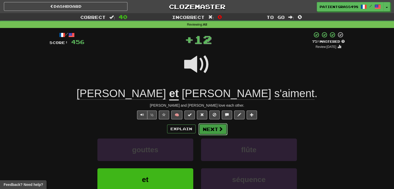
click at [213, 129] on button "Next" at bounding box center [212, 129] width 29 height 12
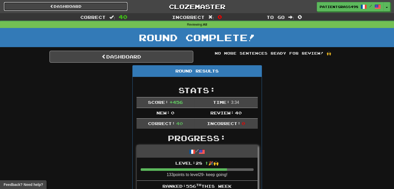
click at [107, 6] on link "Dashboard" at bounding box center [65, 6] width 123 height 9
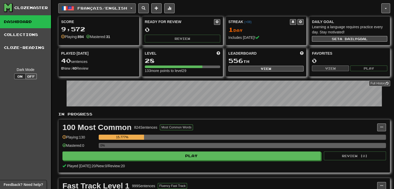
click at [106, 6] on span "Français / English" at bounding box center [102, 8] width 50 height 4
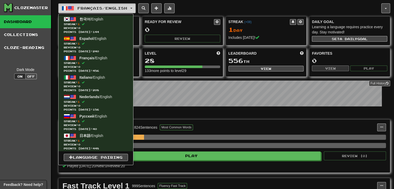
click at [106, 6] on span "Français / English" at bounding box center [102, 8] width 50 height 4
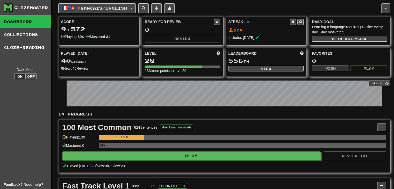
click at [384, 7] on button "button" at bounding box center [385, 8] width 9 height 10
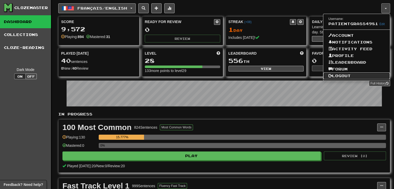
click at [348, 73] on link "Logout" at bounding box center [356, 75] width 67 height 7
